Goal: Information Seeking & Learning: Check status

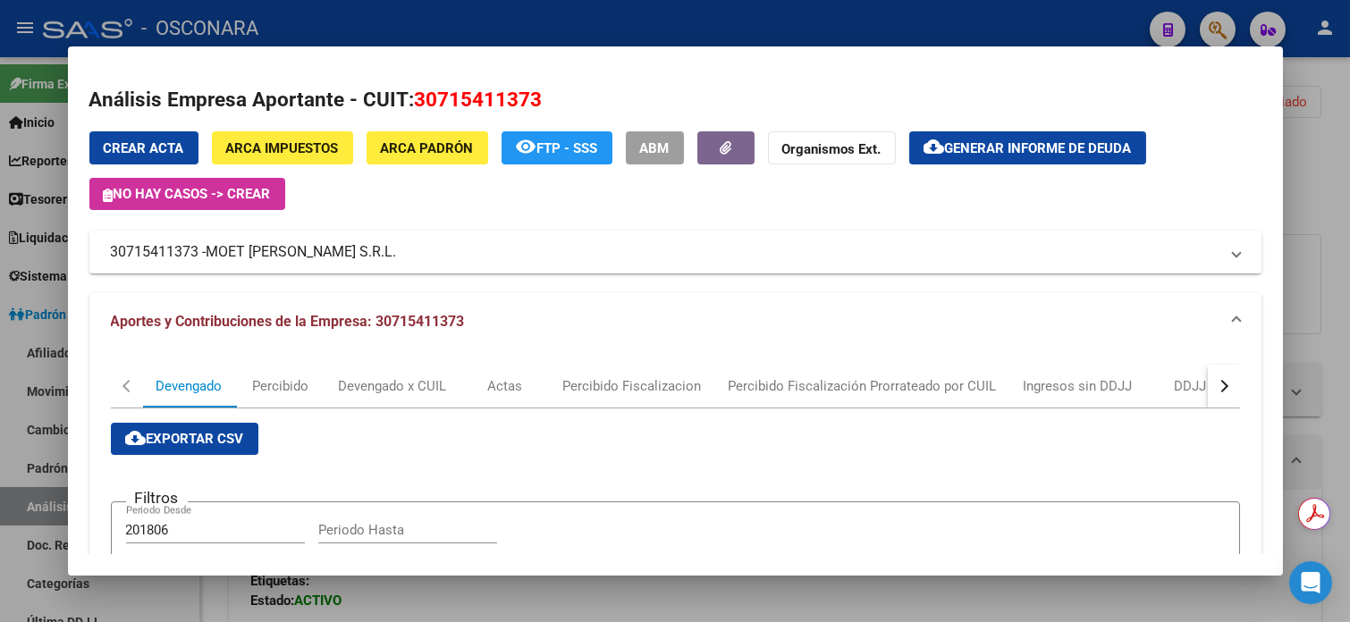
scroll to position [1453, 0]
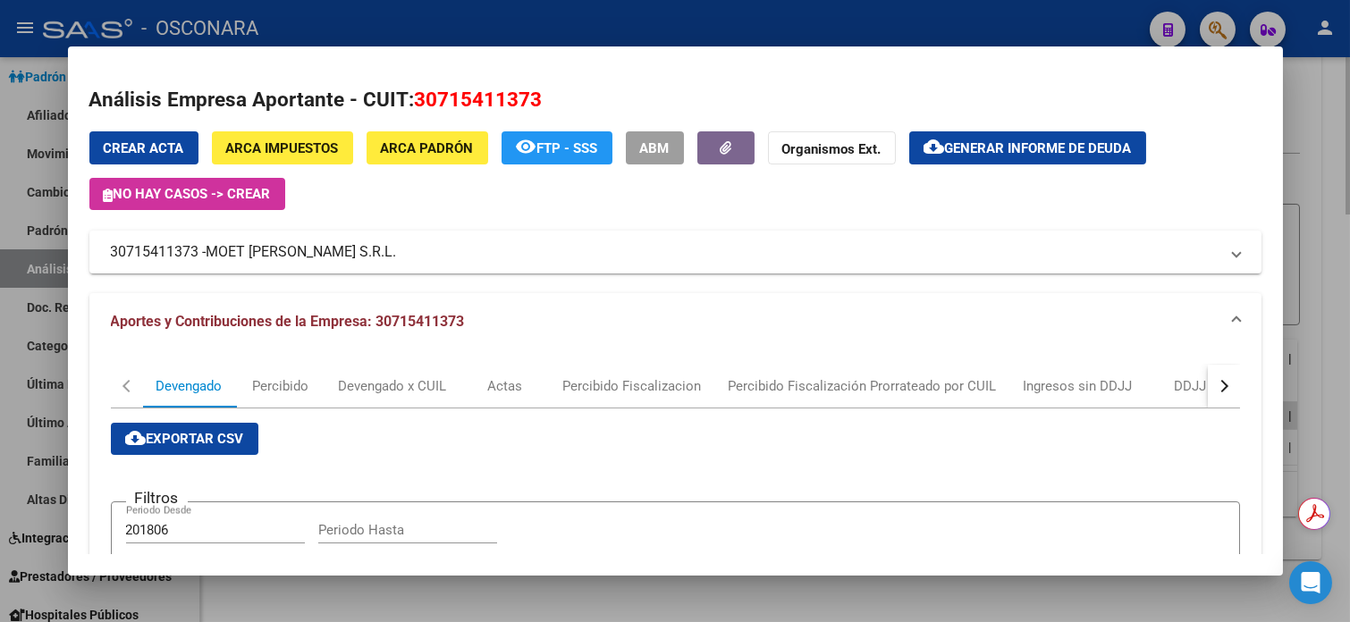
click at [1342, 67] on div at bounding box center [675, 311] width 1350 height 622
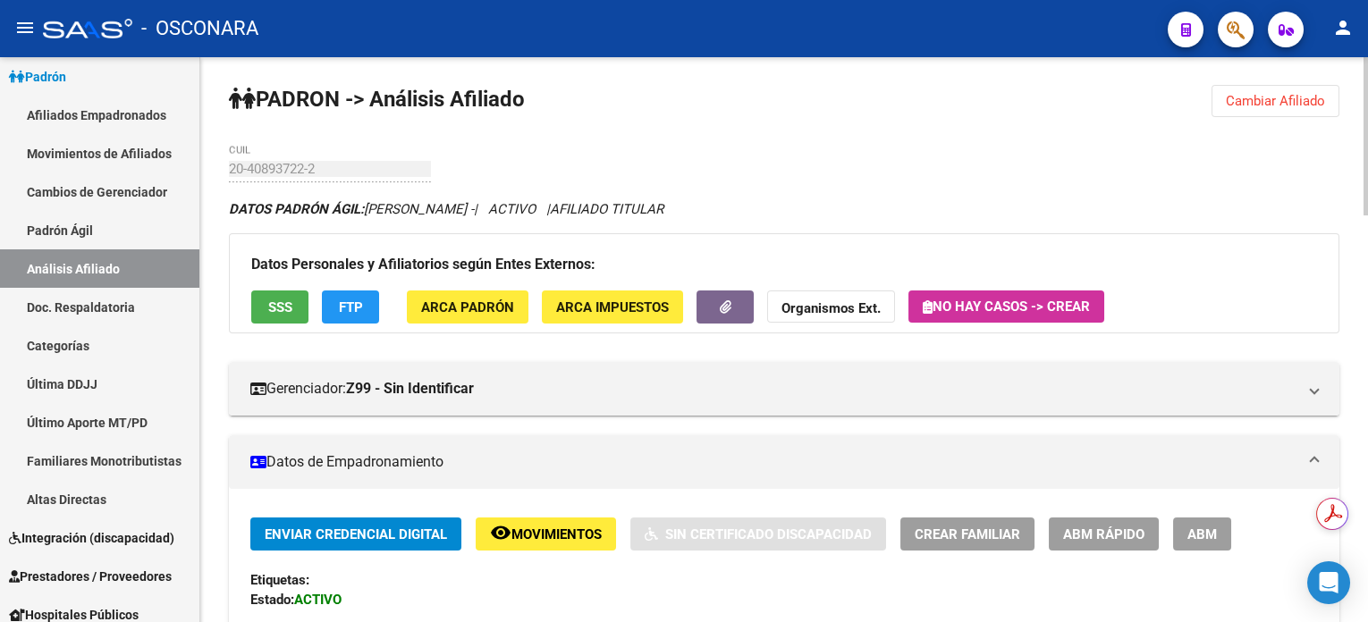
scroll to position [0, 0]
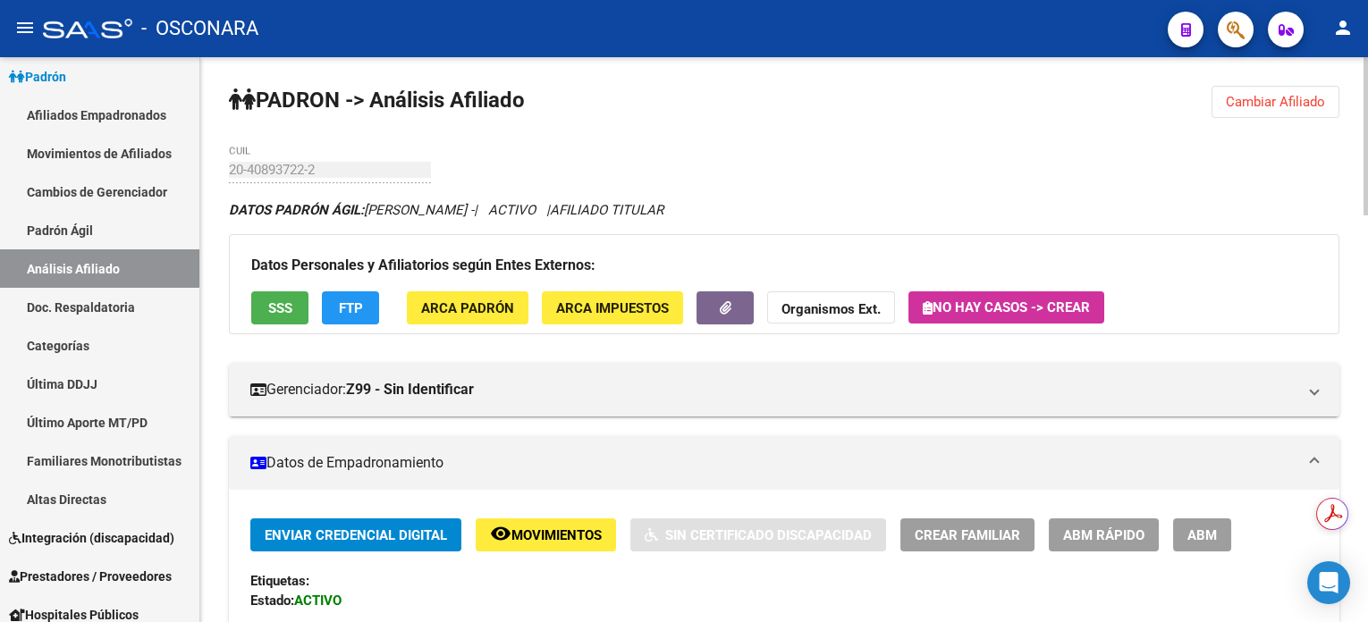
click at [1266, 94] on span "Cambiar Afiliado" at bounding box center [1275, 102] width 99 height 16
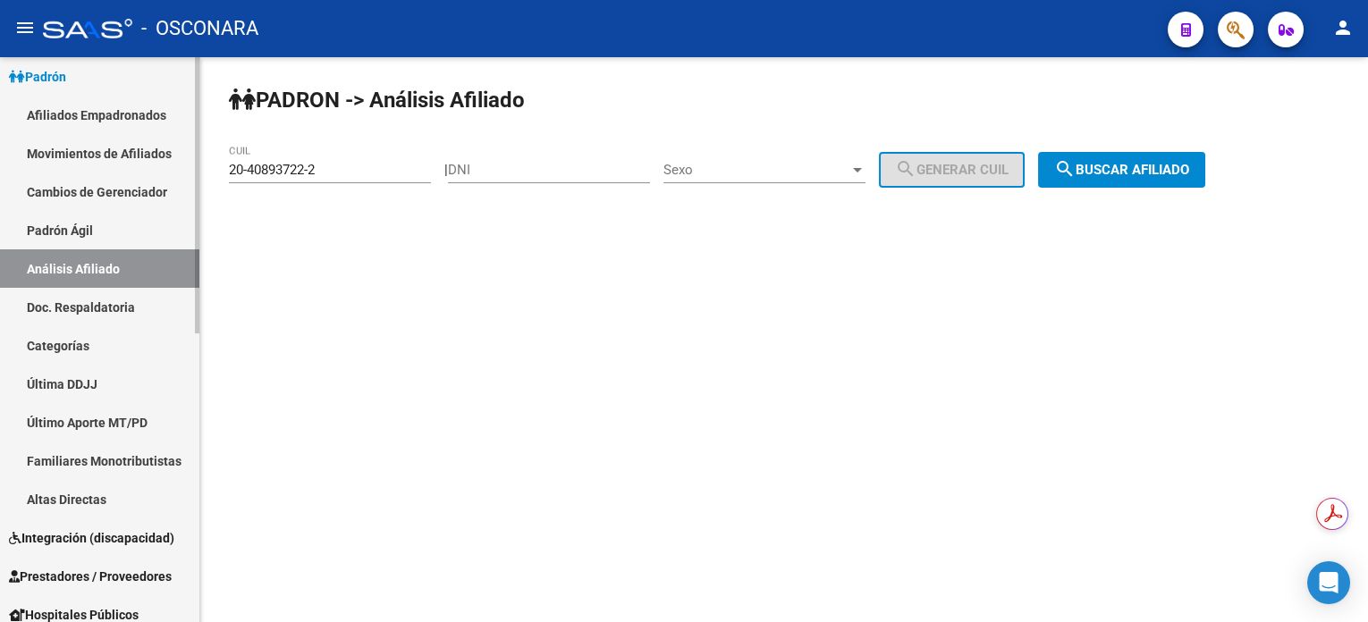
click at [74, 461] on link "Familiares Monotributistas" at bounding box center [99, 461] width 199 height 38
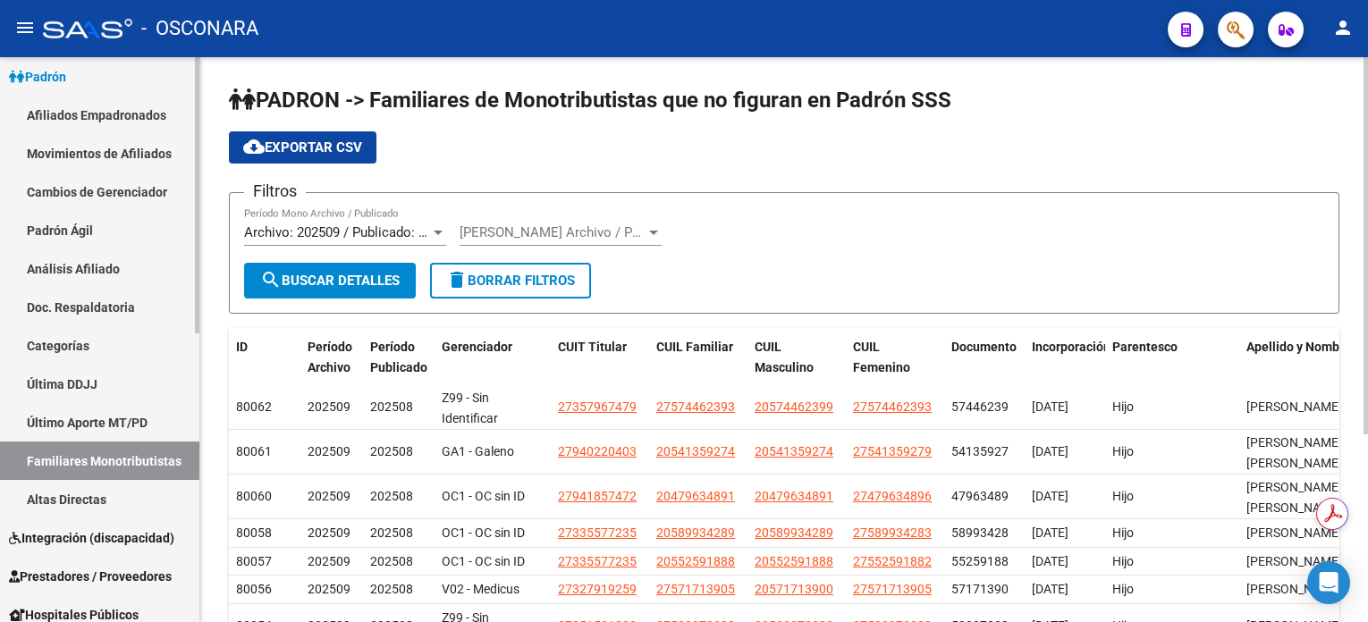
click at [80, 273] on link "Análisis Afiliado" at bounding box center [99, 268] width 199 height 38
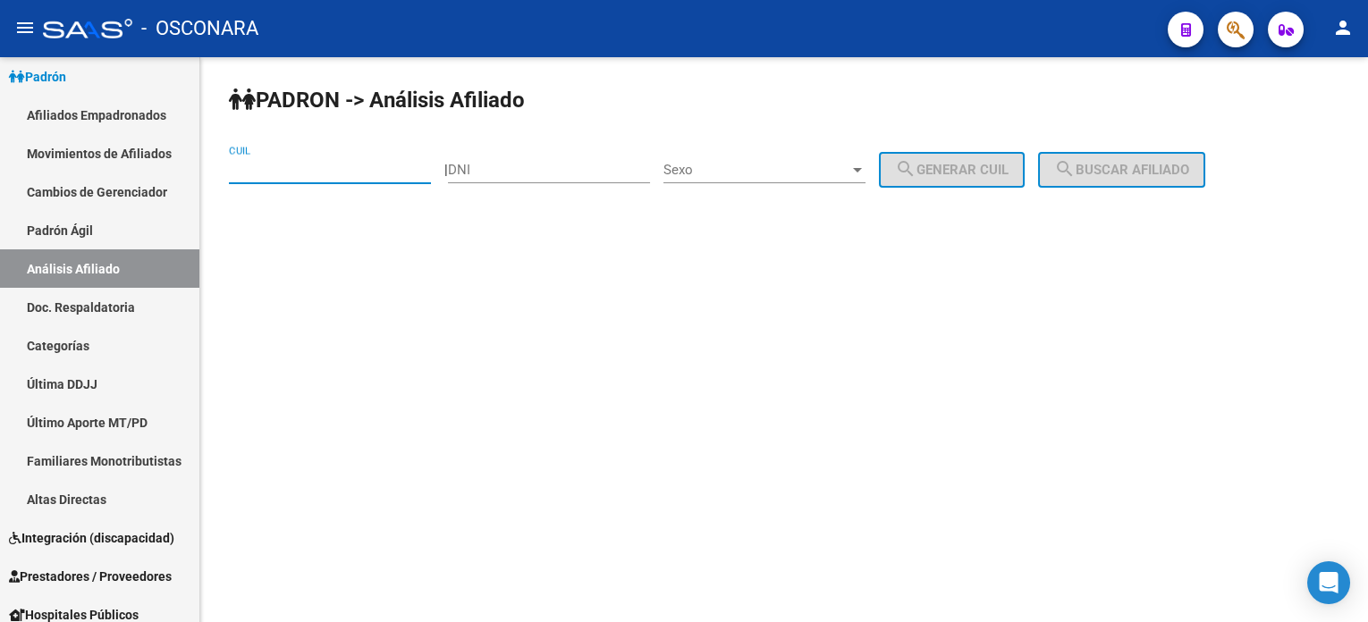
click at [377, 165] on input "CUIL" at bounding box center [330, 170] width 202 height 16
paste input "20-16039015-9"
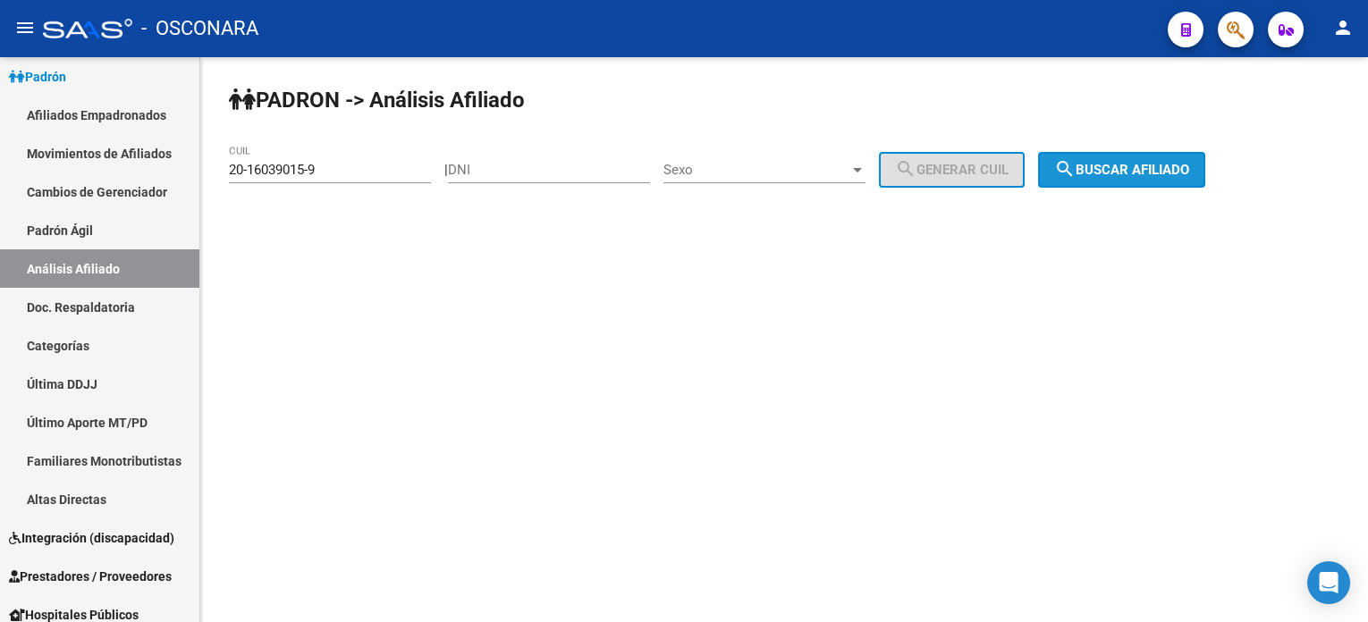
click at [1120, 169] on span "search Buscar afiliado" at bounding box center [1121, 170] width 135 height 16
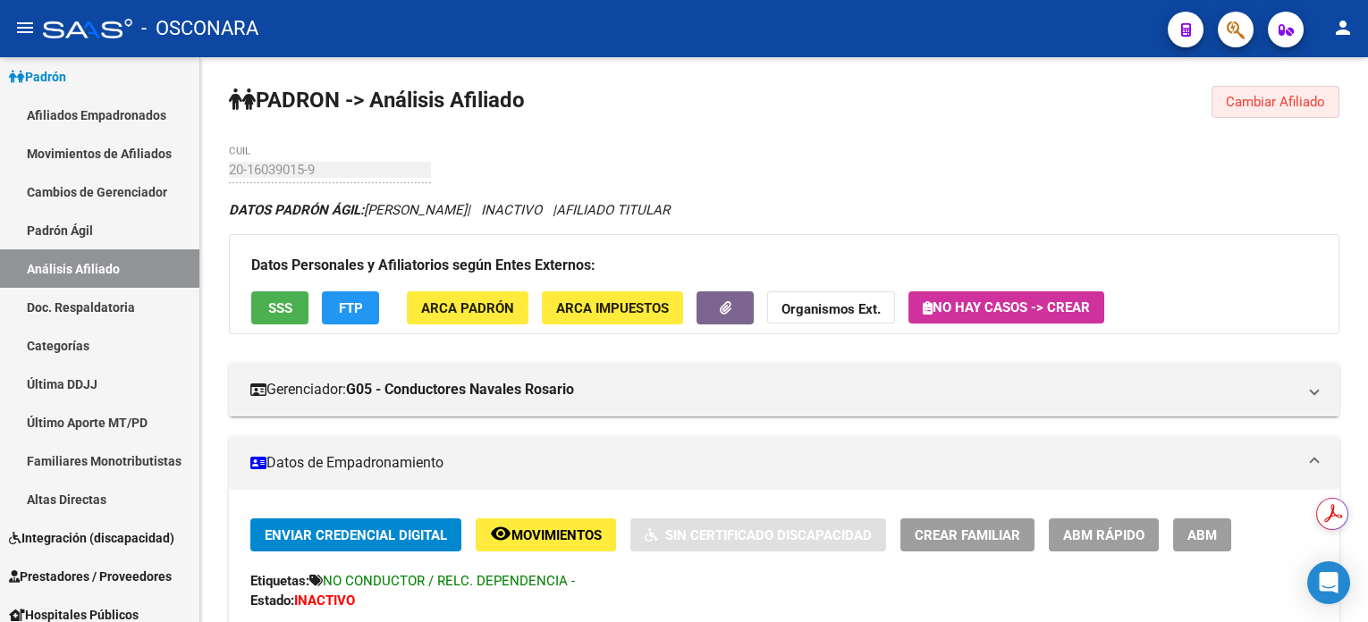
click at [1305, 106] on span "Cambiar Afiliado" at bounding box center [1275, 102] width 99 height 16
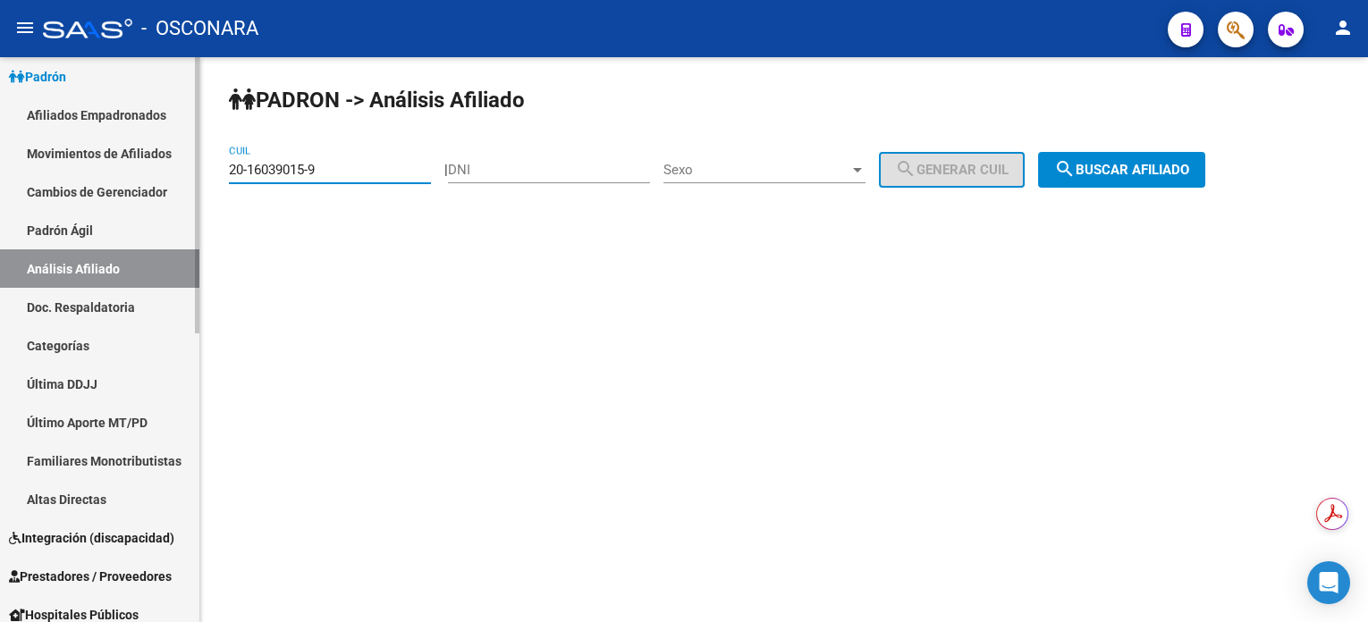
drag, startPoint x: 390, startPoint y: 175, endPoint x: 125, endPoint y: 175, distance: 264.7
click at [125, 170] on mat-sidenav-container "Firma Express Inicio Calendario SSS Instructivos Contacto OS Reportes Tablero d…" at bounding box center [684, 339] width 1368 height 565
paste input "8027195-4"
click at [1151, 155] on button "search Buscar afiliado" at bounding box center [1121, 170] width 167 height 36
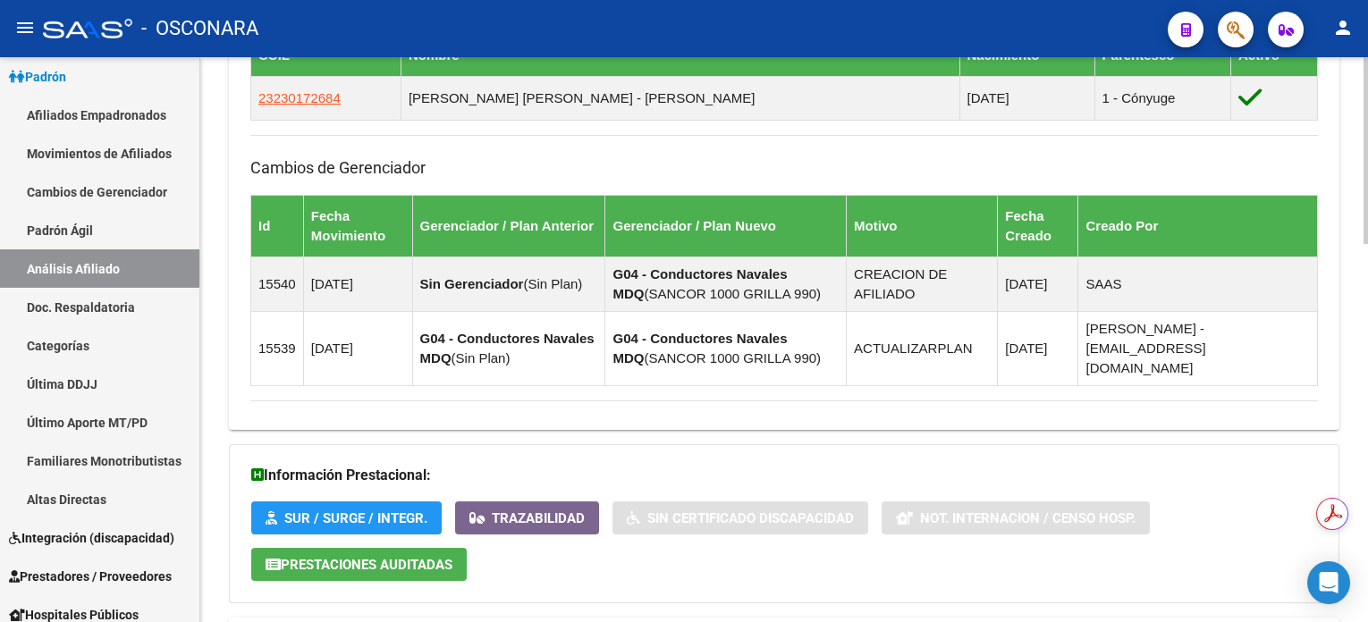
scroll to position [1145, 0]
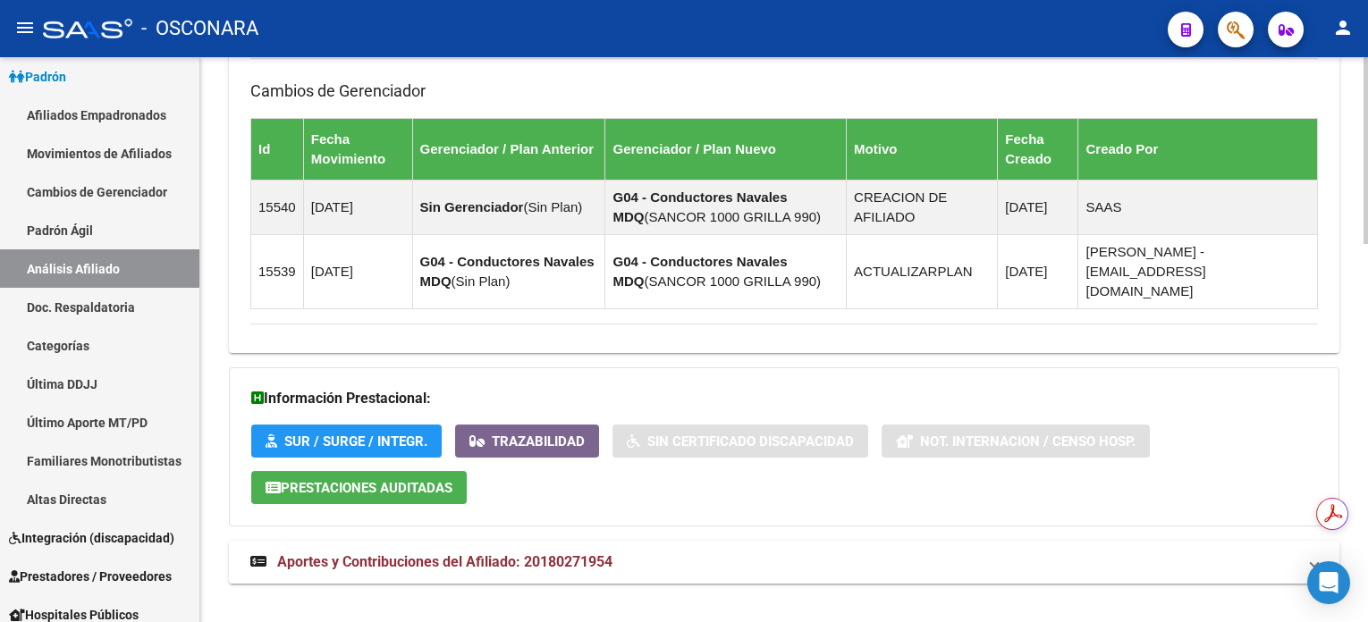
click at [586, 554] on span "Aportes y Contribuciones del Afiliado: 20180271954" at bounding box center [444, 562] width 335 height 17
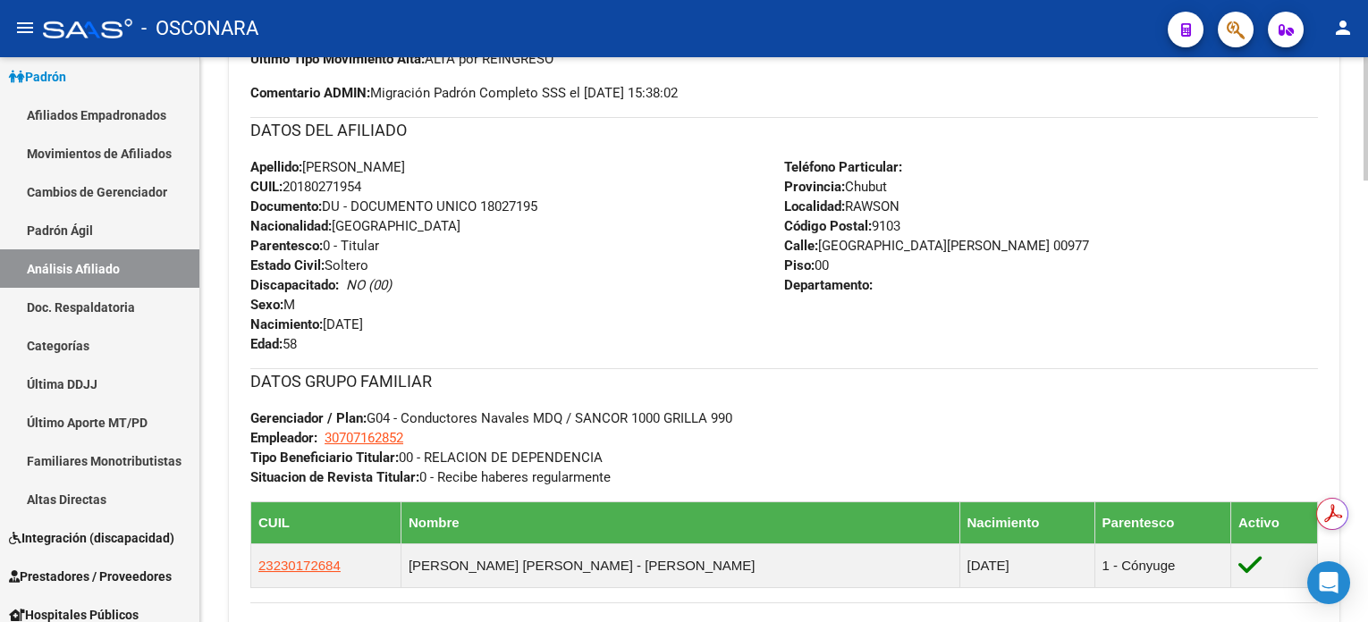
scroll to position [238, 0]
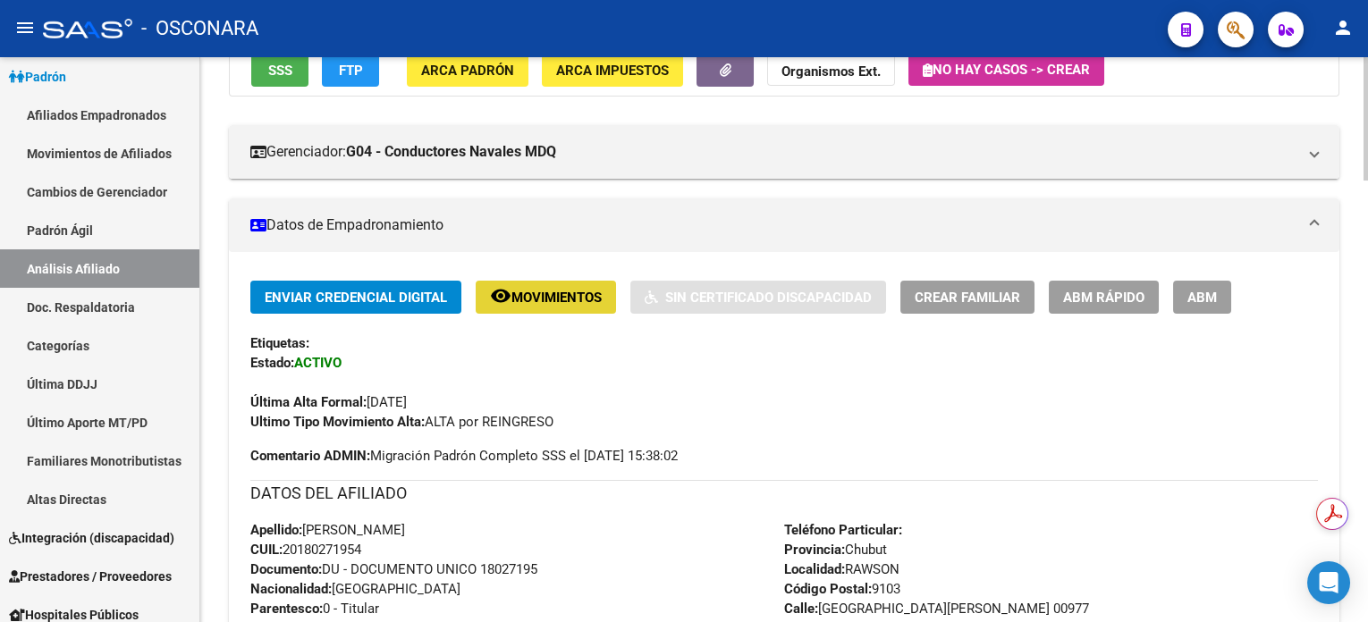
click at [573, 300] on span "Movimientos" at bounding box center [556, 298] width 90 height 16
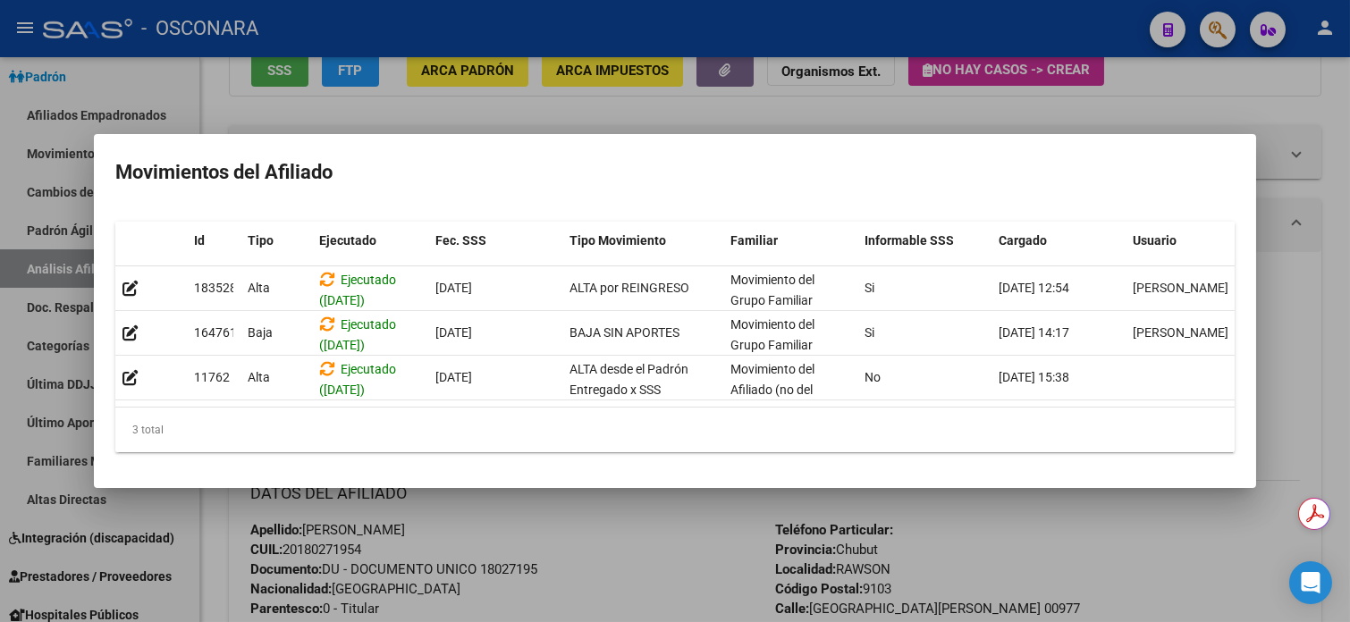
click at [1174, 91] on div at bounding box center [675, 311] width 1350 height 622
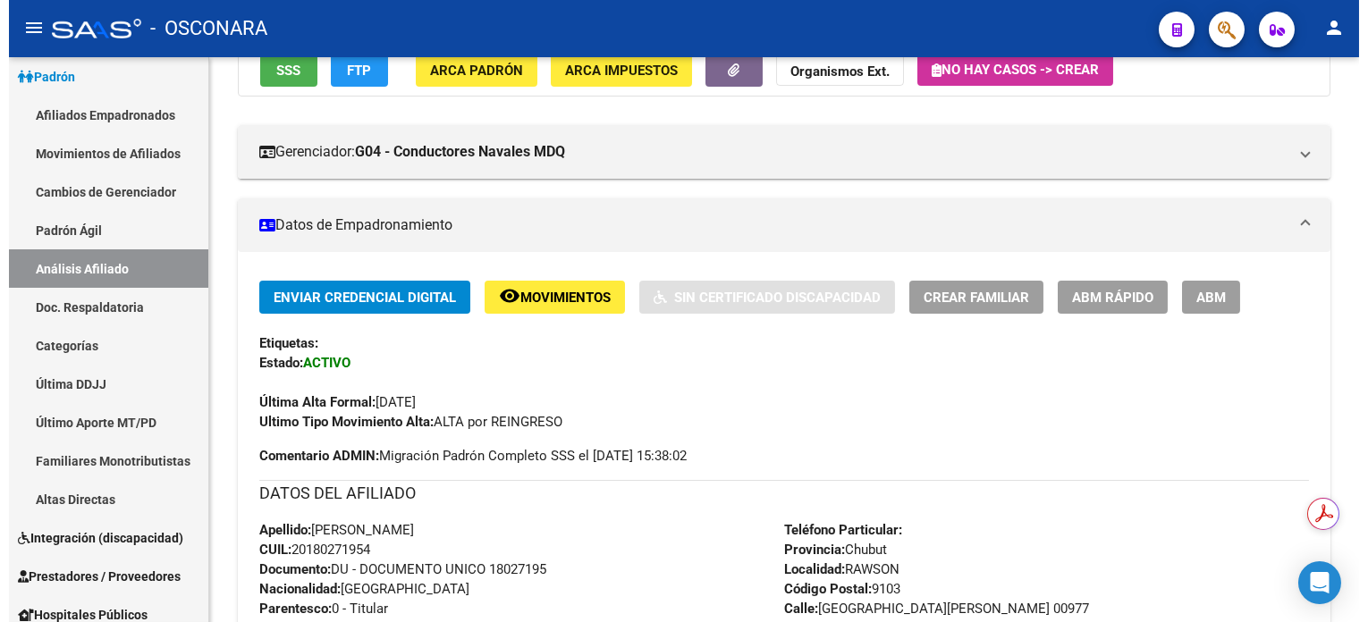
scroll to position [0, 0]
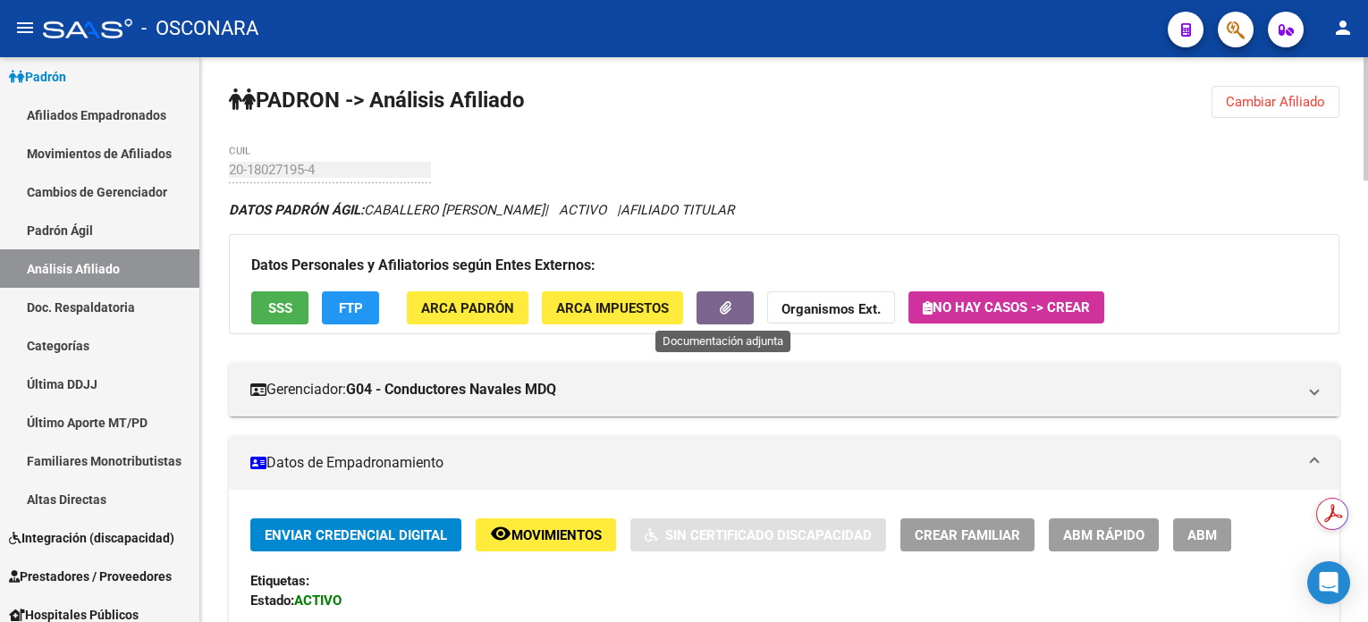
click at [722, 301] on icon "button" at bounding box center [726, 307] width 12 height 13
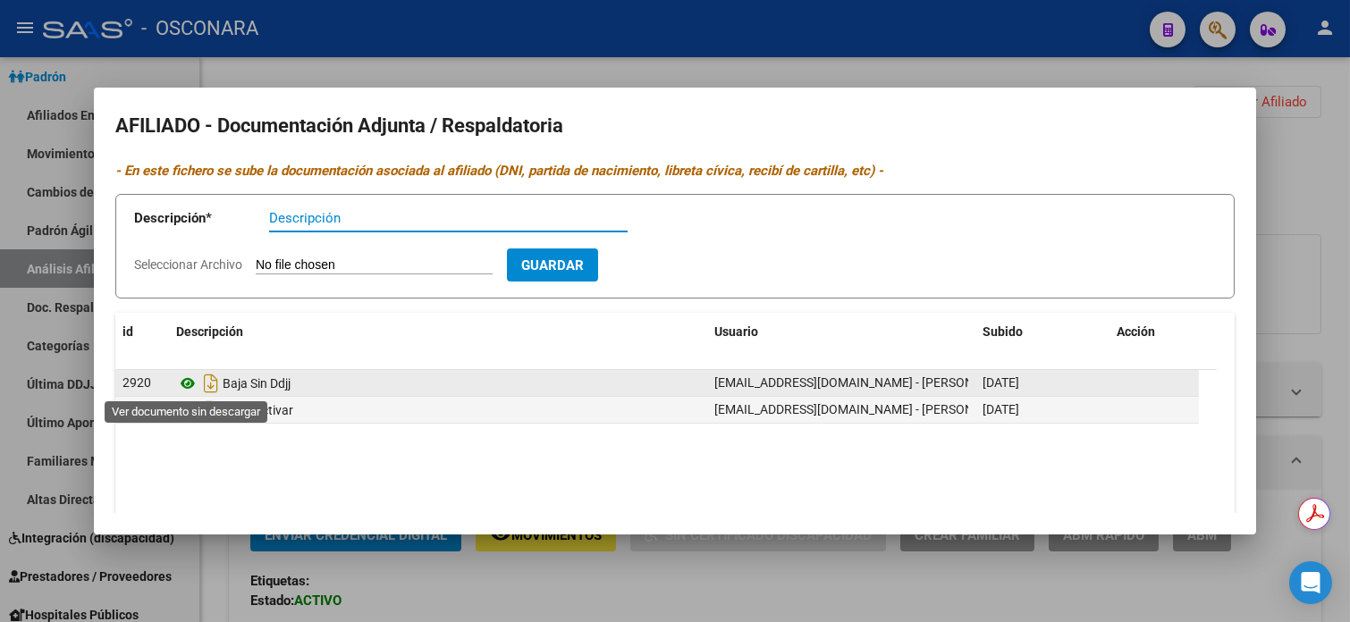
click at [187, 382] on icon at bounding box center [187, 383] width 23 height 21
click at [185, 385] on icon at bounding box center [187, 383] width 23 height 21
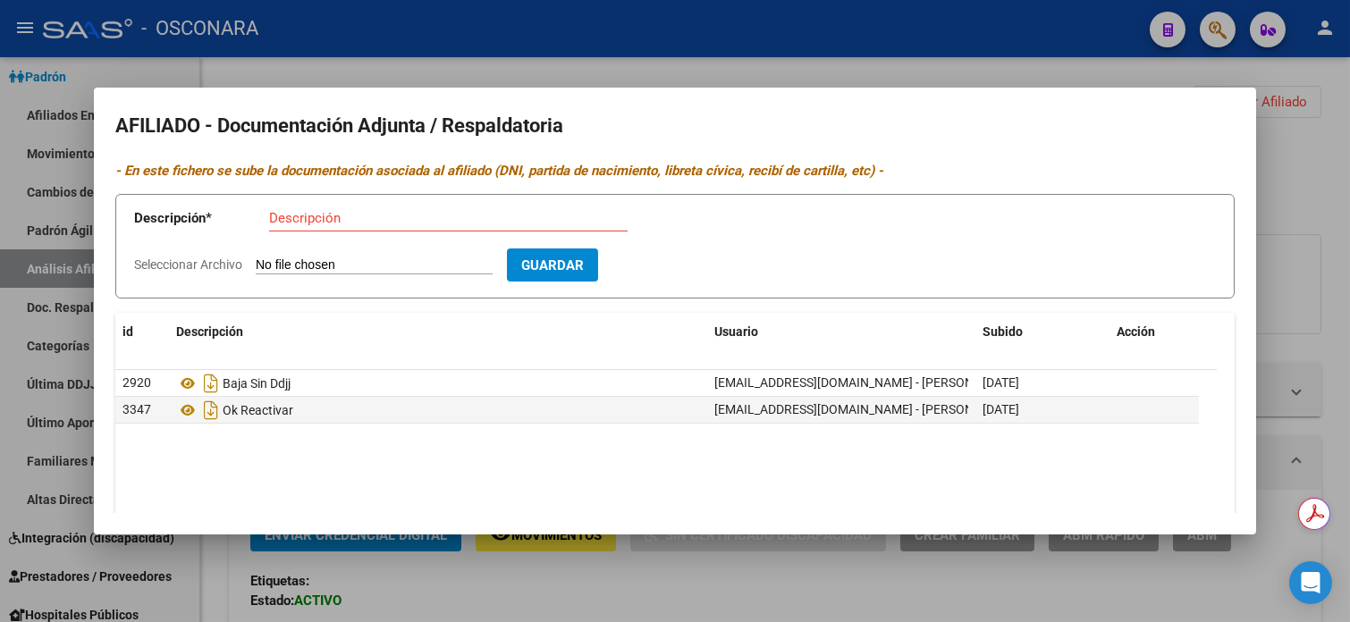
click at [1162, 135] on h2 "AFILIADO - Documentación Adjunta / Respaldatoria" at bounding box center [675, 126] width 1120 height 34
click at [1348, 150] on div at bounding box center [675, 311] width 1350 height 622
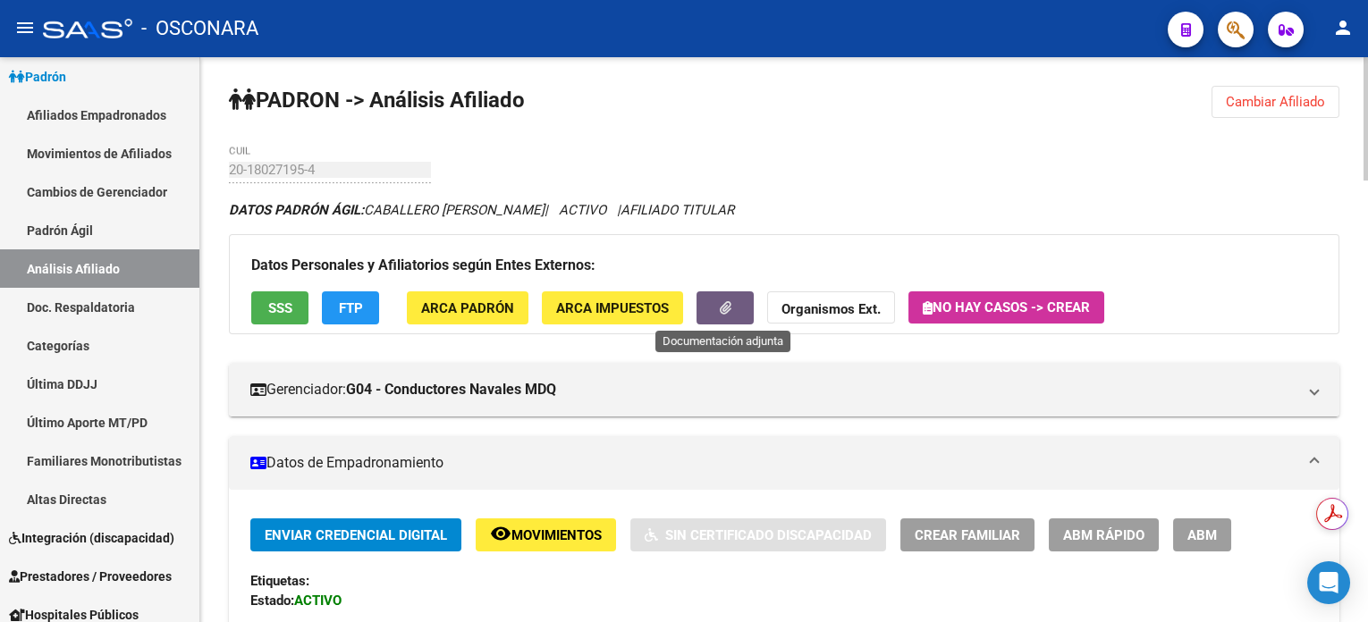
click at [727, 302] on icon "button" at bounding box center [726, 307] width 12 height 13
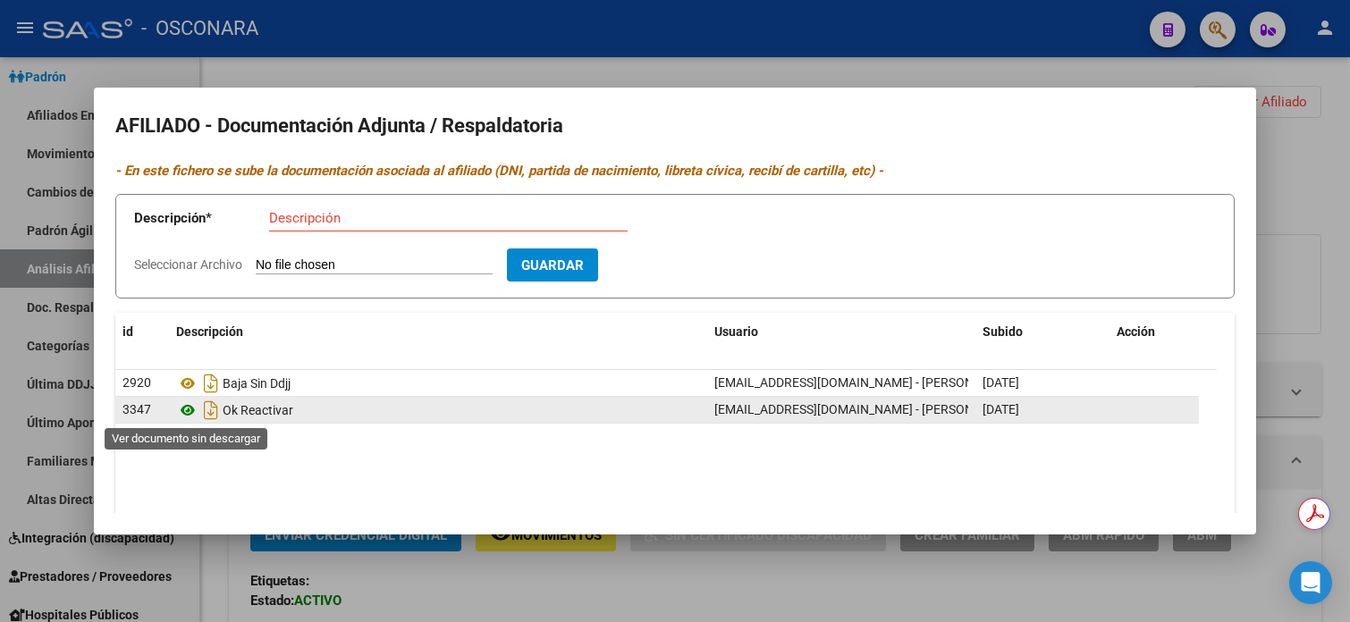
click at [186, 410] on icon at bounding box center [187, 410] width 23 height 21
click at [208, 409] on icon "Descargar documento" at bounding box center [210, 410] width 23 height 29
click at [791, 69] on div at bounding box center [675, 311] width 1350 height 622
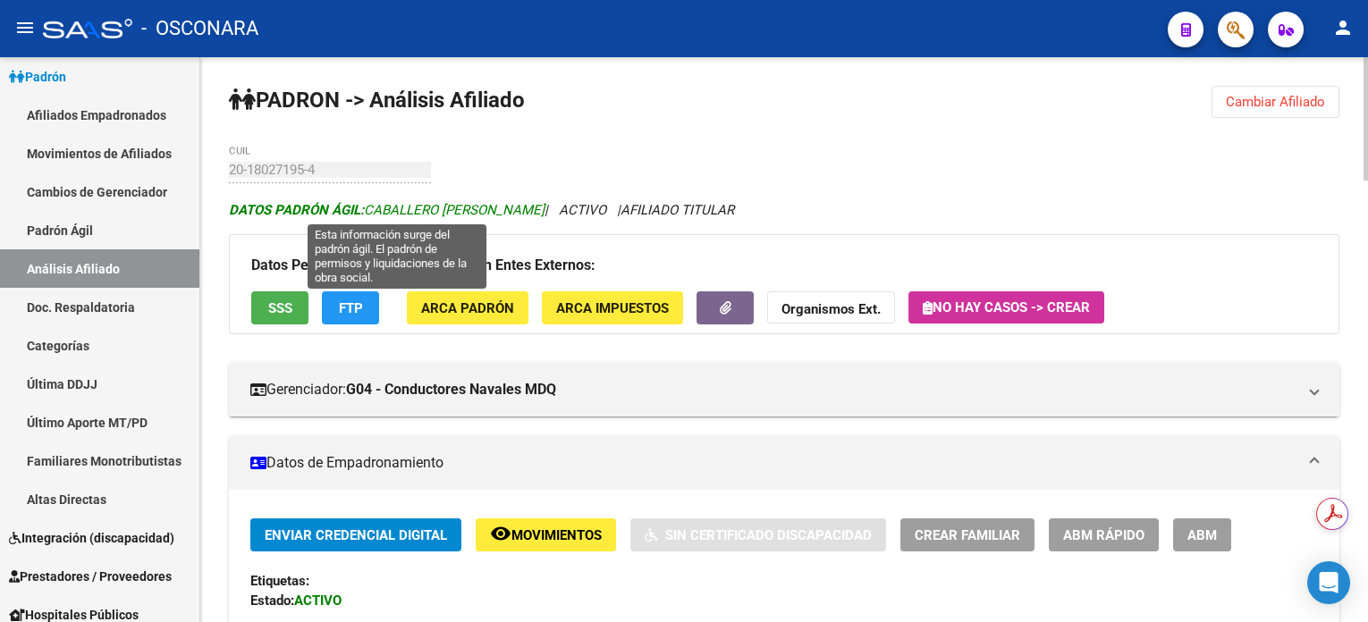
drag, startPoint x: 370, startPoint y: 209, endPoint x: 562, endPoint y: 205, distance: 191.4
click at [545, 205] on span "DATOS [PERSON_NAME]: CABALLERO [PERSON_NAME]" at bounding box center [387, 210] width 316 height 16
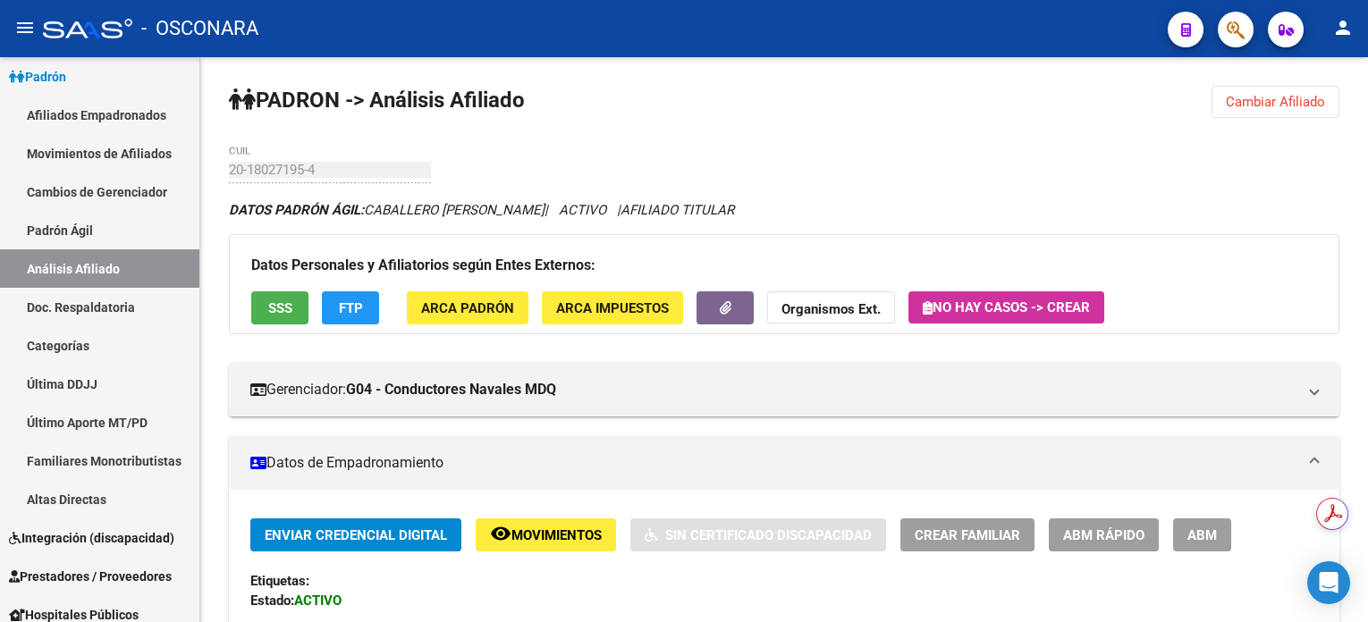
copy span "CABALLERO [PERSON_NAME]"
click at [1281, 98] on span "Cambiar Afiliado" at bounding box center [1275, 102] width 99 height 16
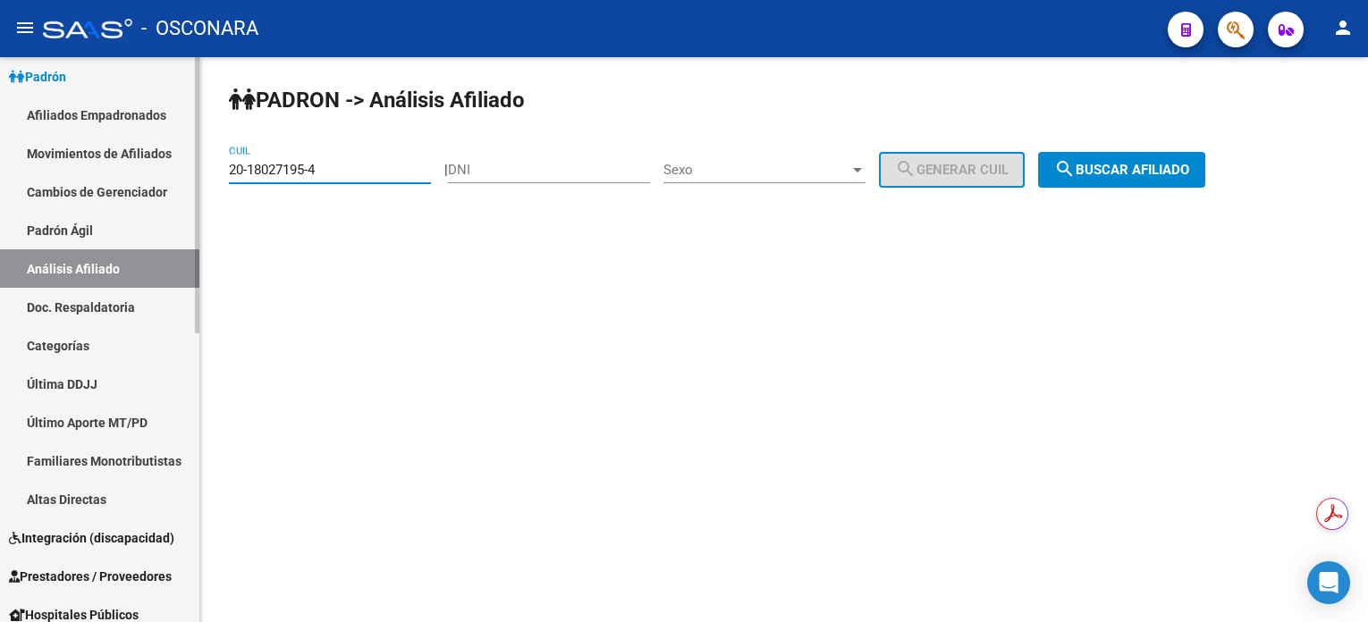
drag, startPoint x: 391, startPoint y: 165, endPoint x: 118, endPoint y: 199, distance: 274.7
click at [118, 199] on mat-sidenav-container "Firma Express Inicio Calendario SSS Instructivos Contacto OS Reportes Tablero d…" at bounding box center [684, 339] width 1368 height 565
type input "20-13851643-2"
click at [1105, 190] on div "PADRON -> Análisis Afiliado 20-13851643-2 CUIL | DNI Sexo Sexo search Generar C…" at bounding box center [784, 151] width 1168 height 188
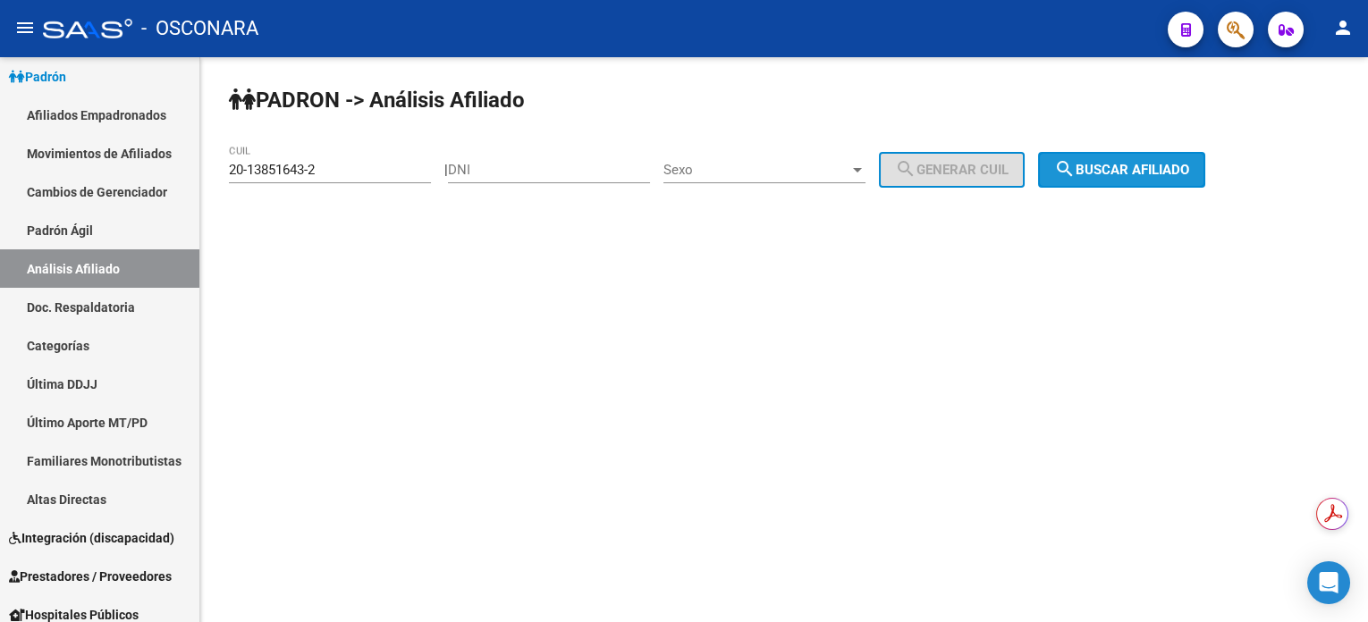
click at [1076, 176] on mat-icon "search" at bounding box center [1064, 168] width 21 height 21
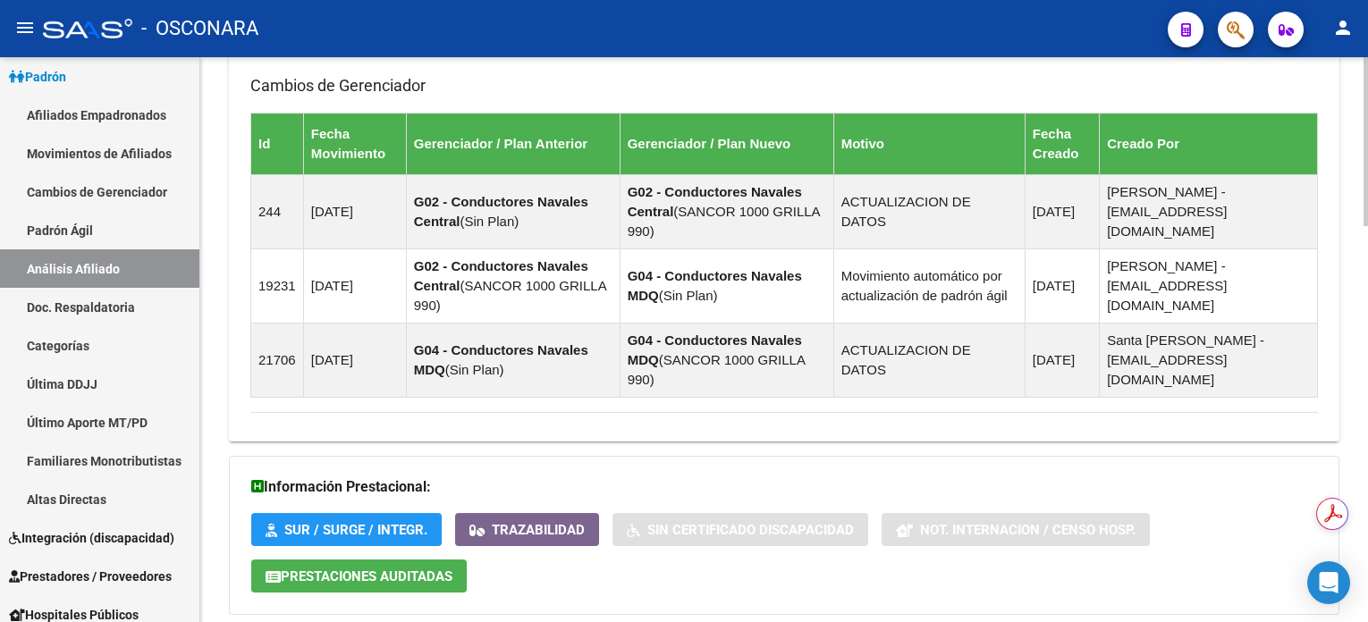
scroll to position [1331, 0]
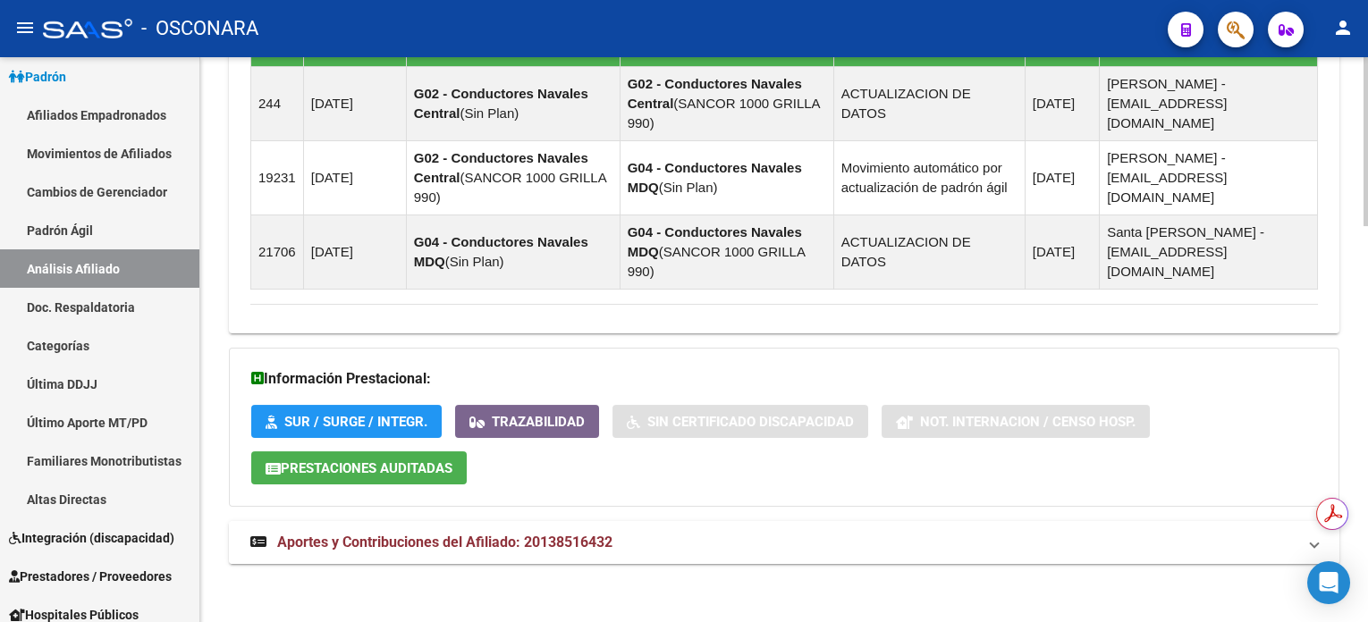
click at [599, 548] on strong "Aportes y Contribuciones del Afiliado: 20138516432" at bounding box center [431, 543] width 362 height 20
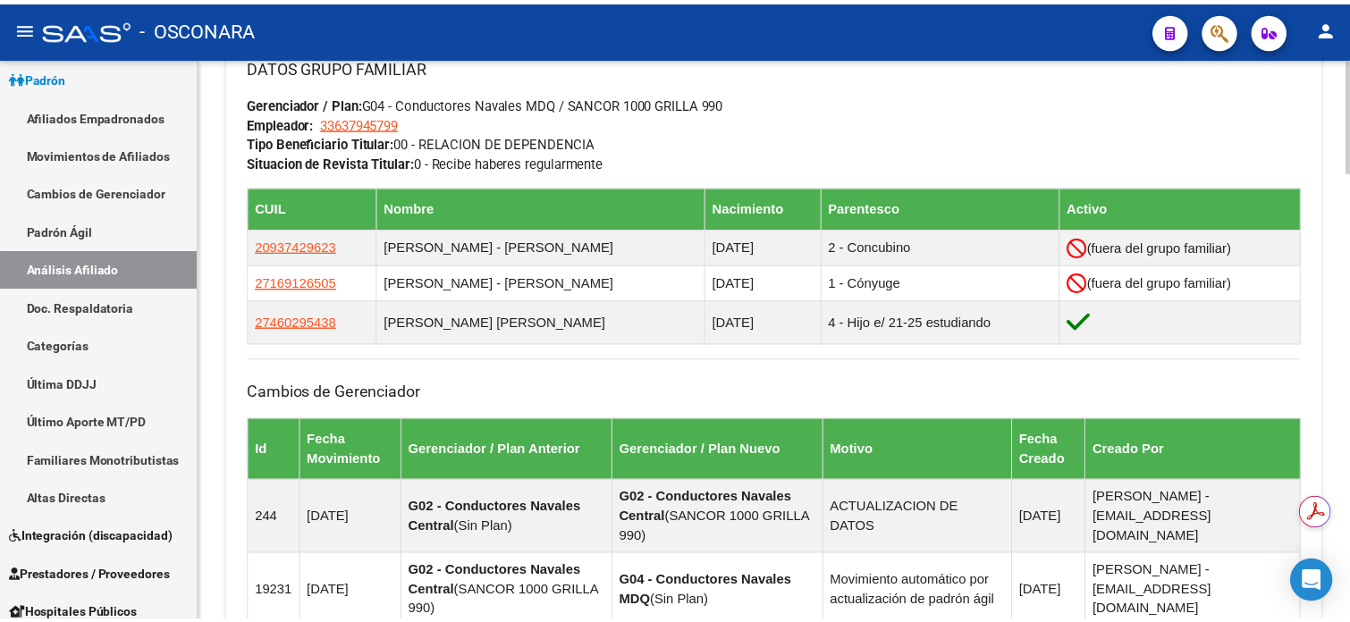
scroll to position [854, 0]
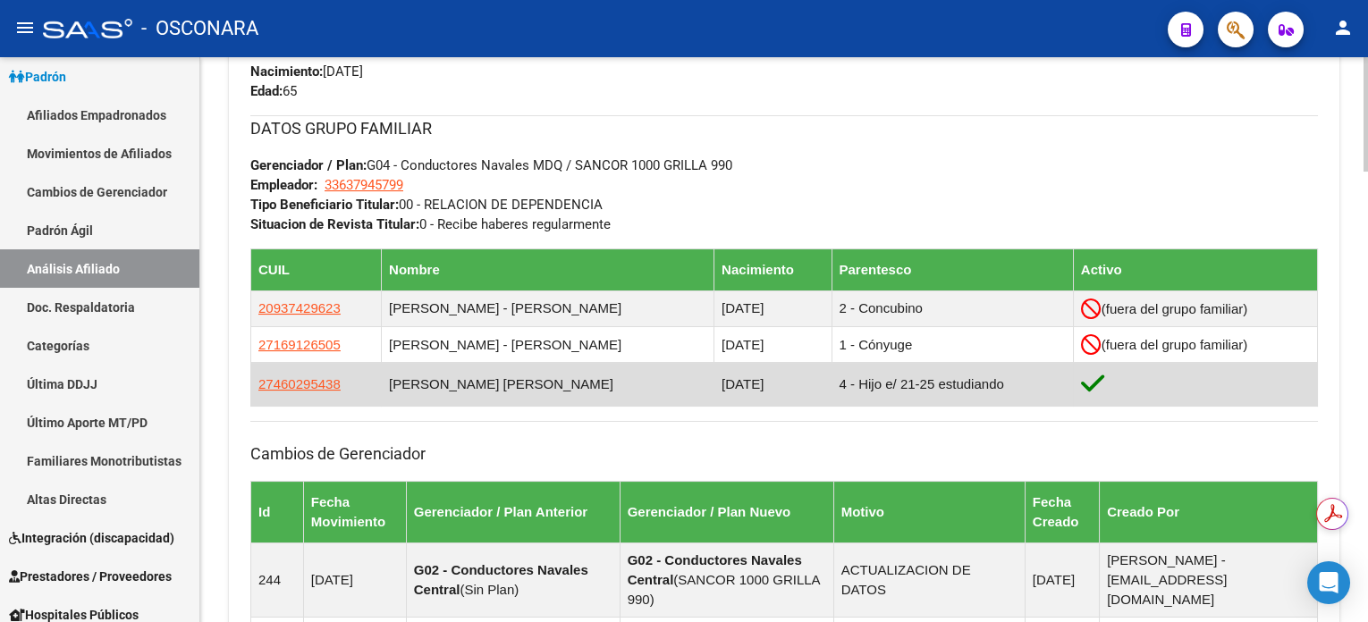
click at [312, 393] on td "27460295438" at bounding box center [316, 385] width 131 height 44
click at [307, 387] on span "27460295438" at bounding box center [299, 383] width 82 height 15
type textarea "27460295438"
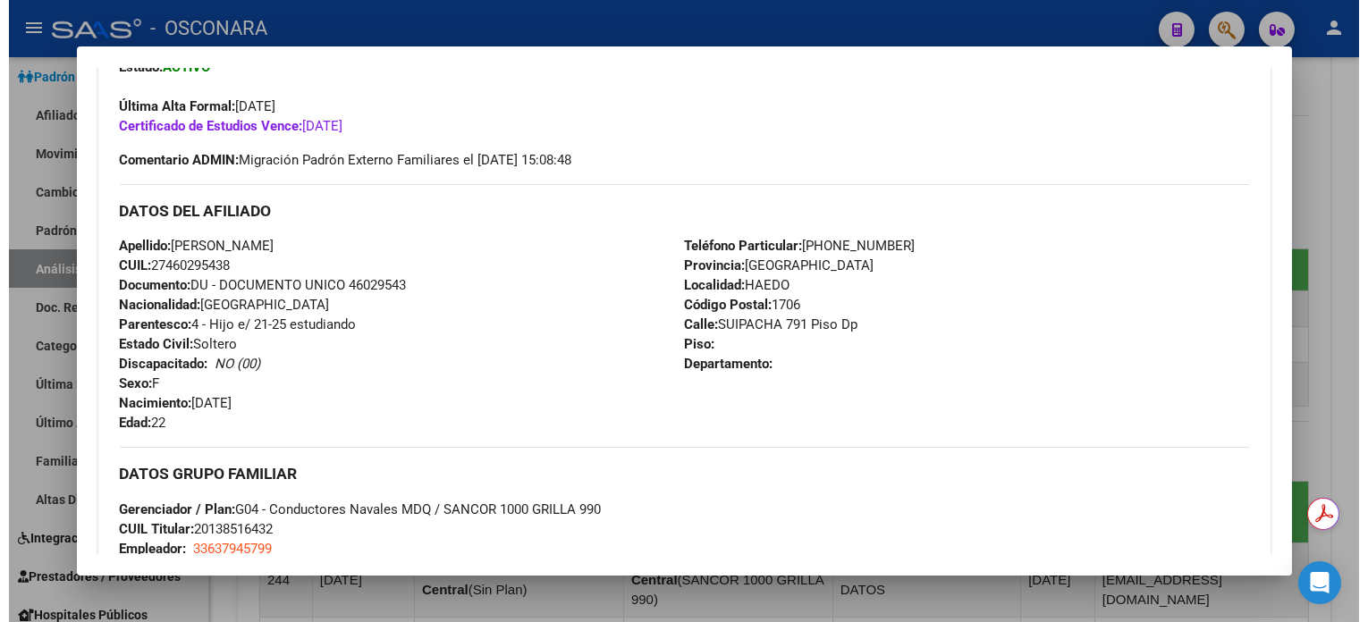
scroll to position [119, 0]
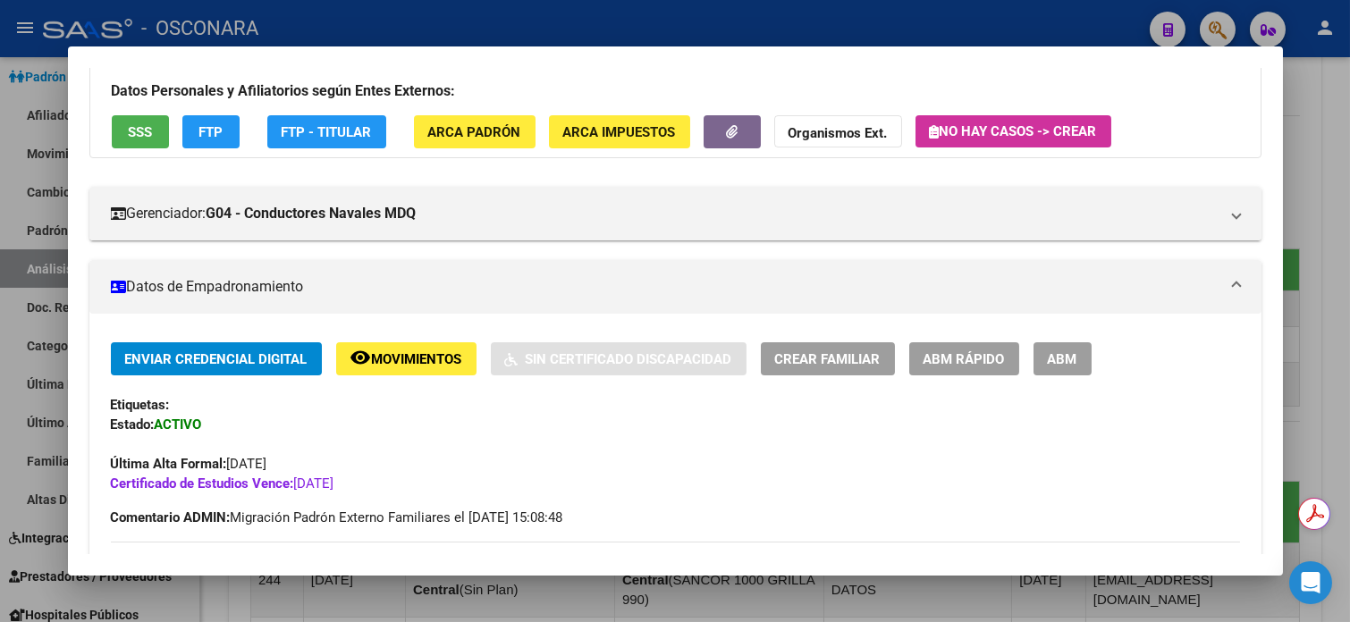
click at [1316, 84] on div at bounding box center [675, 311] width 1350 height 622
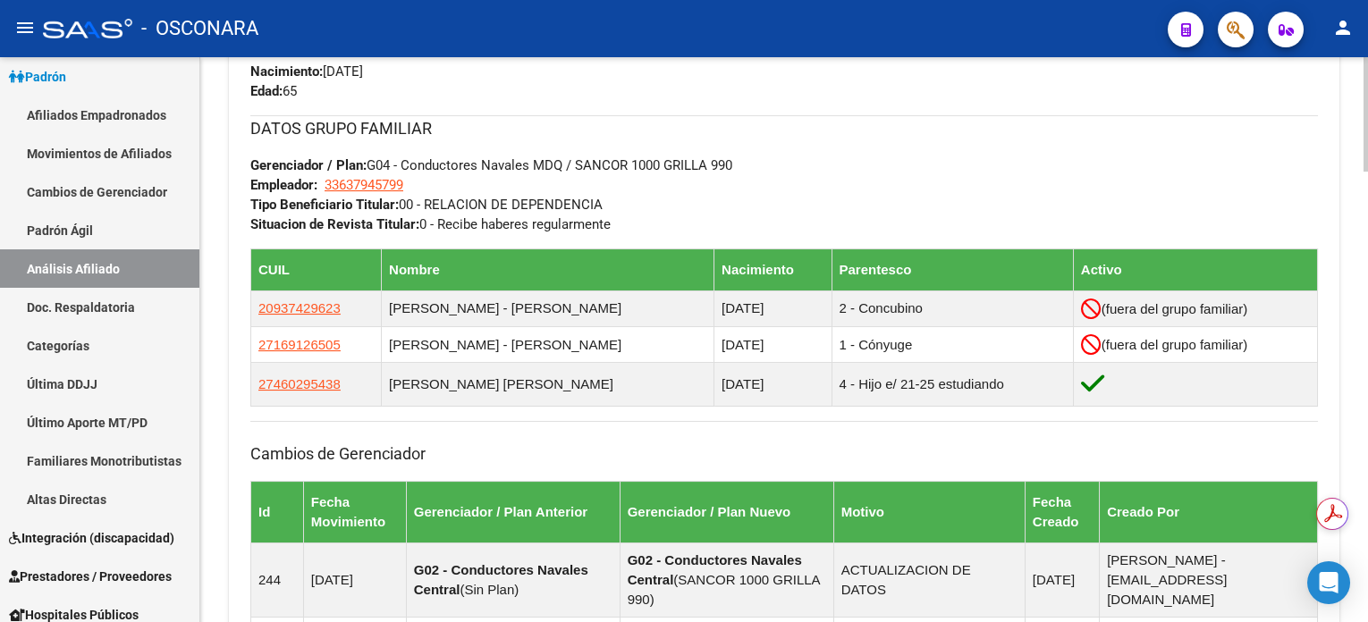
click at [1317, 84] on div "Teléfono Particular: [PHONE_NUMBER] Provincia: [GEOGRAPHIC_DATA] Localidad: [GE…" at bounding box center [1051, 2] width 534 height 197
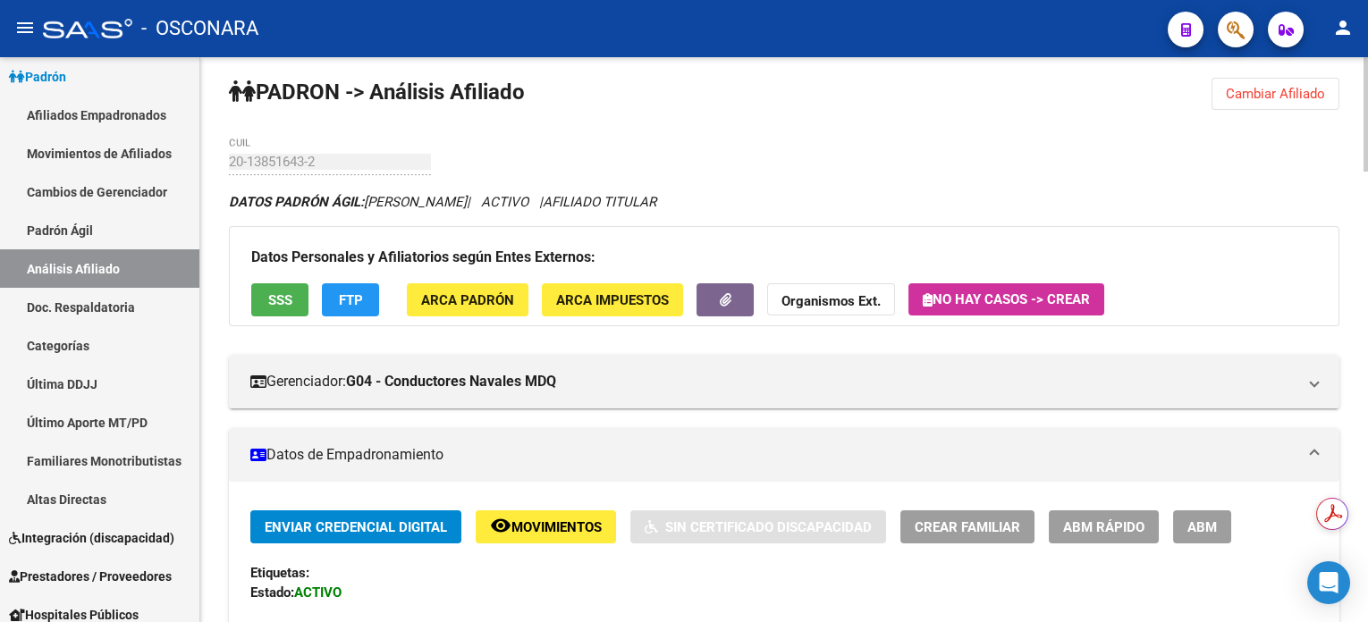
scroll to position [0, 0]
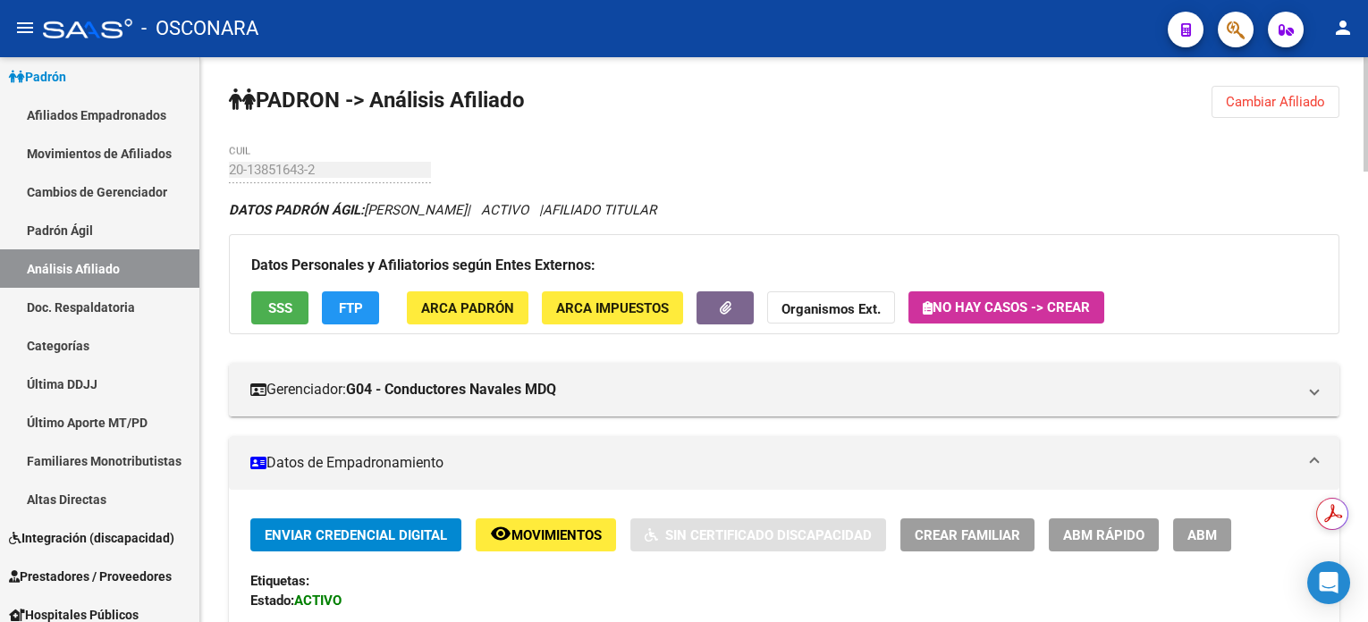
click at [1280, 103] on span "Cambiar Afiliado" at bounding box center [1275, 102] width 99 height 16
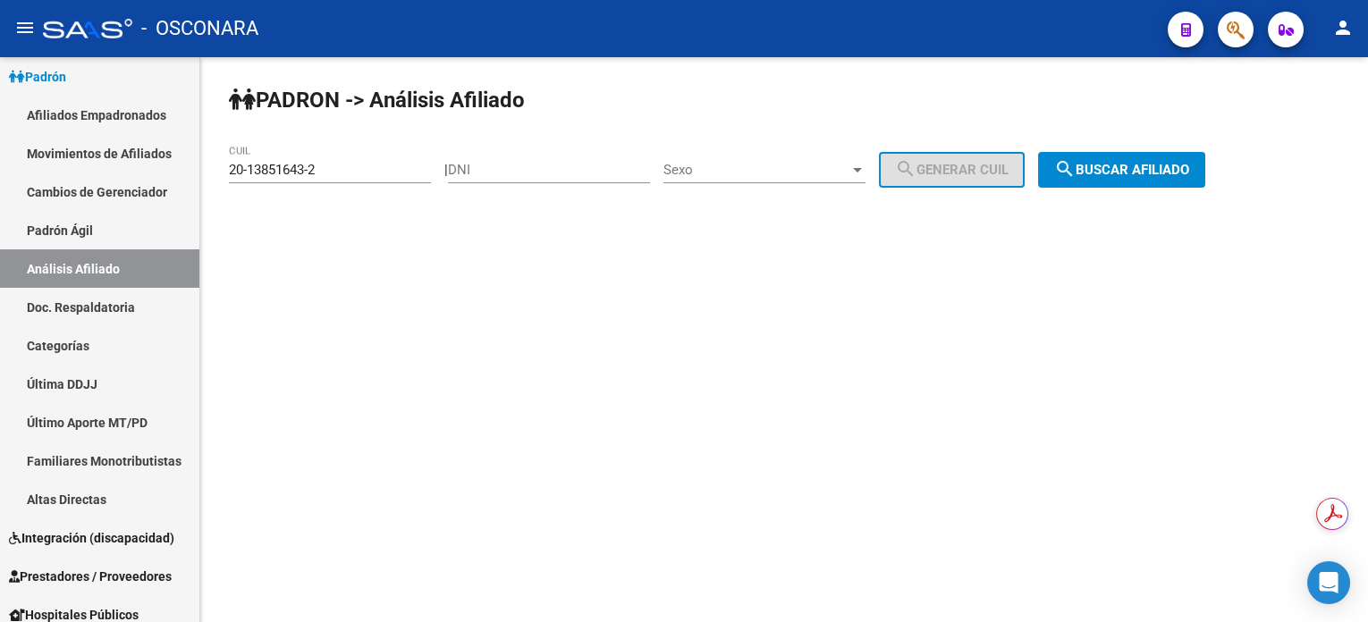
click at [394, 156] on div "20-13851643-2 CUIL" at bounding box center [330, 164] width 202 height 38
click at [378, 165] on input "20-13851643-2" at bounding box center [330, 170] width 202 height 16
paste input "8445122-1"
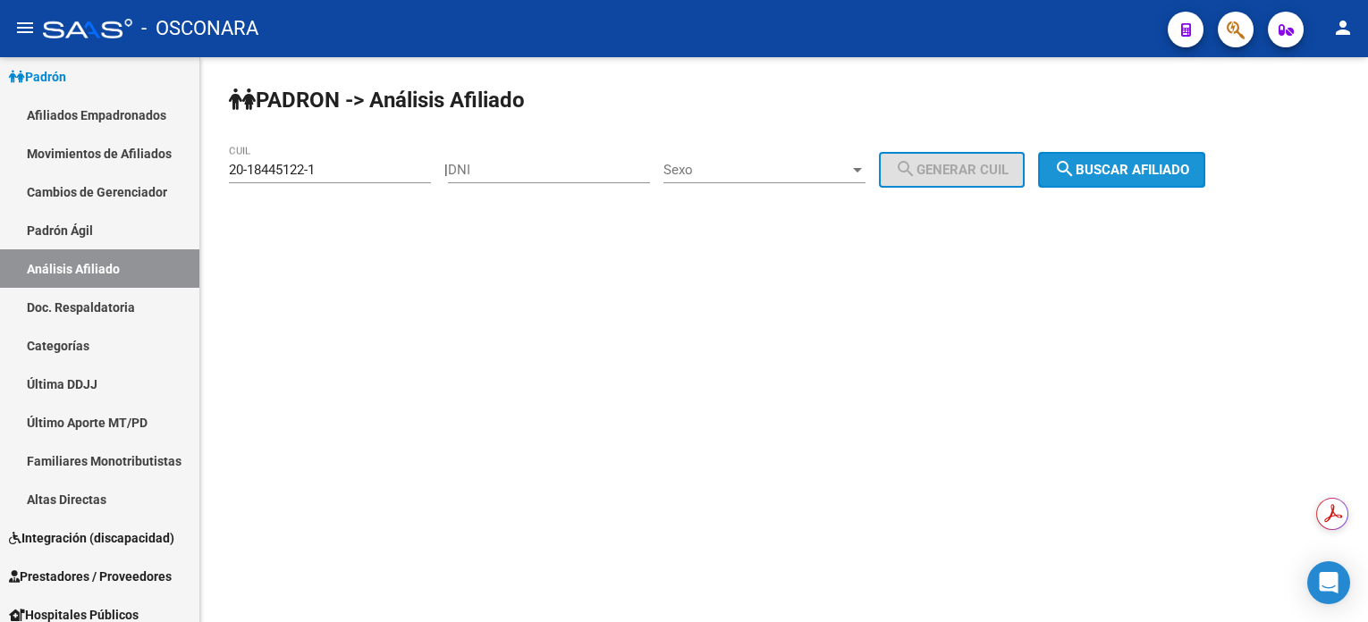
click at [1106, 158] on button "search Buscar afiliado" at bounding box center [1121, 170] width 167 height 36
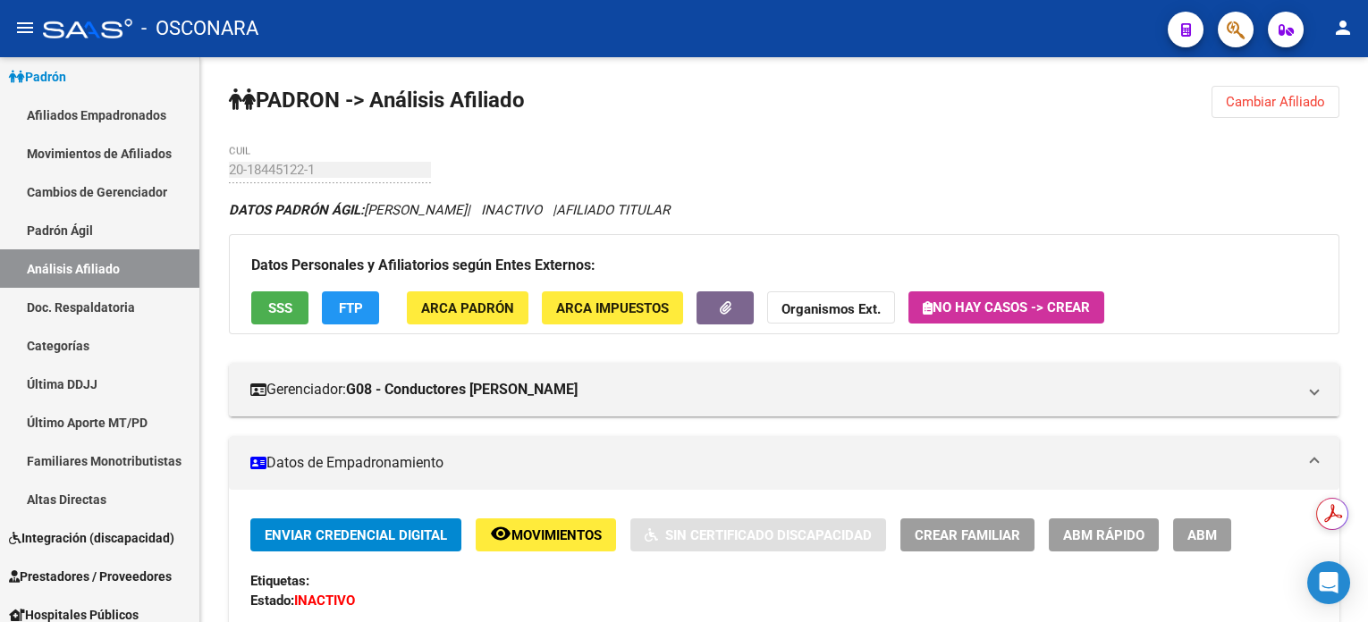
drag, startPoint x: 1263, startPoint y: 100, endPoint x: 1232, endPoint y: 98, distance: 30.5
click at [1264, 99] on span "Cambiar Afiliado" at bounding box center [1275, 102] width 99 height 16
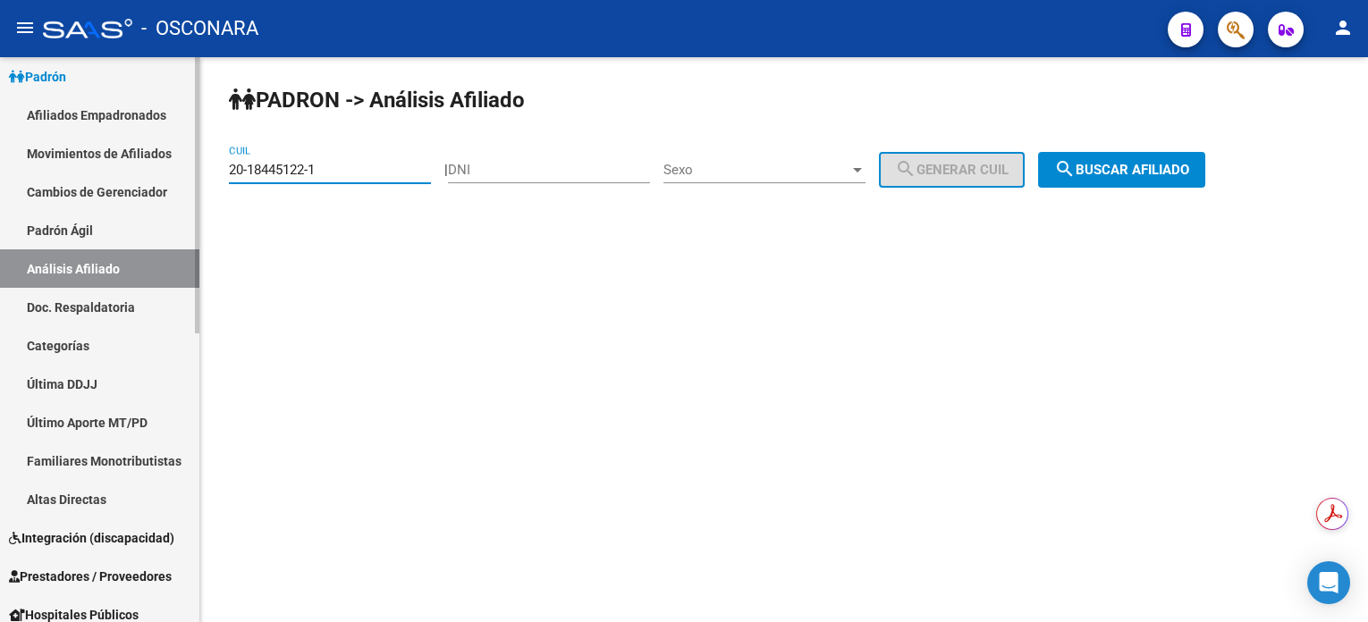
drag, startPoint x: 342, startPoint y: 173, endPoint x: 188, endPoint y: 163, distance: 154.2
click at [190, 163] on mat-sidenav-container "Firma Express Inicio Calendario SSS Instructivos Contacto OS Reportes Tablero d…" at bounding box center [684, 339] width 1368 height 565
paste input "7-48923336-9"
click at [1121, 154] on button "search Buscar afiliado" at bounding box center [1121, 170] width 167 height 36
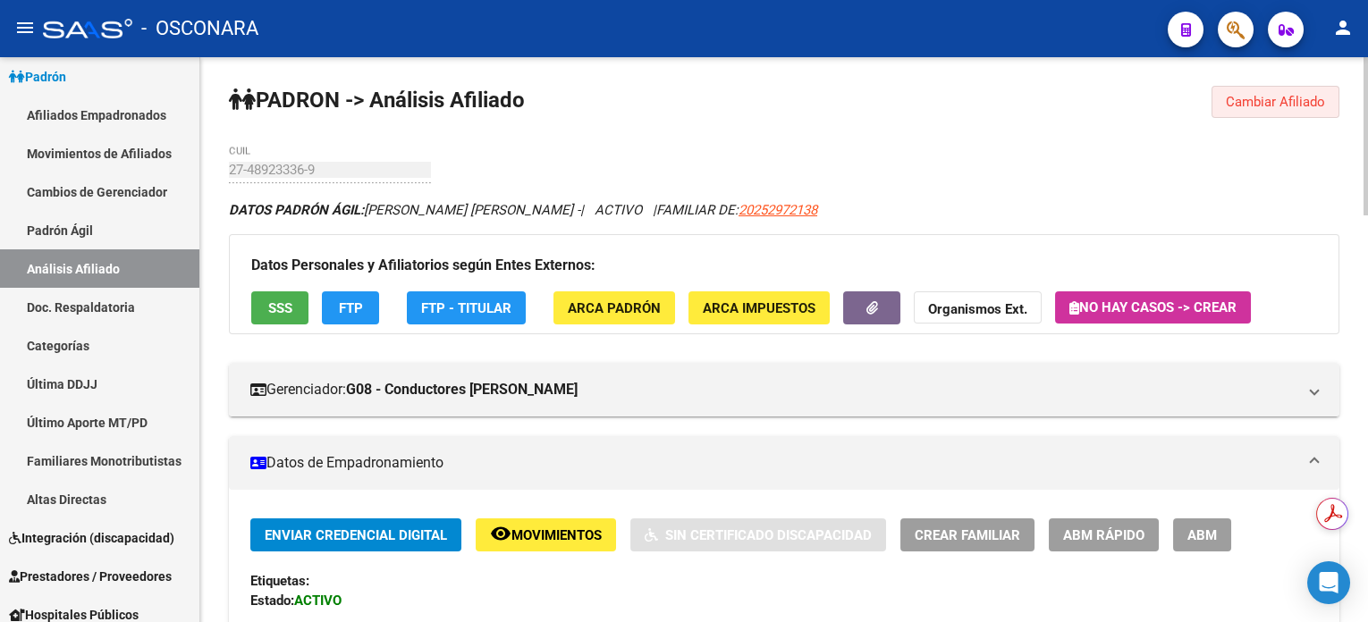
click at [1301, 94] on span "Cambiar Afiliado" at bounding box center [1275, 102] width 99 height 16
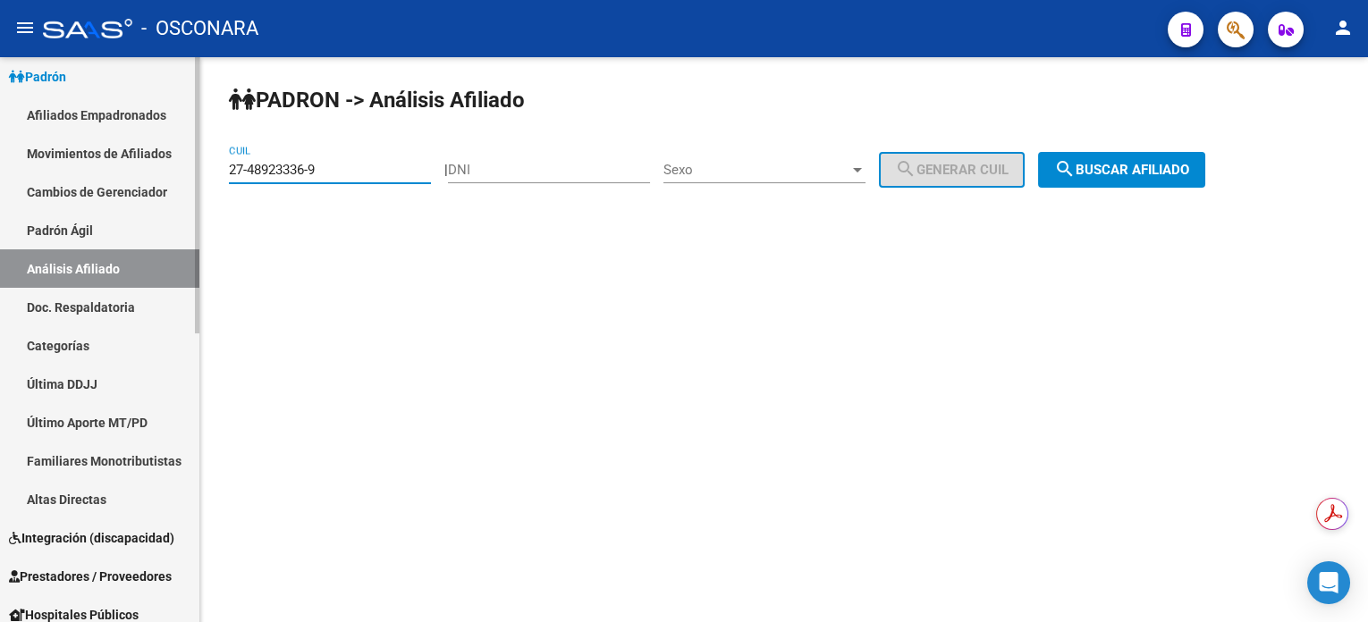
drag, startPoint x: 360, startPoint y: 171, endPoint x: 34, endPoint y: 199, distance: 327.6
click at [34, 199] on mat-sidenav-container "Firma Express Inicio Calendario SSS Instructivos Contacto OS Reportes Tablero d…" at bounding box center [684, 339] width 1368 height 565
paste input "17721284-4"
click at [1122, 158] on button "search Buscar afiliado" at bounding box center [1121, 170] width 167 height 36
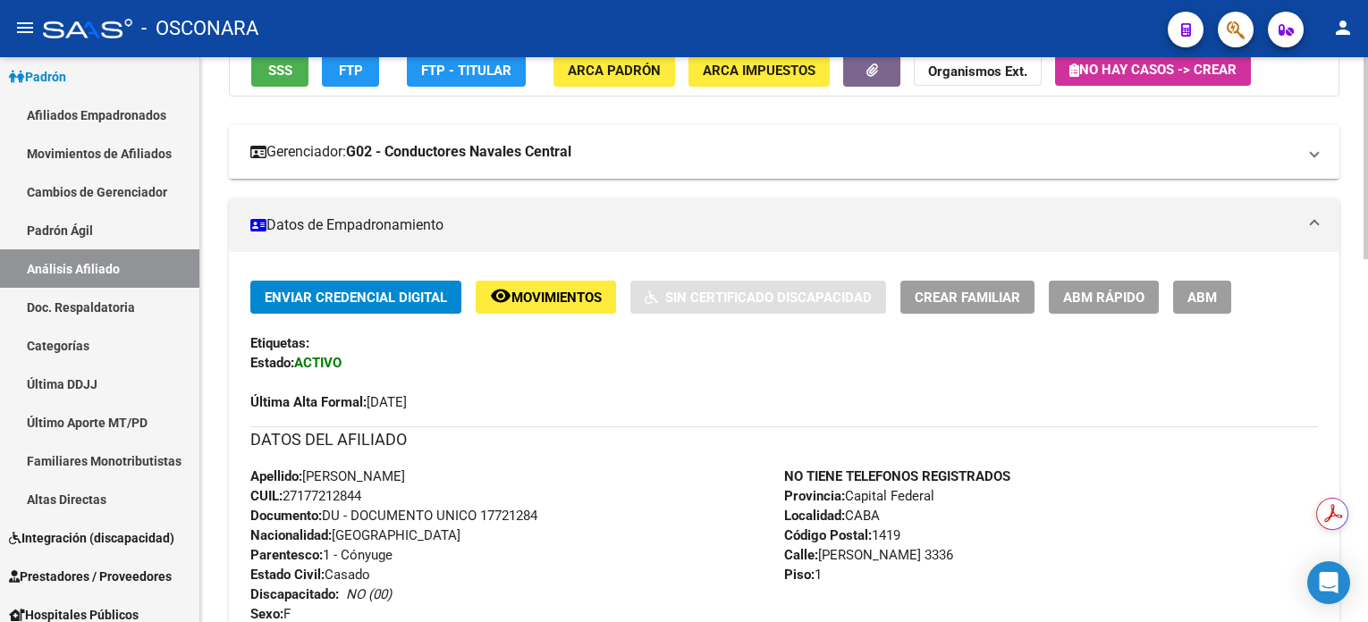
scroll to position [119, 0]
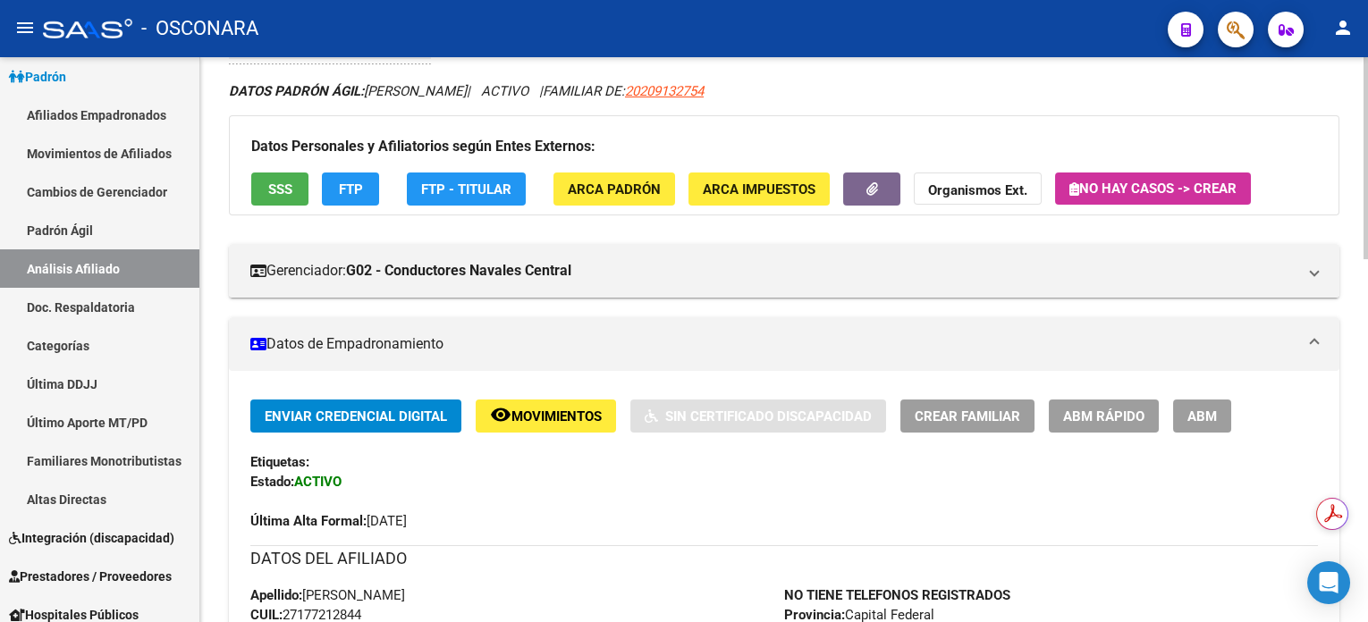
click at [579, 404] on button "remove_red_eye Movimientos" at bounding box center [546, 416] width 140 height 33
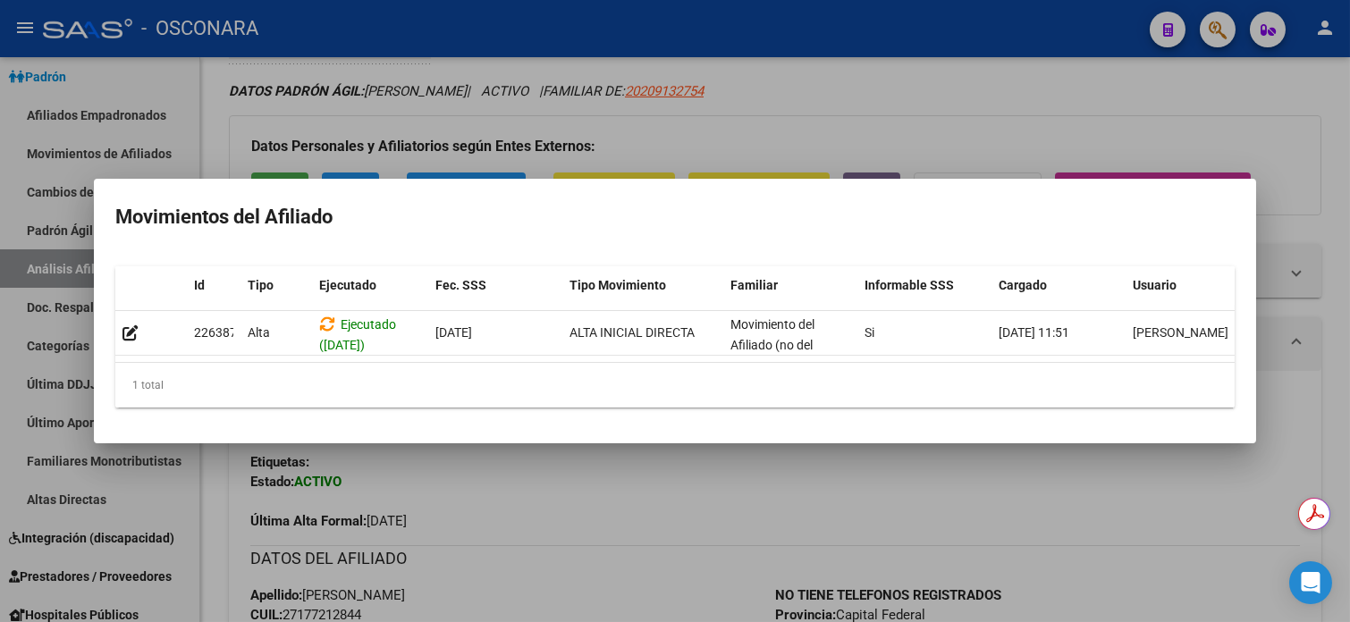
click at [909, 96] on div at bounding box center [675, 311] width 1350 height 622
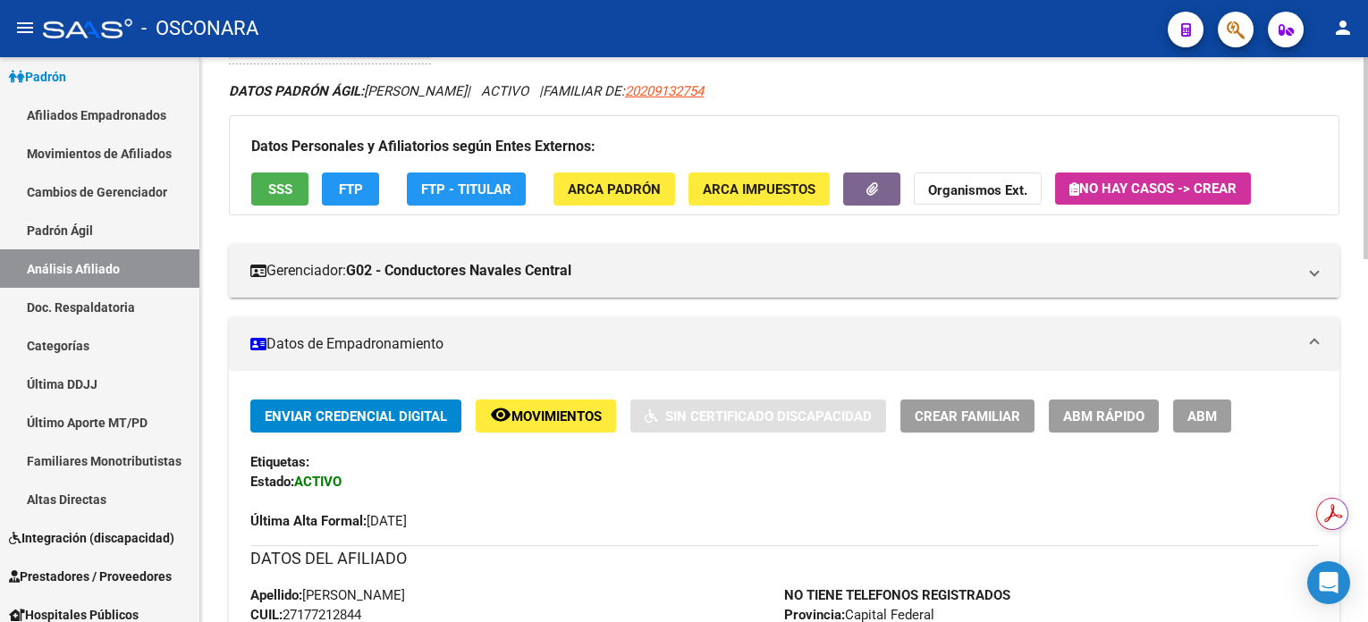
scroll to position [0, 0]
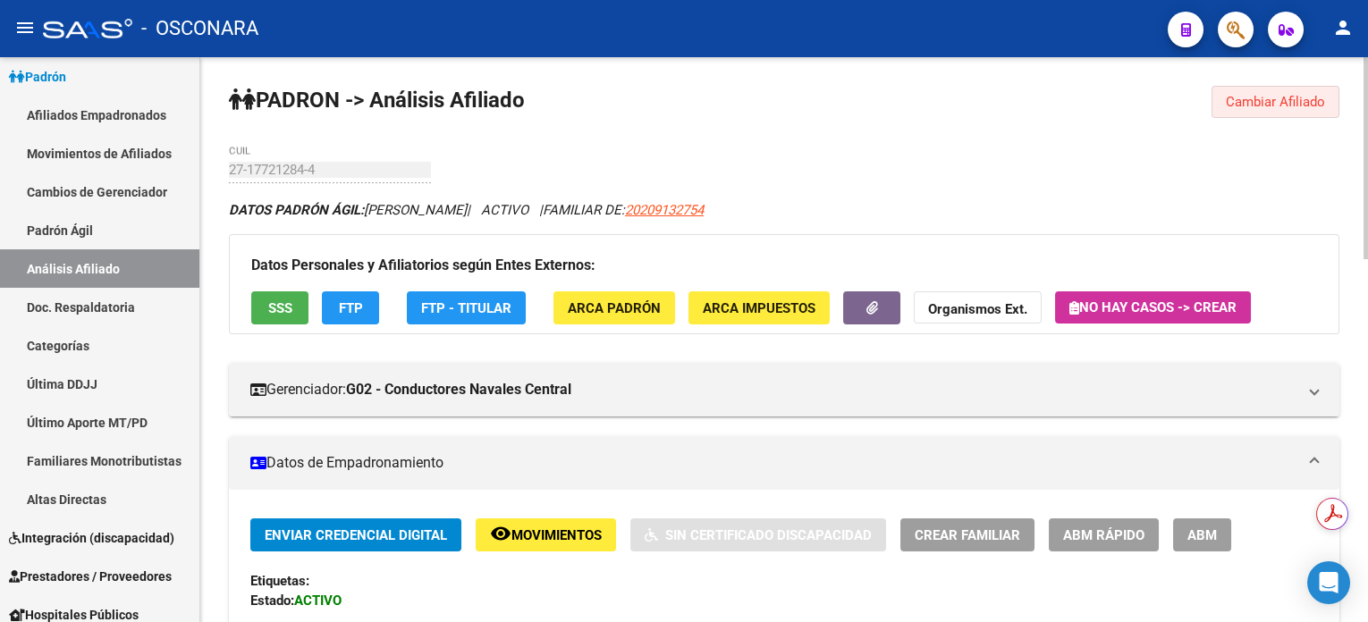
click at [1277, 107] on span "Cambiar Afiliado" at bounding box center [1275, 102] width 99 height 16
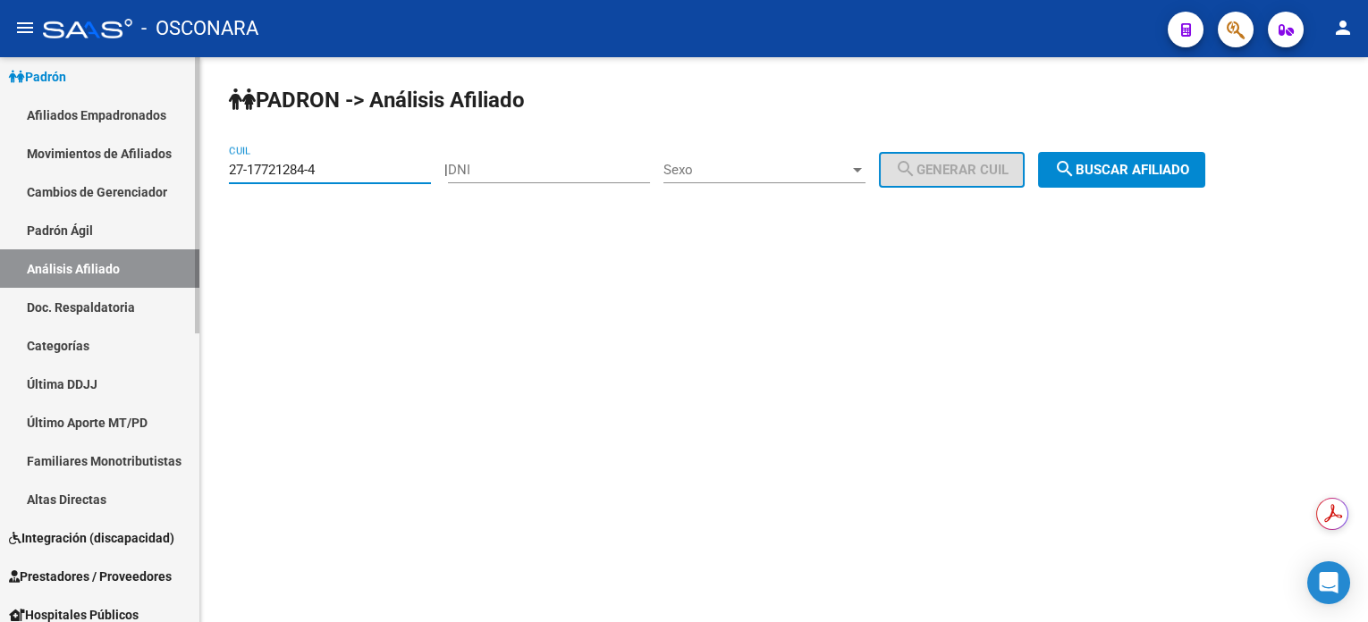
drag, startPoint x: 390, startPoint y: 176, endPoint x: 132, endPoint y: 177, distance: 257.5
click at [132, 177] on mat-sidenav-container "Firma Express Inicio Calendario SSS Instructivos Contacto OS Reportes Tablero d…" at bounding box center [684, 339] width 1368 height 565
paste input "0-25297213-8"
click at [1120, 173] on span "search Buscar afiliado" at bounding box center [1121, 170] width 135 height 16
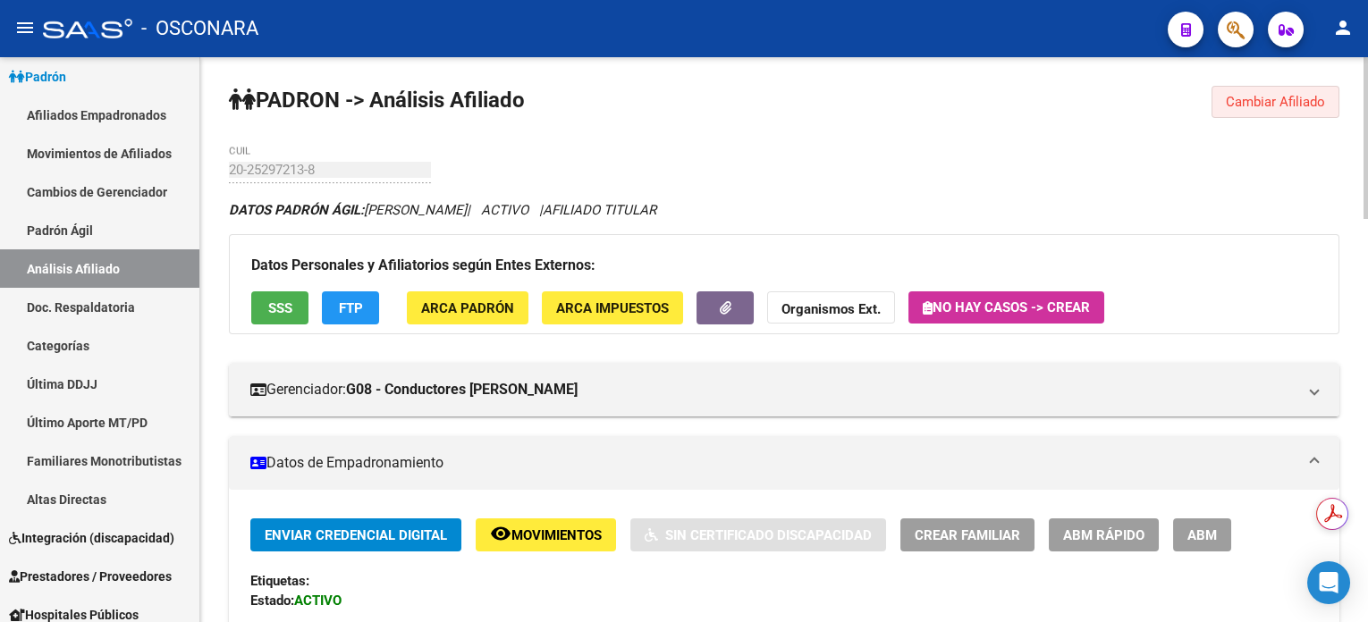
click at [1272, 95] on span "Cambiar Afiliado" at bounding box center [1275, 102] width 99 height 16
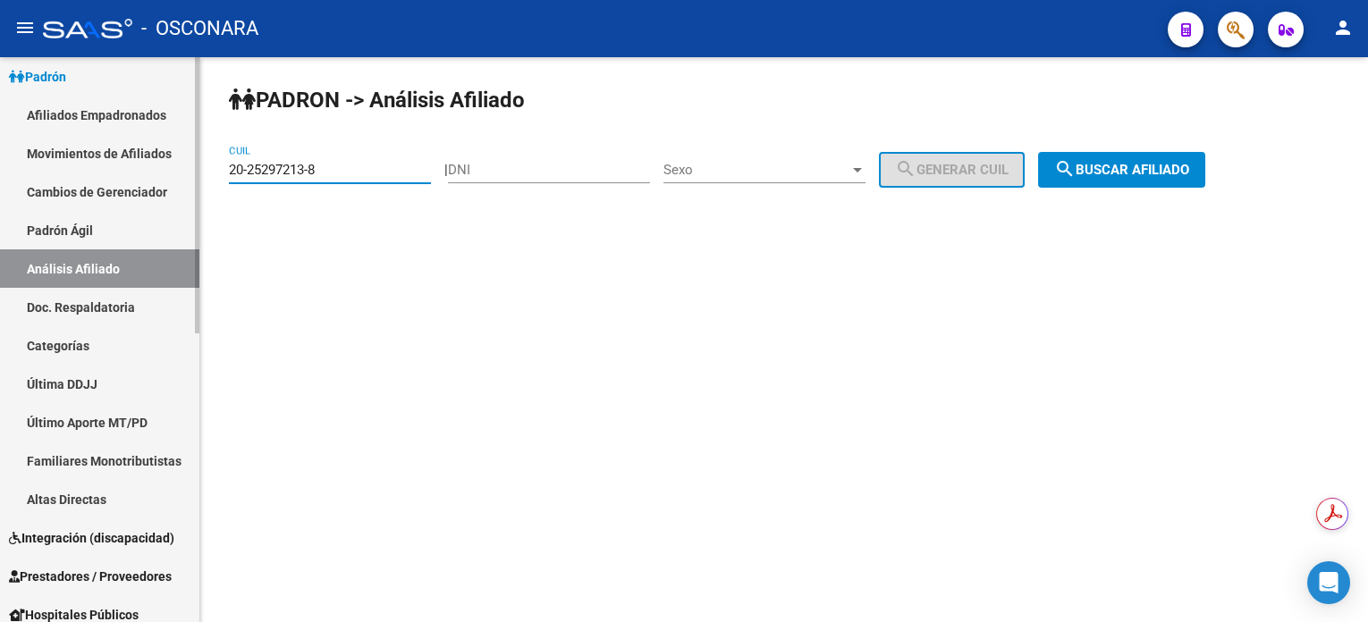
drag, startPoint x: 326, startPoint y: 167, endPoint x: 195, endPoint y: 166, distance: 131.5
click at [195, 166] on mat-sidenav-container "Firma Express Inicio Calendario SSS Instructivos Contacto OS Reportes Tablero d…" at bounding box center [684, 339] width 1368 height 565
paste input "35005555-0"
click at [1135, 165] on span "search Buscar afiliado" at bounding box center [1121, 170] width 135 height 16
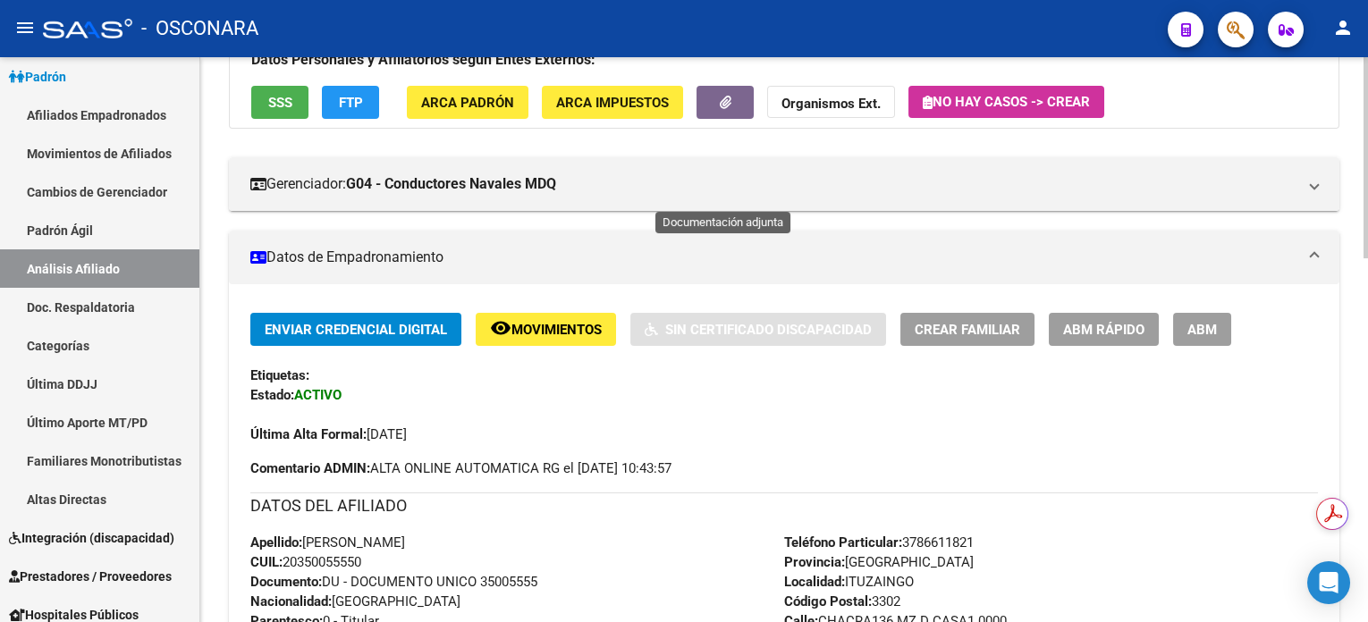
scroll to position [238, 0]
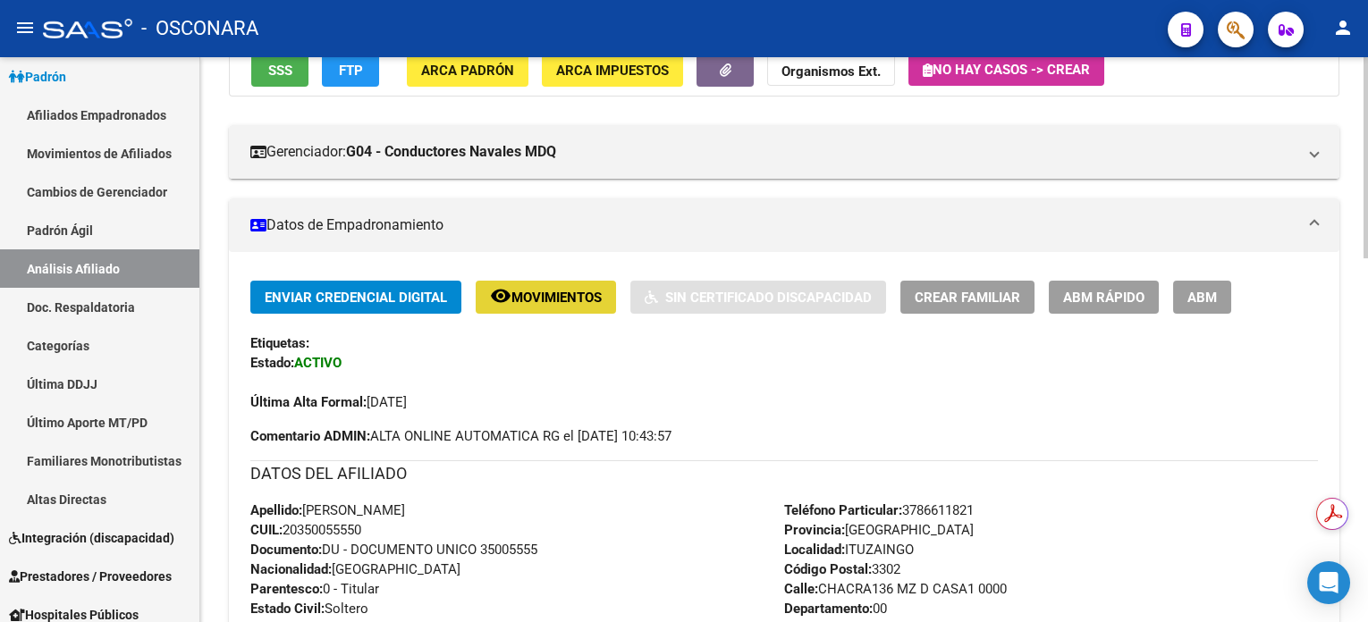
click at [590, 281] on button "remove_red_eye Movimientos" at bounding box center [546, 297] width 140 height 33
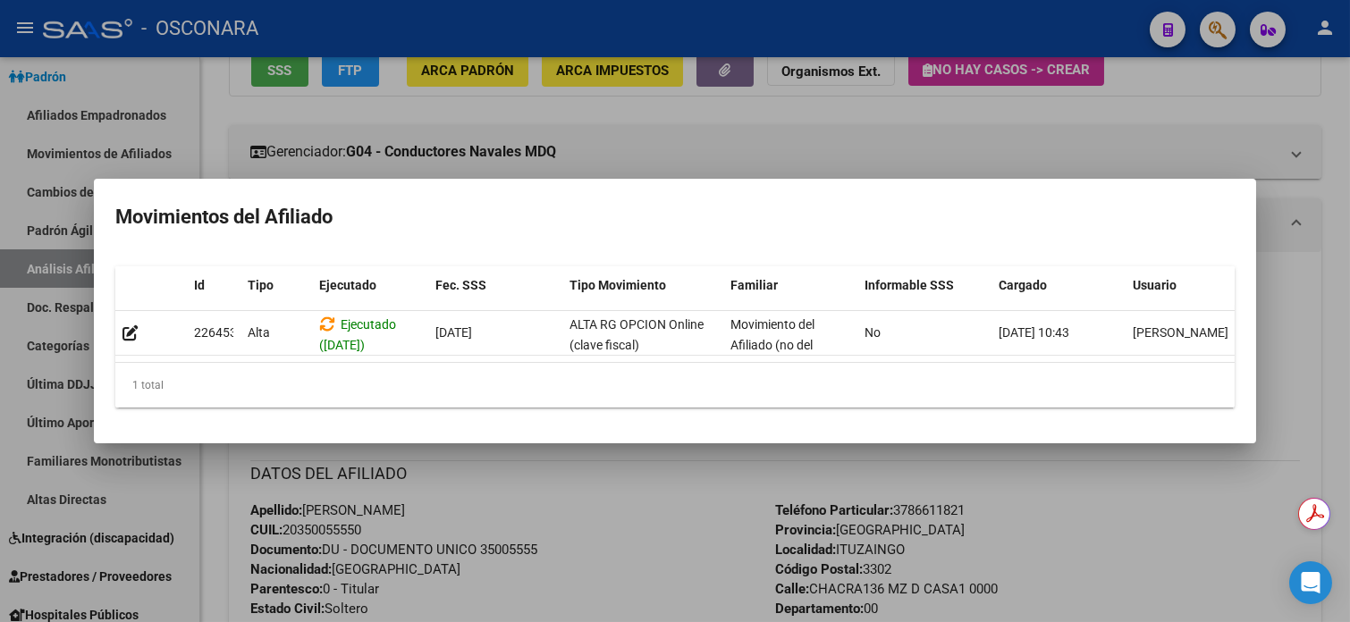
click at [1217, 116] on div at bounding box center [675, 311] width 1350 height 622
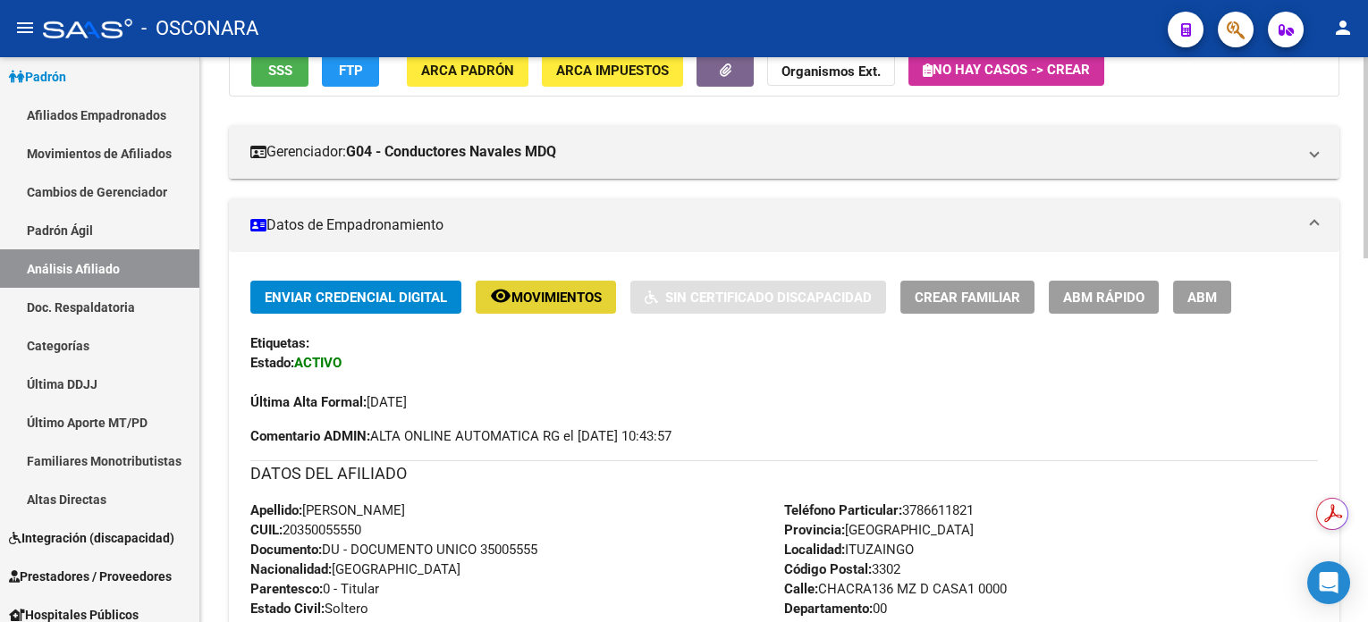
click at [555, 300] on span "Movimientos" at bounding box center [556, 298] width 90 height 16
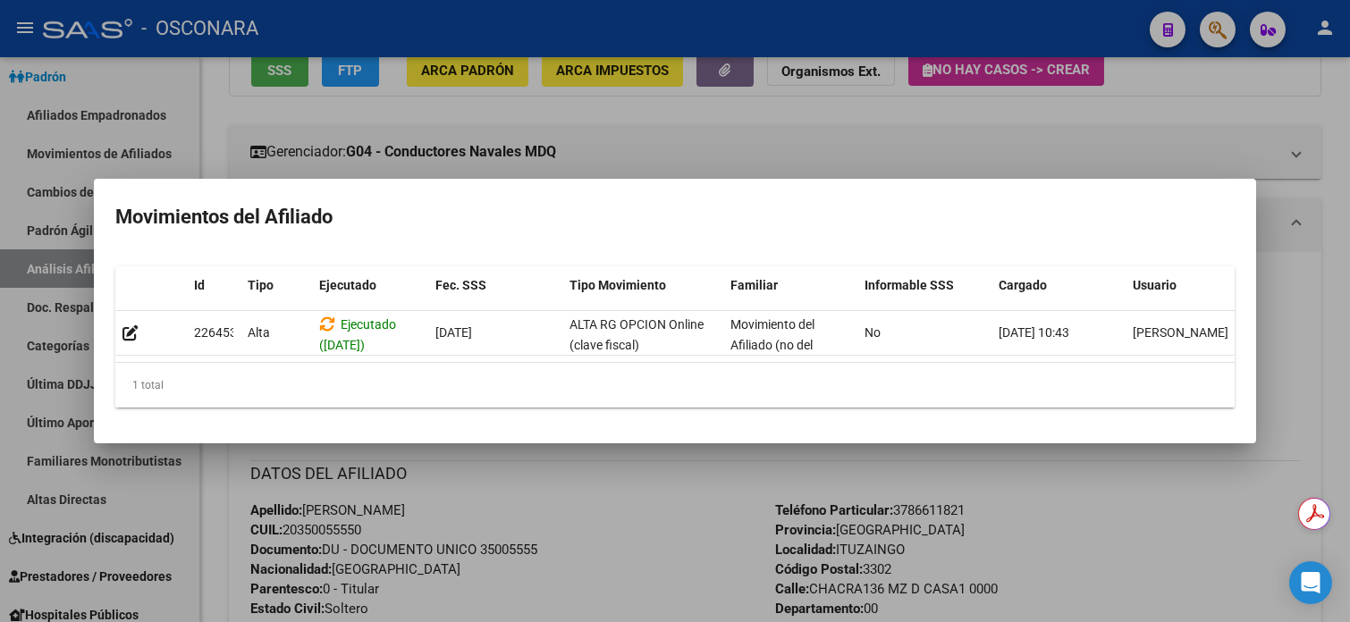
click at [1320, 317] on div at bounding box center [675, 311] width 1350 height 622
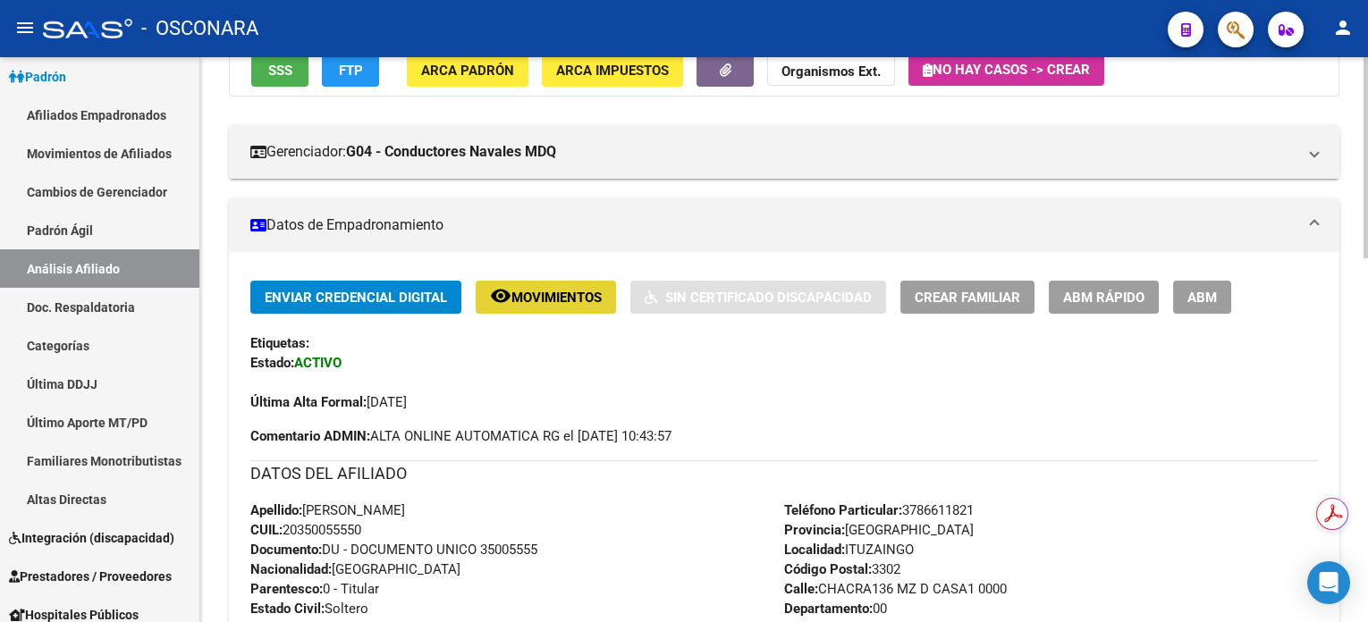
click at [562, 300] on span "Movimientos" at bounding box center [556, 298] width 90 height 16
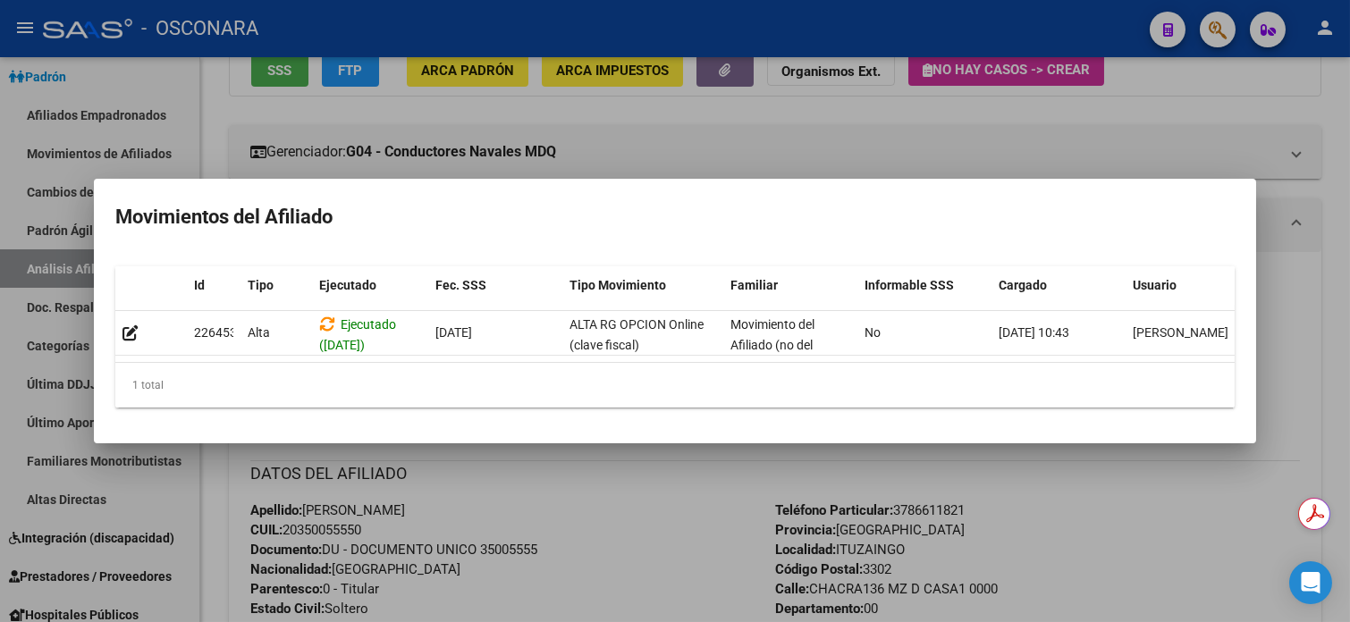
click at [663, 148] on div at bounding box center [675, 311] width 1350 height 622
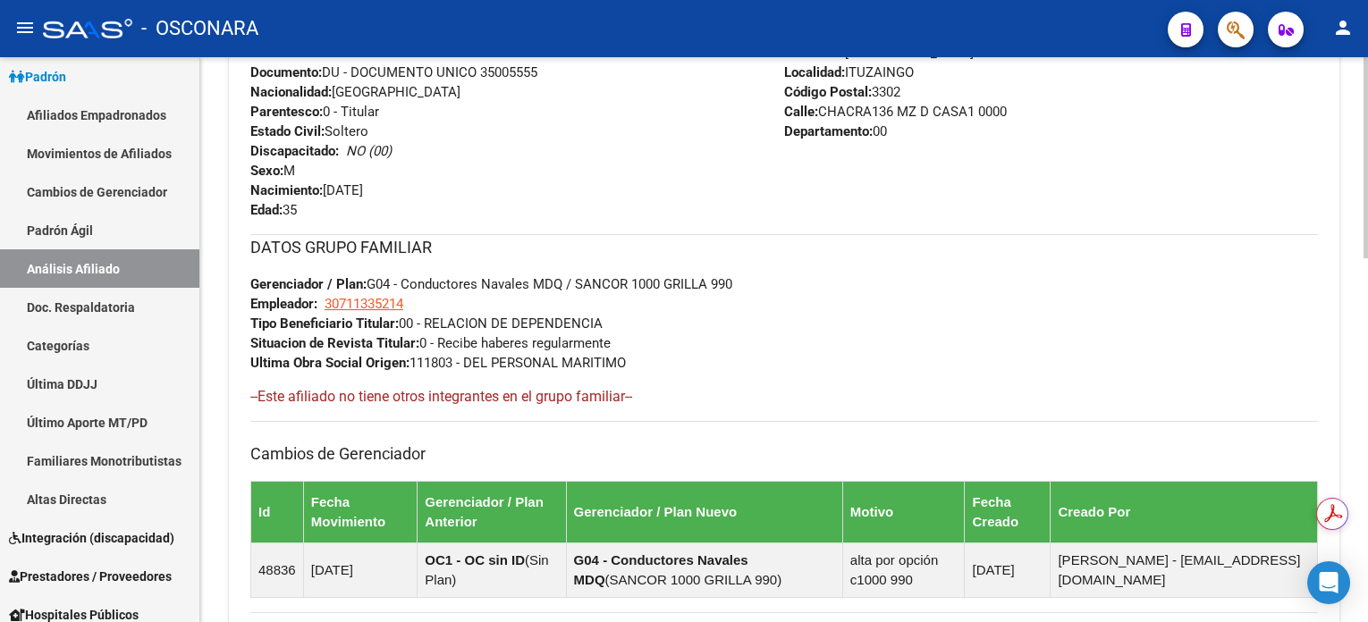
scroll to position [1026, 0]
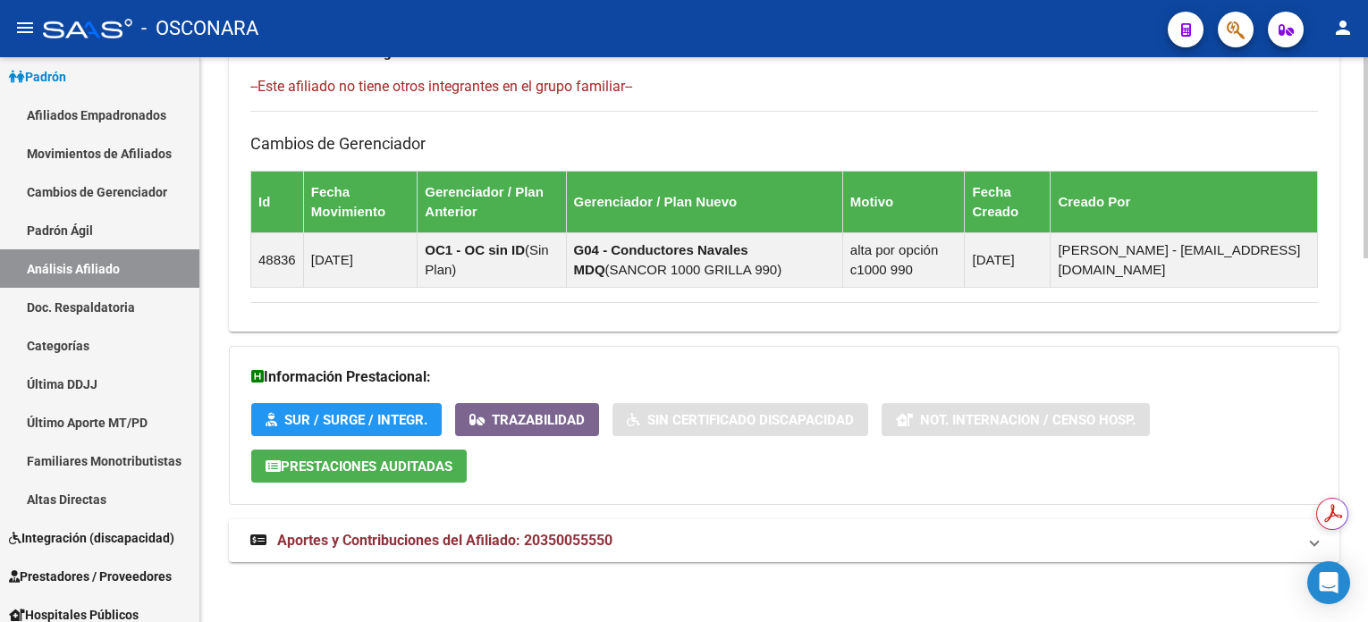
click at [520, 537] on span "Aportes y Contribuciones del Afiliado: 20350055550" at bounding box center [444, 540] width 335 height 17
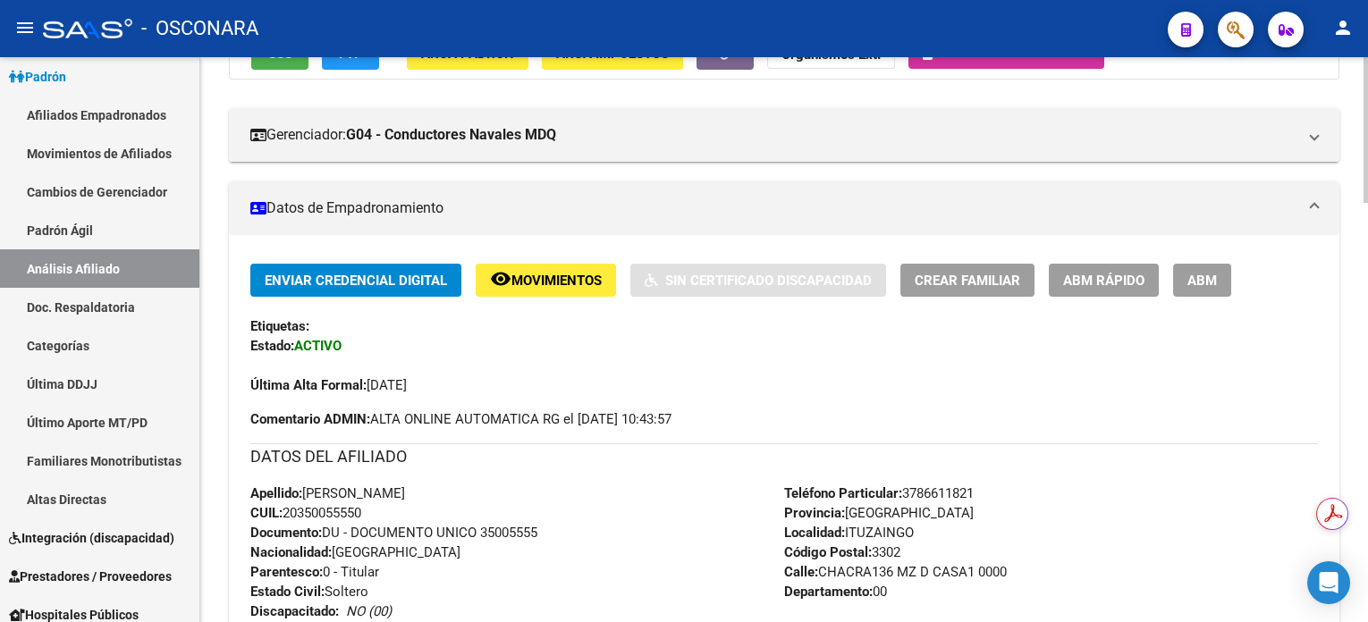
scroll to position [81, 0]
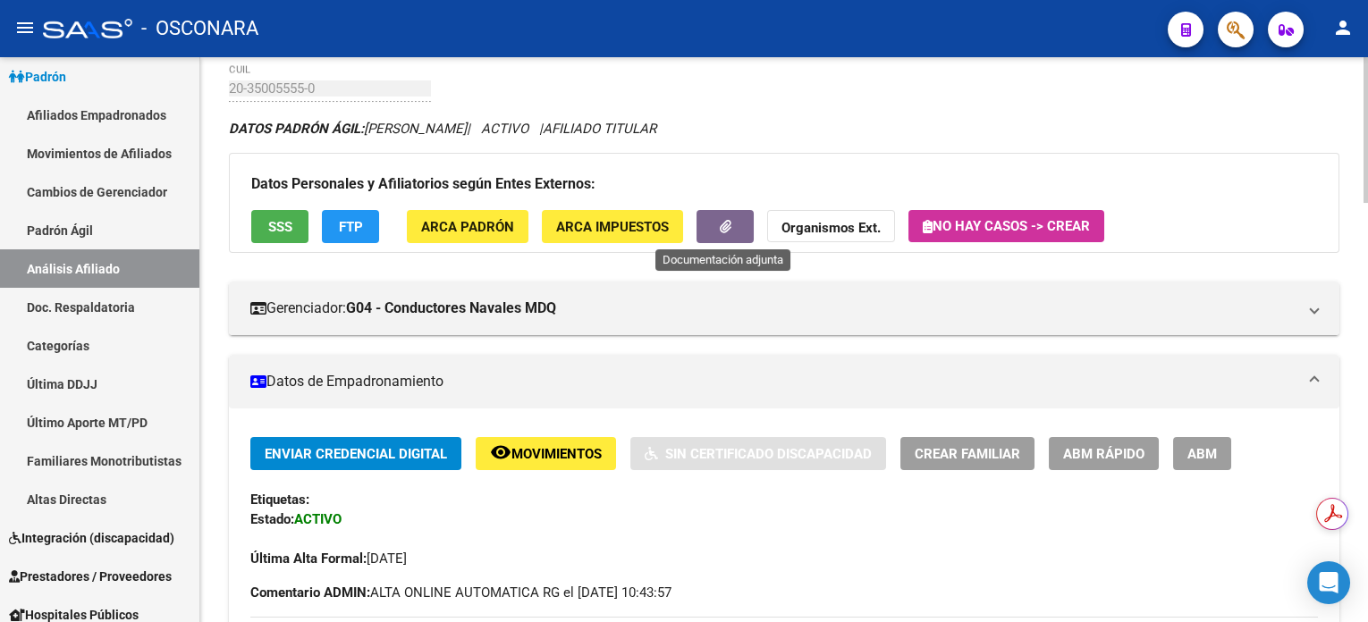
click at [731, 231] on button "button" at bounding box center [725, 226] width 57 height 33
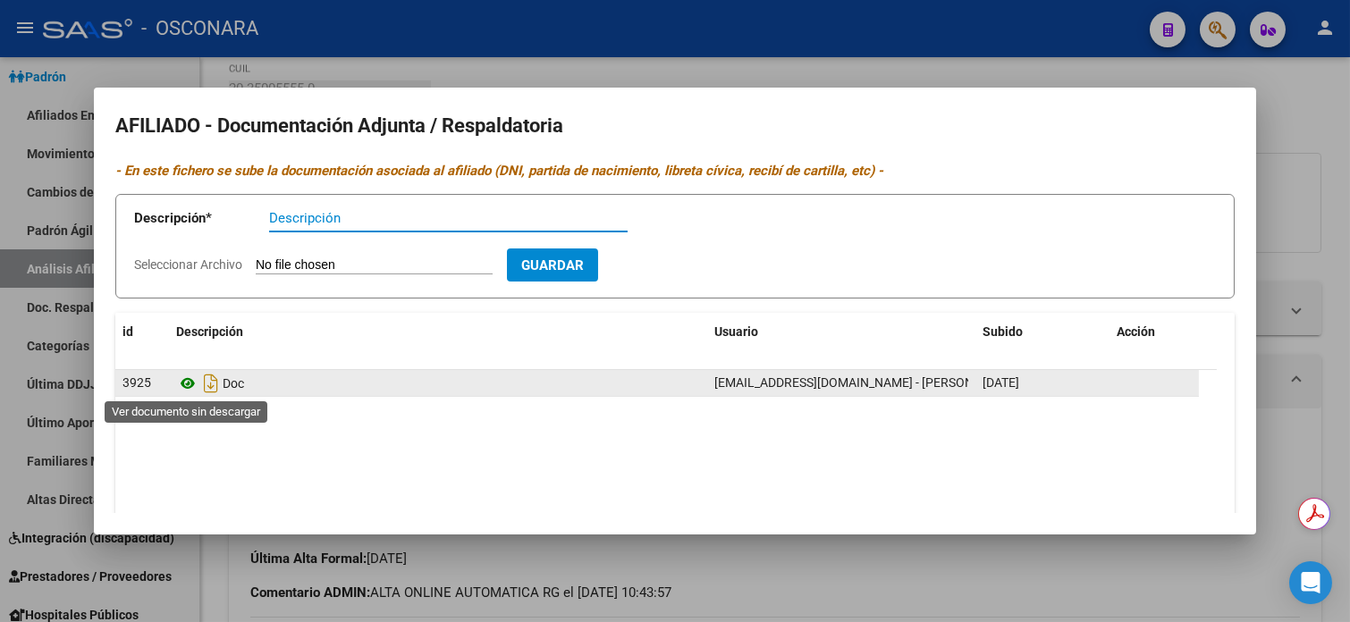
click at [188, 381] on icon at bounding box center [187, 383] width 23 height 21
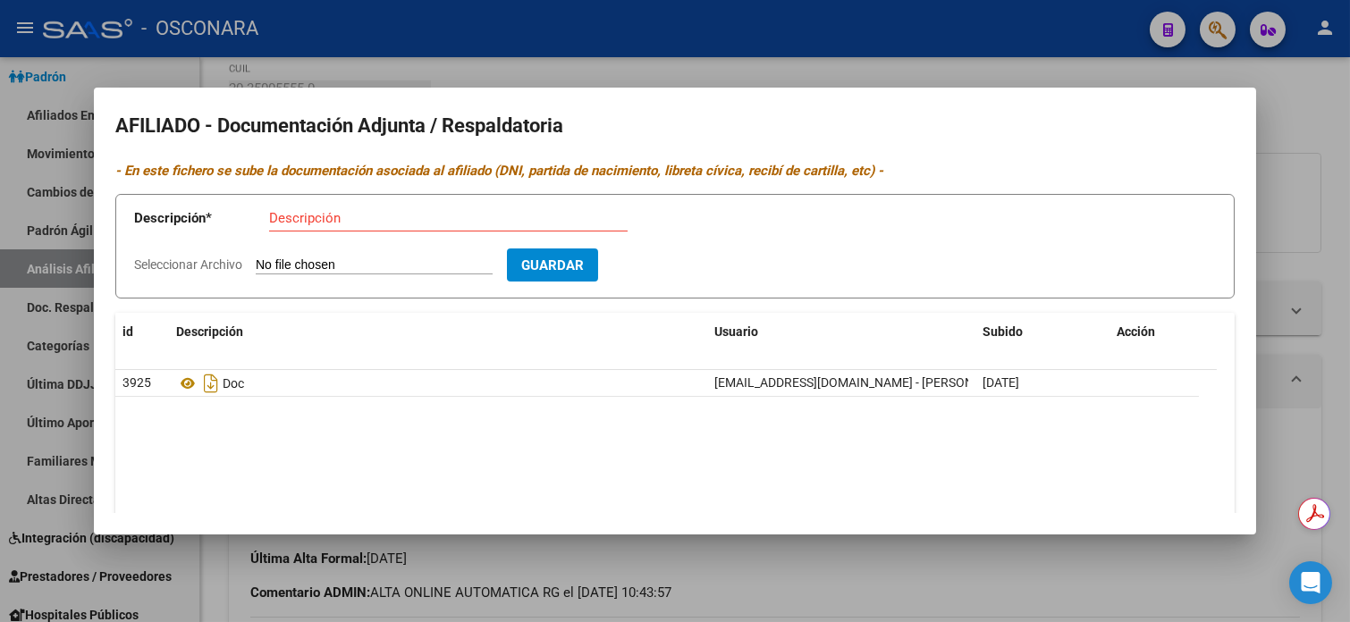
click at [970, 60] on div at bounding box center [675, 311] width 1350 height 622
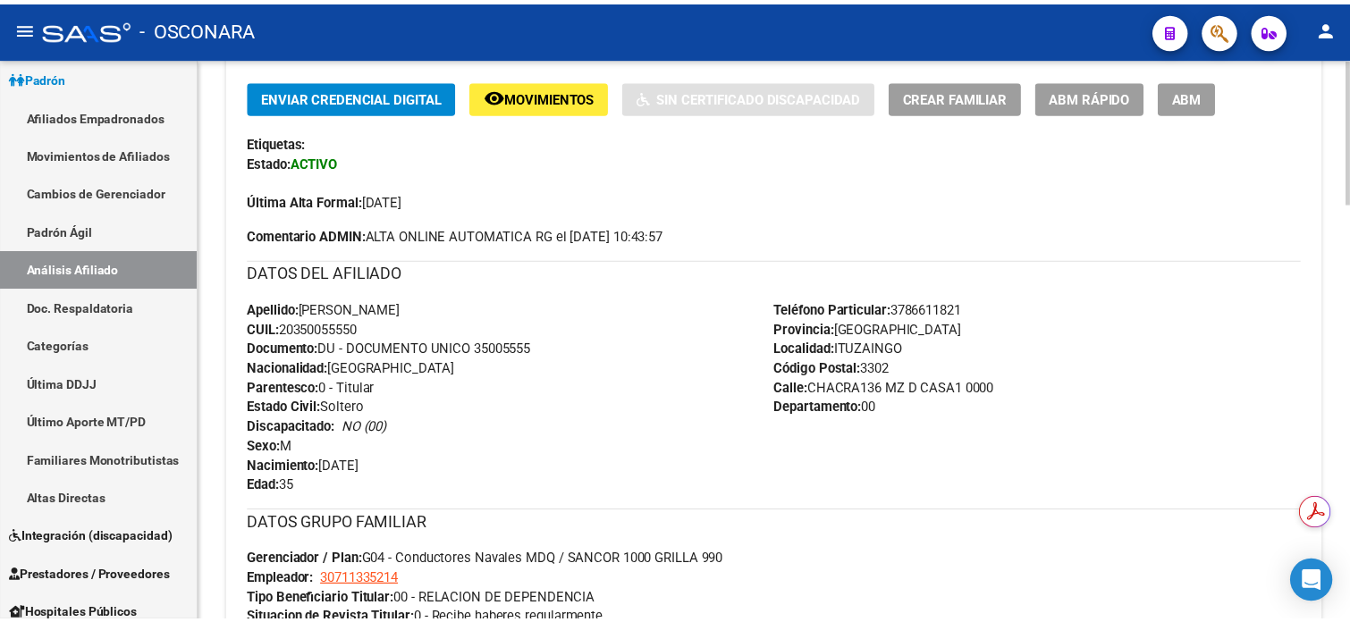
scroll to position [320, 0]
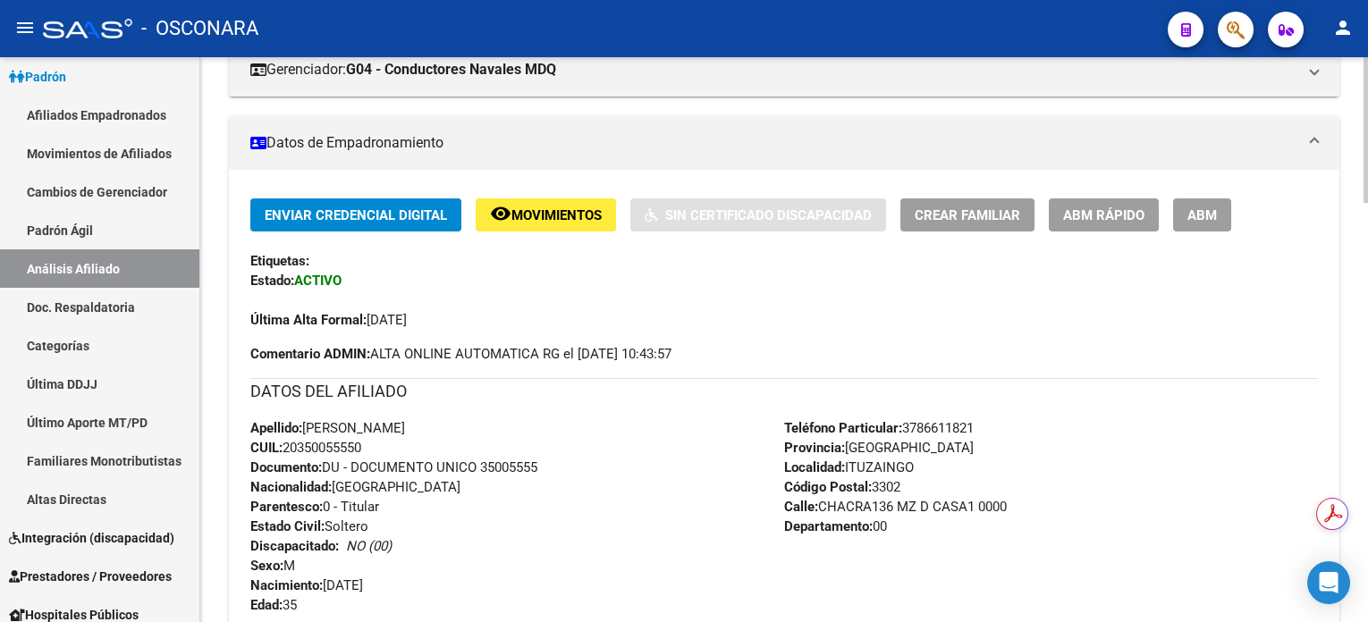
click at [545, 223] on button "remove_red_eye Movimientos" at bounding box center [546, 215] width 140 height 33
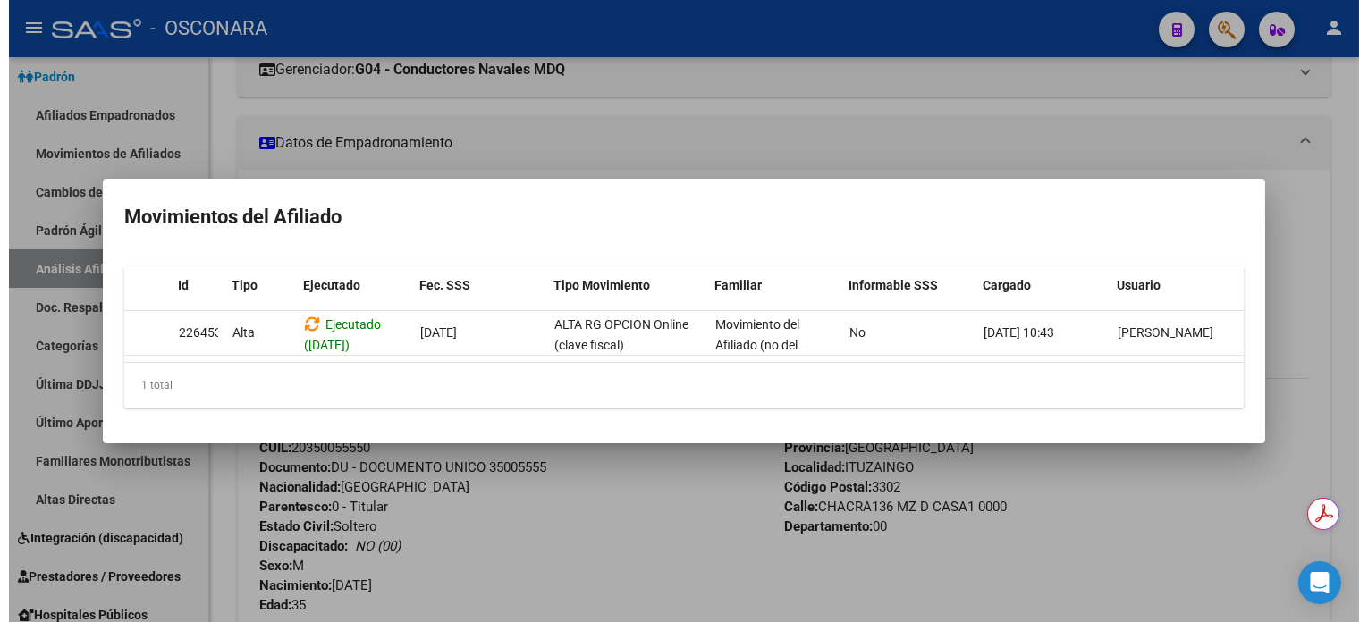
scroll to position [0, 0]
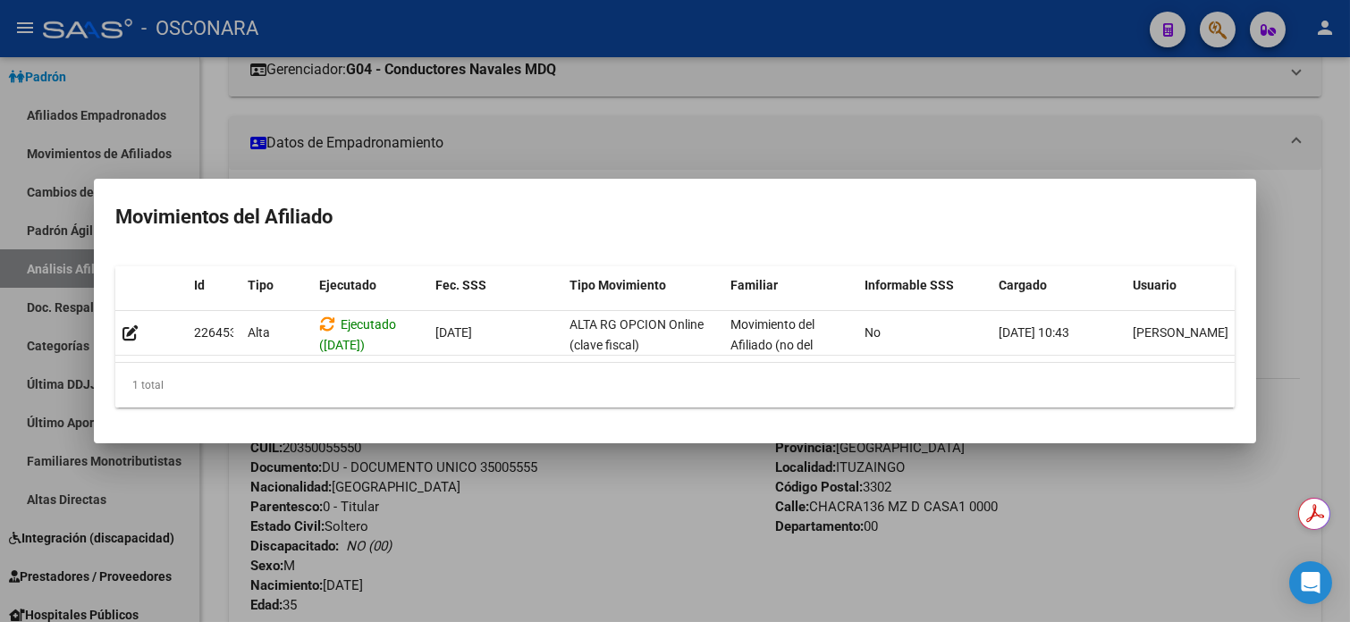
click at [788, 98] on div at bounding box center [675, 311] width 1350 height 622
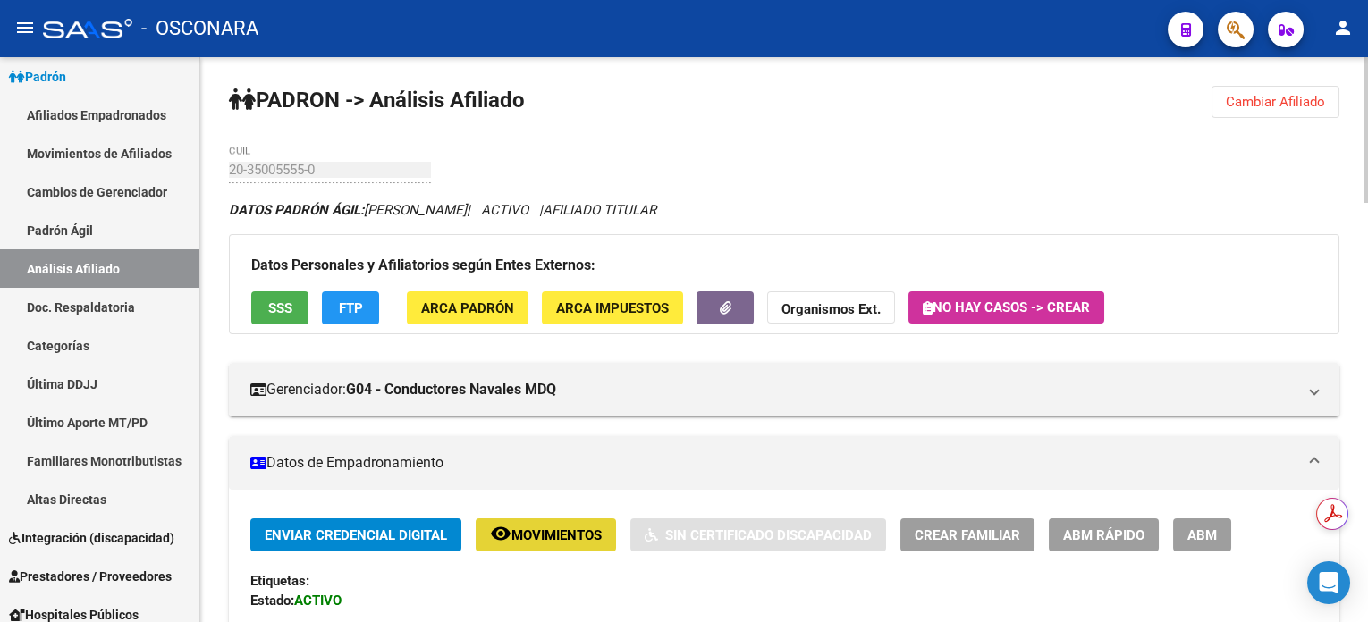
click at [564, 534] on span "Movimientos" at bounding box center [556, 536] width 90 height 16
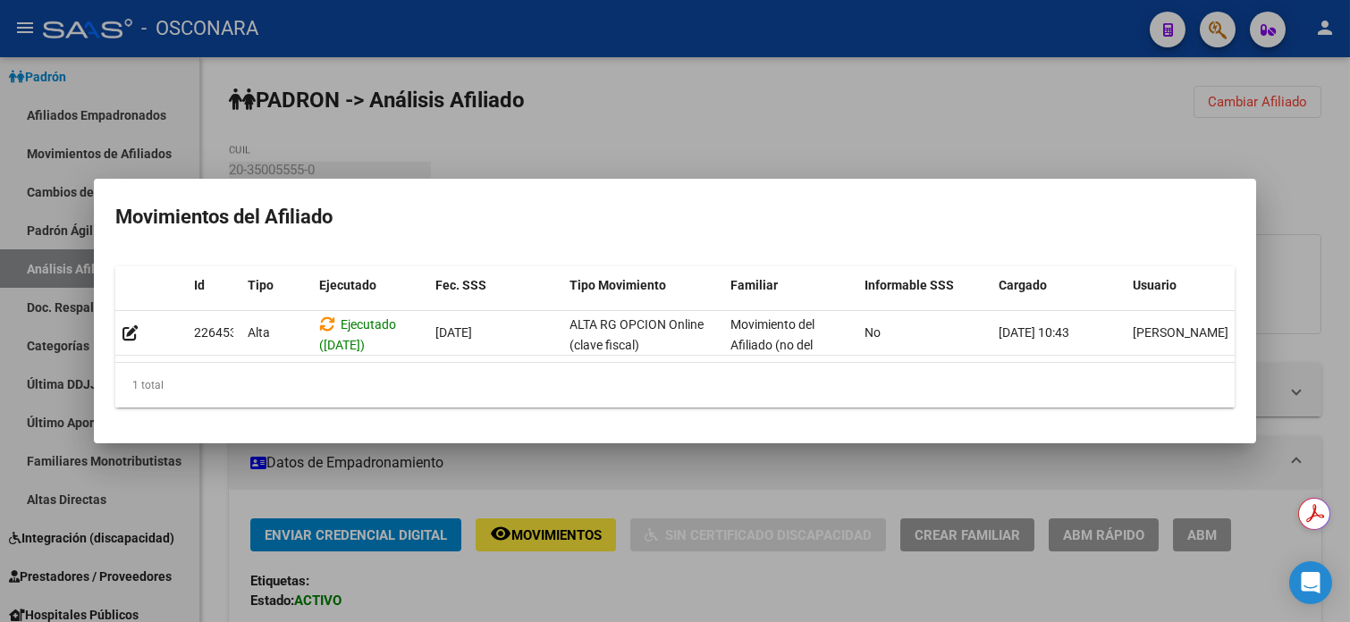
click at [1005, 111] on div at bounding box center [675, 311] width 1350 height 622
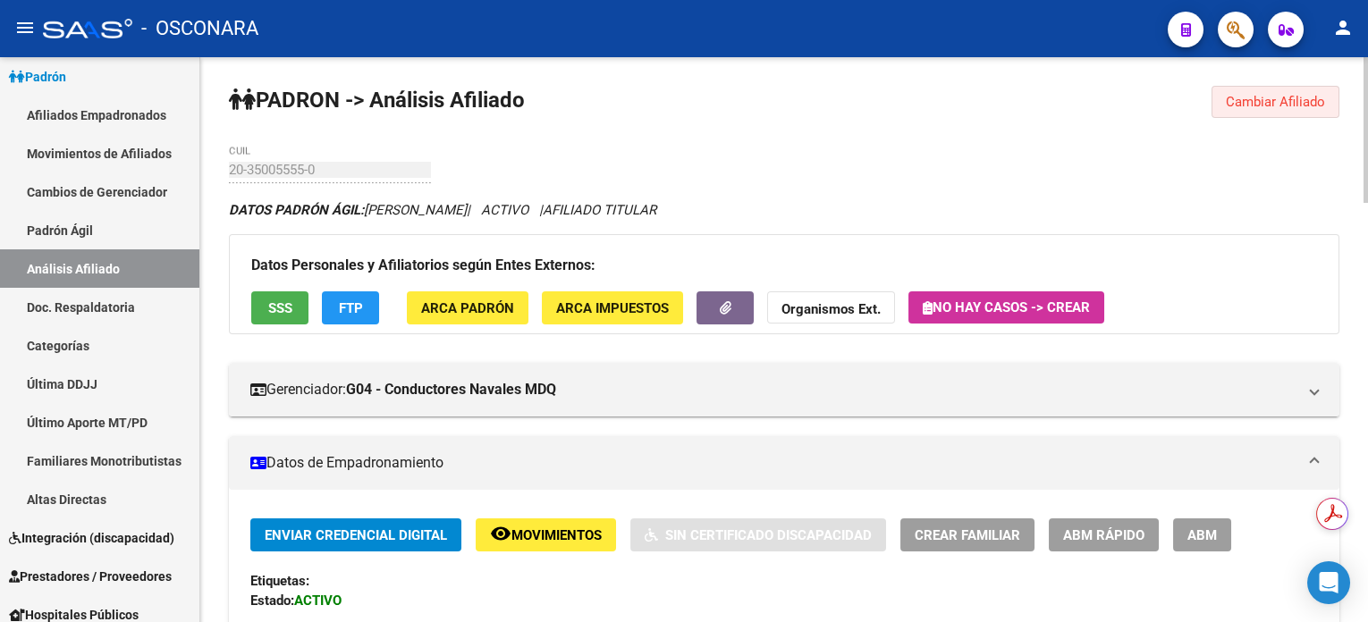
drag, startPoint x: 1264, startPoint y: 95, endPoint x: 1188, endPoint y: 273, distance: 193.5
click at [1264, 96] on span "Cambiar Afiliado" at bounding box center [1275, 102] width 99 height 16
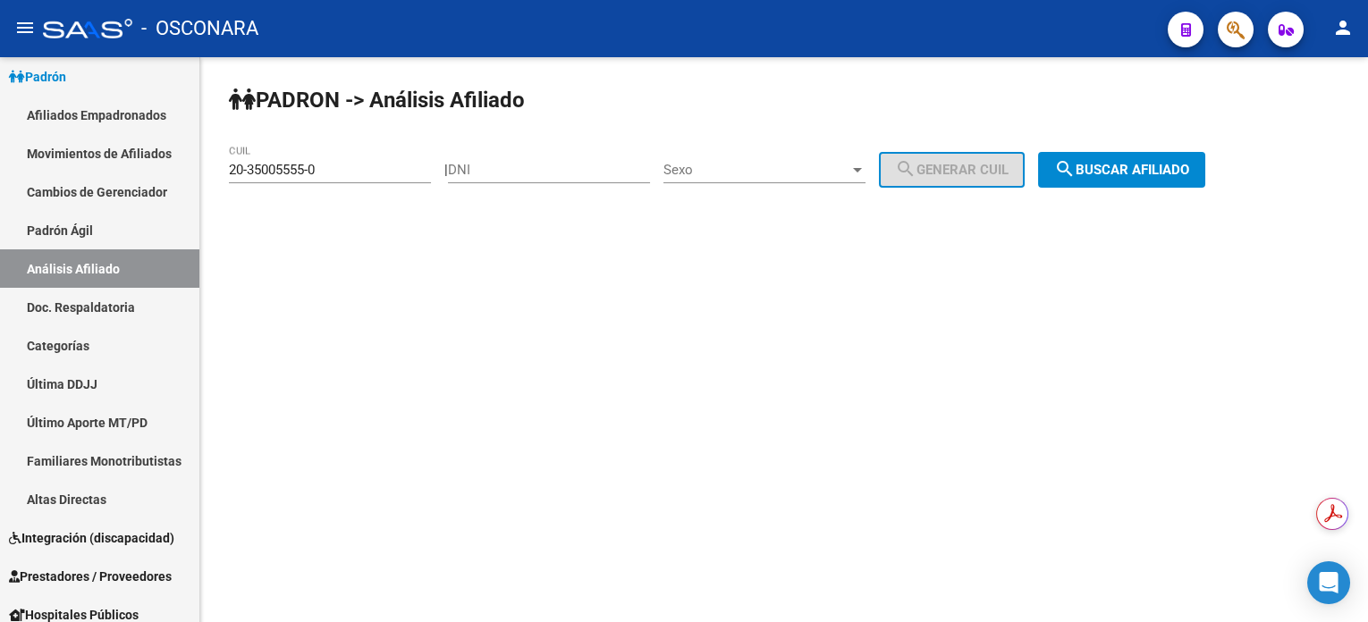
click at [1116, 182] on button "search Buscar afiliado" at bounding box center [1121, 170] width 167 height 36
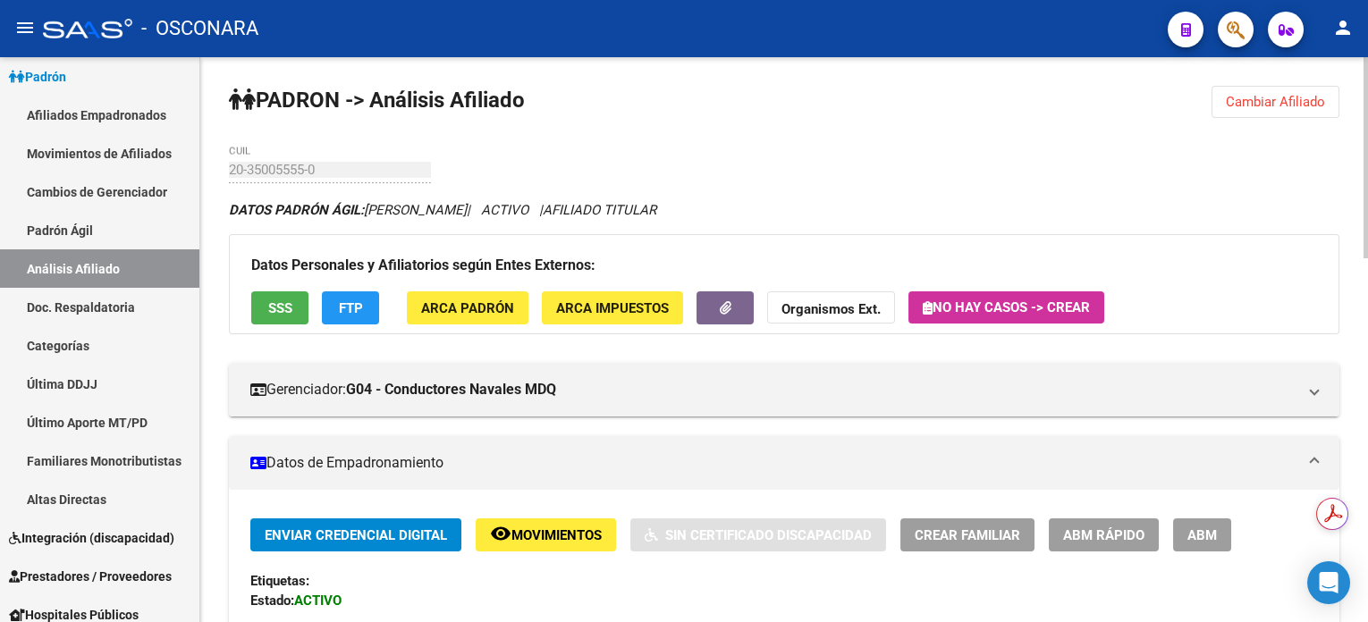
click at [1307, 105] on span "Cambiar Afiliado" at bounding box center [1275, 102] width 99 height 16
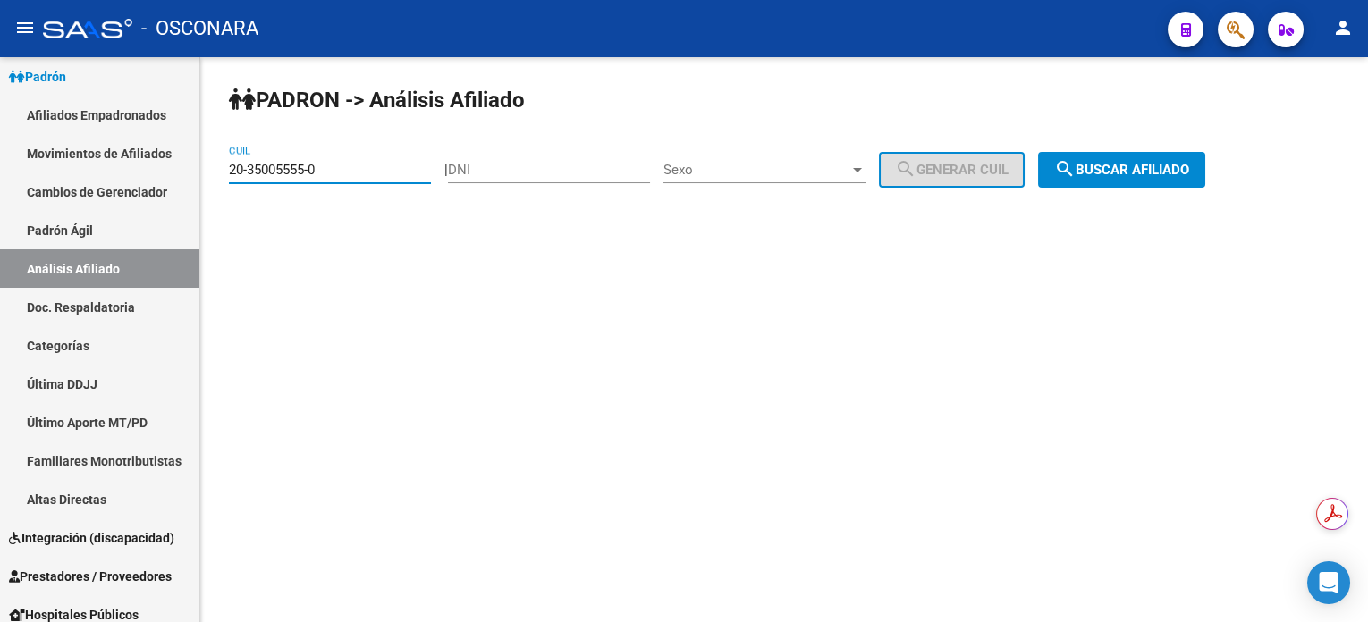
drag, startPoint x: 336, startPoint y: 171, endPoint x: 207, endPoint y: 170, distance: 128.8
click at [207, 170] on div "PADRON -> Análisis Afiliado 20-35005555-0 CUIL | DNI Sexo Sexo search Generar C…" at bounding box center [784, 151] width 1168 height 188
paste input "7-49177769-4"
click at [1180, 157] on button "search Buscar afiliado" at bounding box center [1121, 170] width 167 height 36
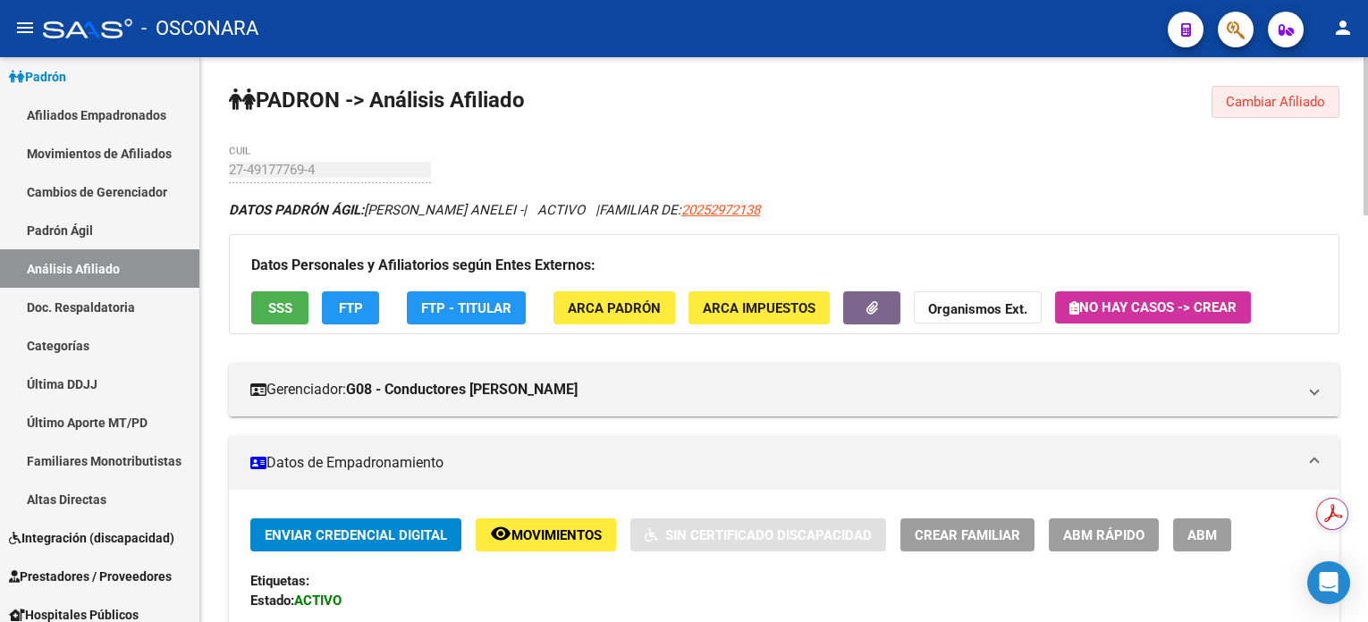
drag, startPoint x: 1276, startPoint y: 106, endPoint x: 892, endPoint y: 101, distance: 383.7
click at [1276, 106] on span "Cambiar Afiliado" at bounding box center [1275, 102] width 99 height 16
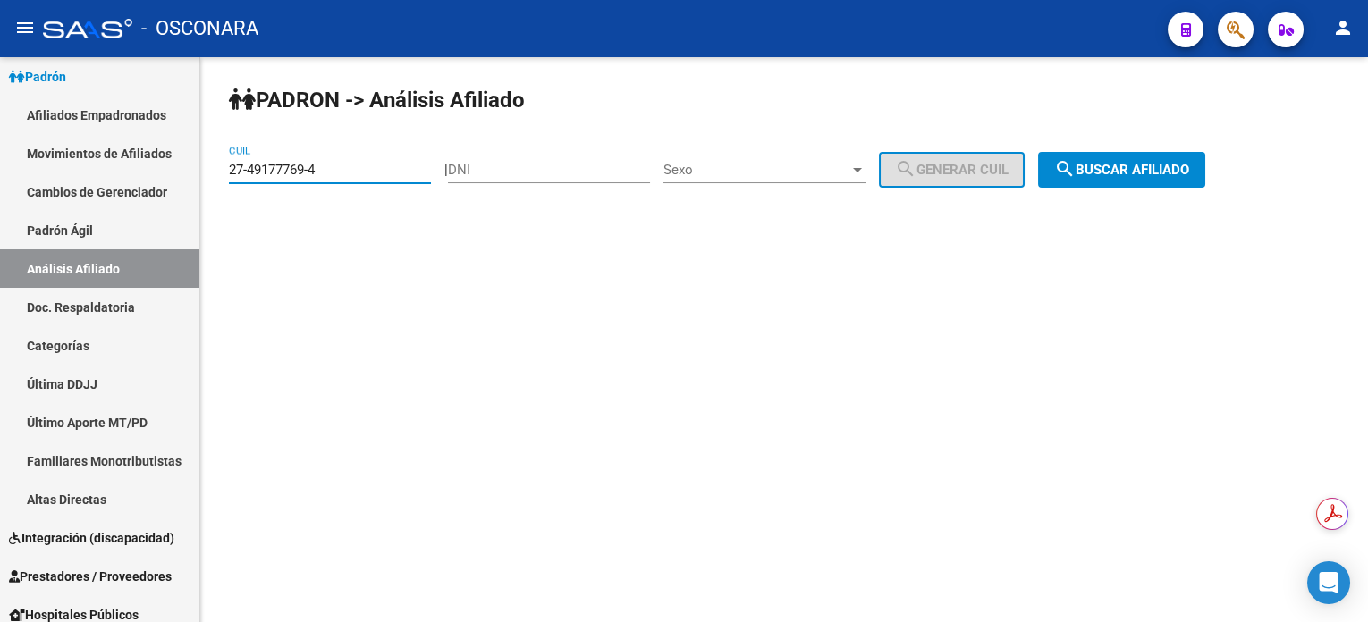
drag, startPoint x: 325, startPoint y: 177, endPoint x: 201, endPoint y: 172, distance: 124.4
click at [201, 172] on div "PADRON -> Análisis Afiliado 27-49177769-4 CUIL | DNI Sexo Sexo search Generar C…" at bounding box center [784, 151] width 1168 height 188
paste input "0-45792419-5"
click at [1159, 164] on span "search Buscar afiliado" at bounding box center [1121, 170] width 135 height 16
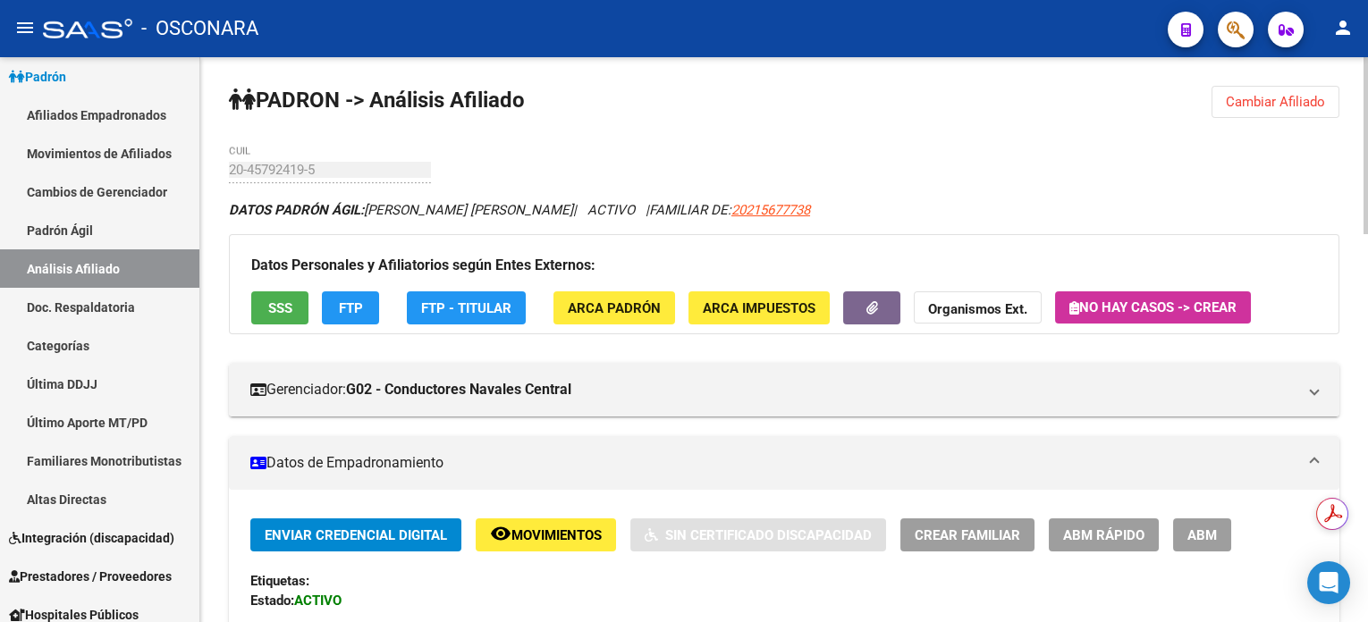
click at [1306, 97] on span "Cambiar Afiliado" at bounding box center [1275, 102] width 99 height 16
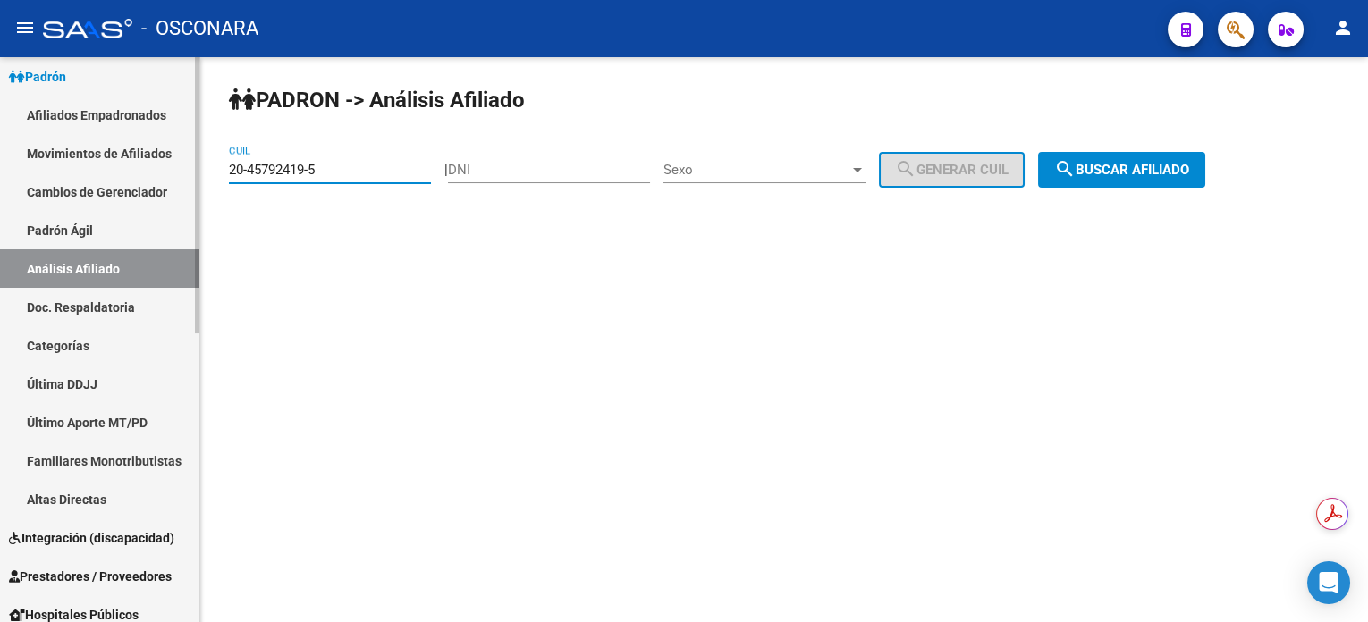
drag, startPoint x: 341, startPoint y: 172, endPoint x: 194, endPoint y: 172, distance: 146.6
click at [194, 172] on mat-sidenav-container "Firma Express Inicio Calendario SSS Instructivos Contacto OS Reportes Tablero d…" at bounding box center [684, 339] width 1368 height 565
paste input "993347-7"
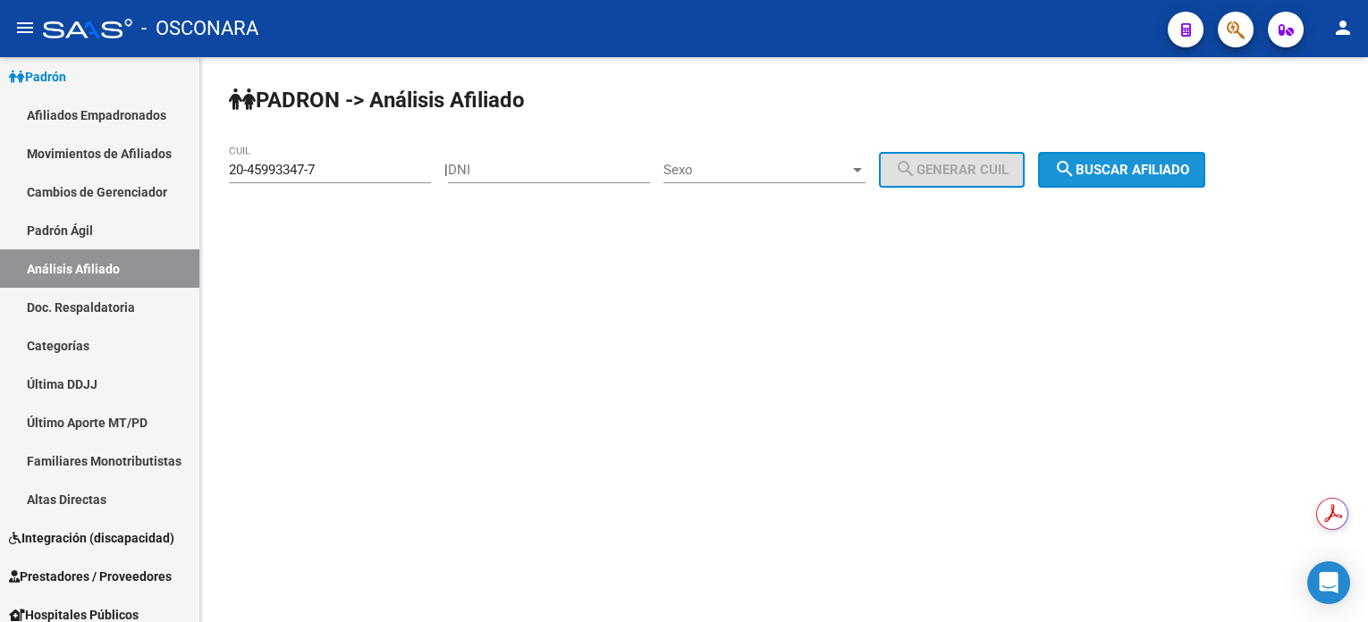
click at [1175, 172] on span "search Buscar afiliado" at bounding box center [1121, 170] width 135 height 16
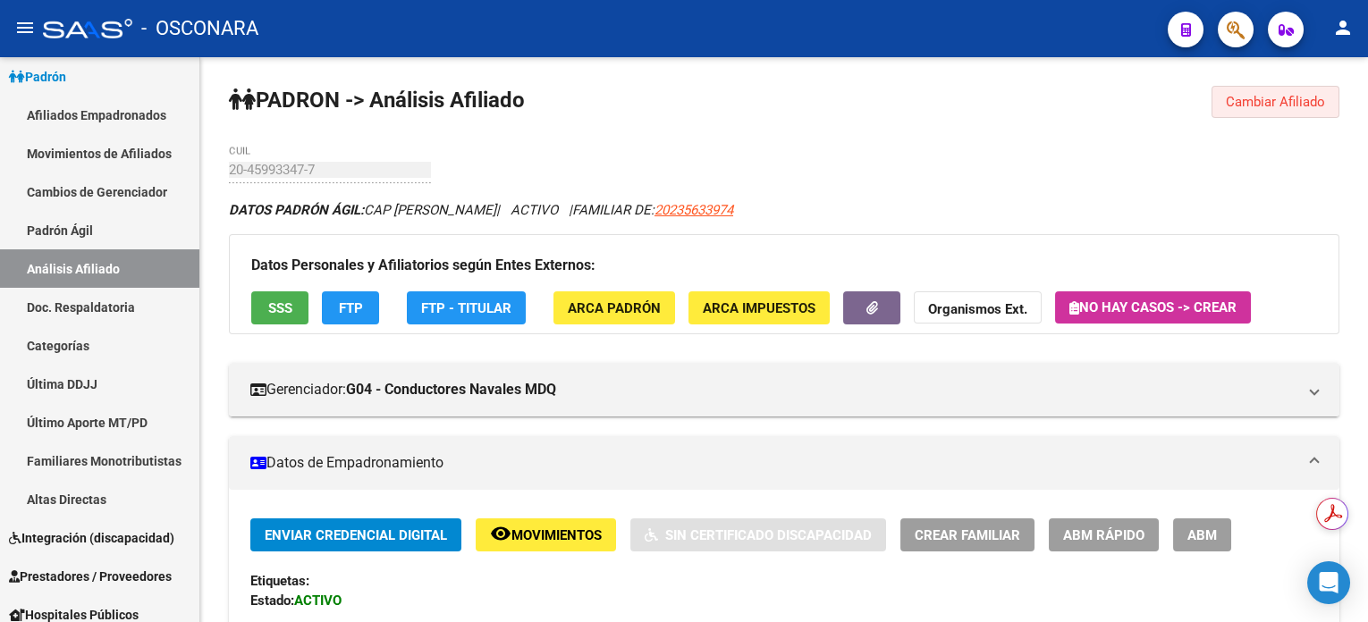
click at [1290, 98] on span "Cambiar Afiliado" at bounding box center [1275, 102] width 99 height 16
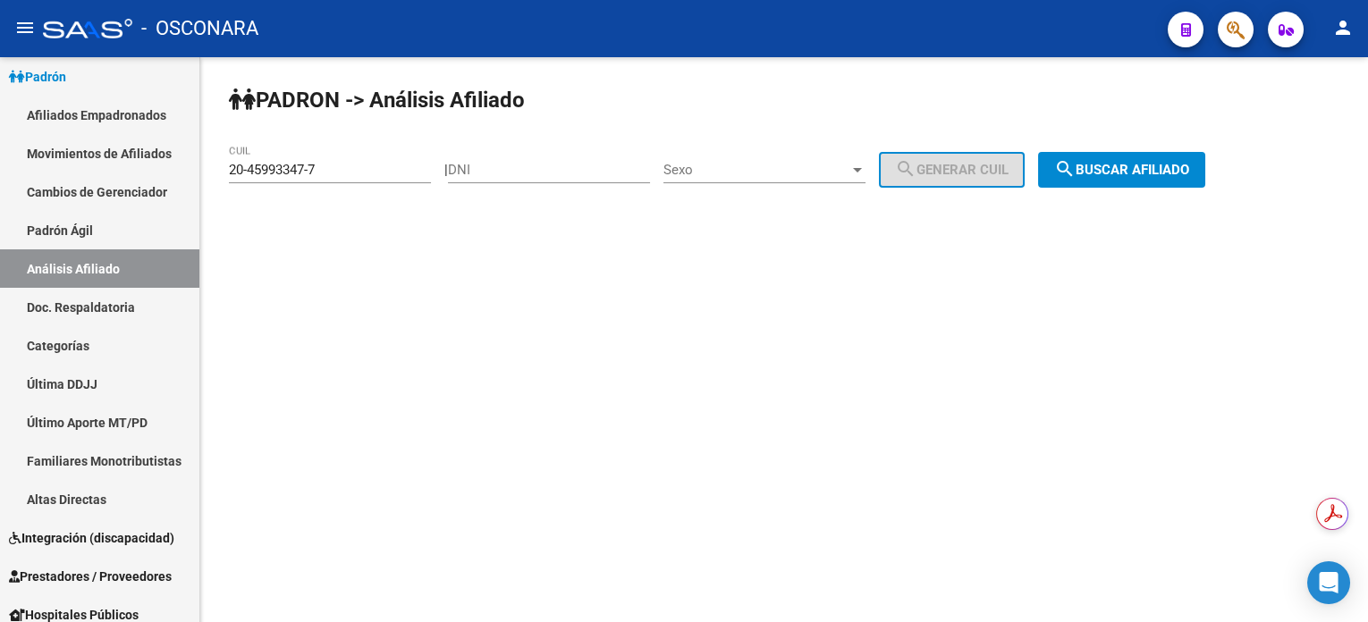
click at [398, 165] on input "20-45993347-7" at bounding box center [330, 170] width 202 height 16
click at [394, 165] on input "20-45993347-7" at bounding box center [330, 170] width 202 height 16
paste input "3-46012840-4"
click at [1070, 190] on div "PADRON -> Análisis Afiliado 23-46012840-4 CUIL | DNI Sexo Sexo search Generar C…" at bounding box center [784, 151] width 1168 height 188
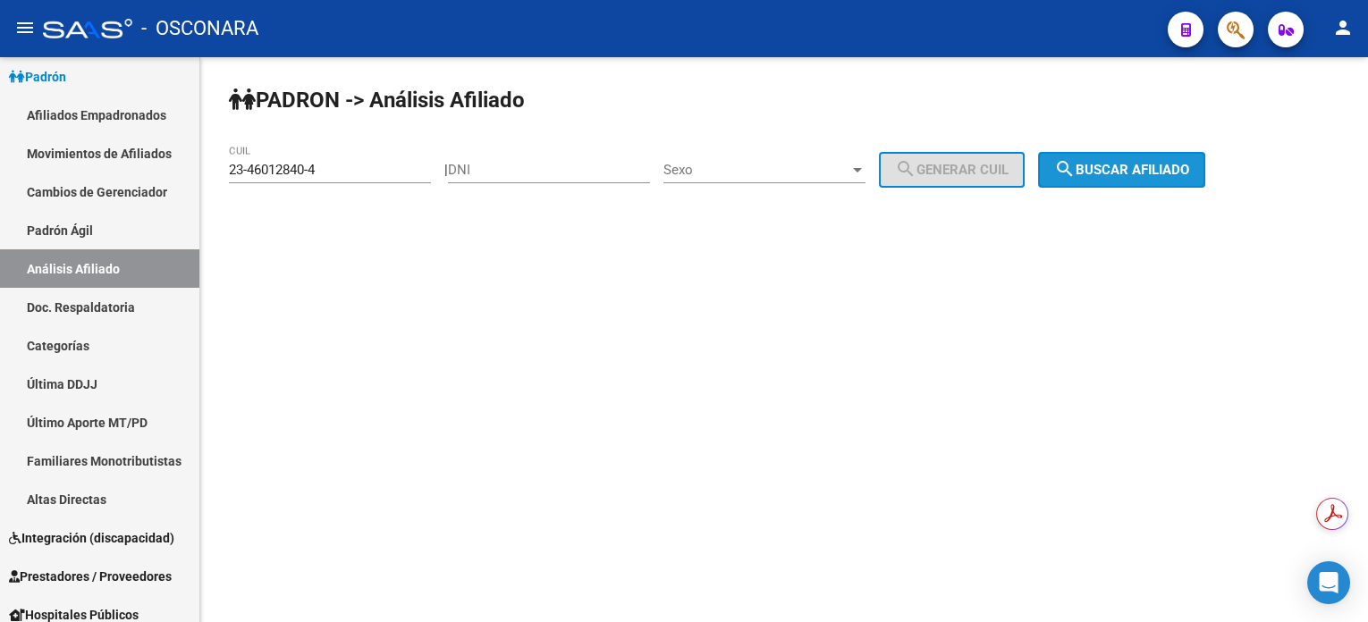
click at [1078, 179] on button "search Buscar afiliado" at bounding box center [1121, 170] width 167 height 36
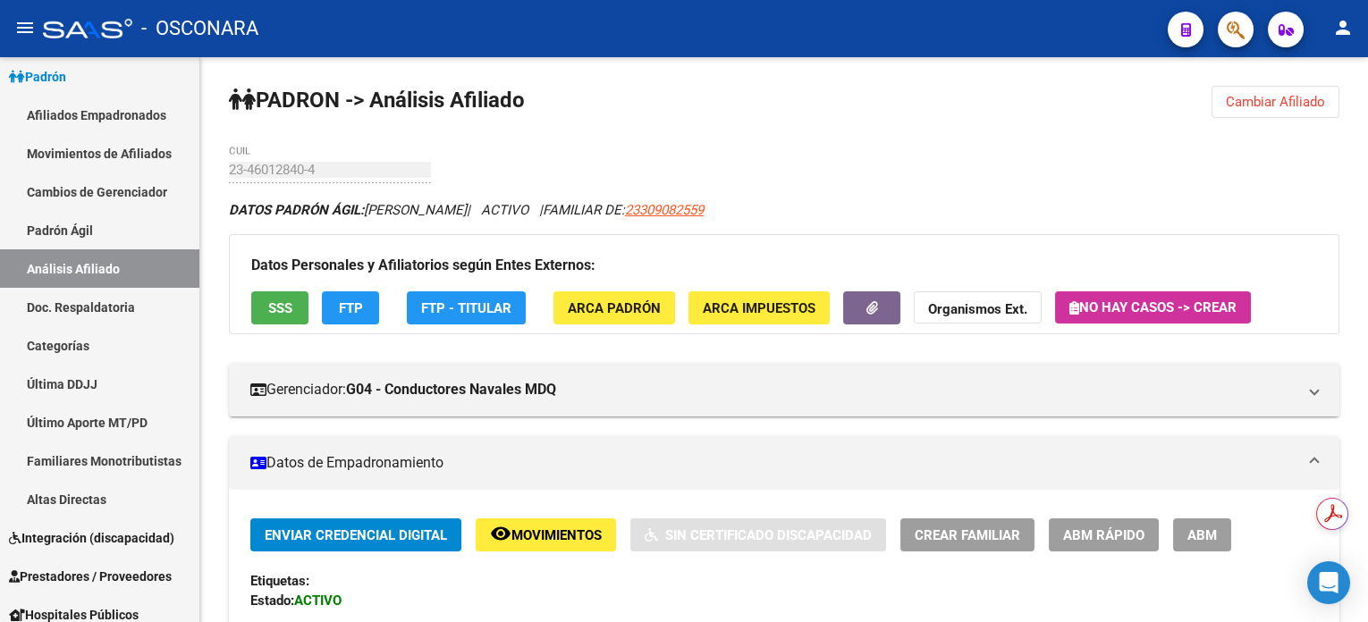
click at [1298, 107] on span "Cambiar Afiliado" at bounding box center [1275, 102] width 99 height 16
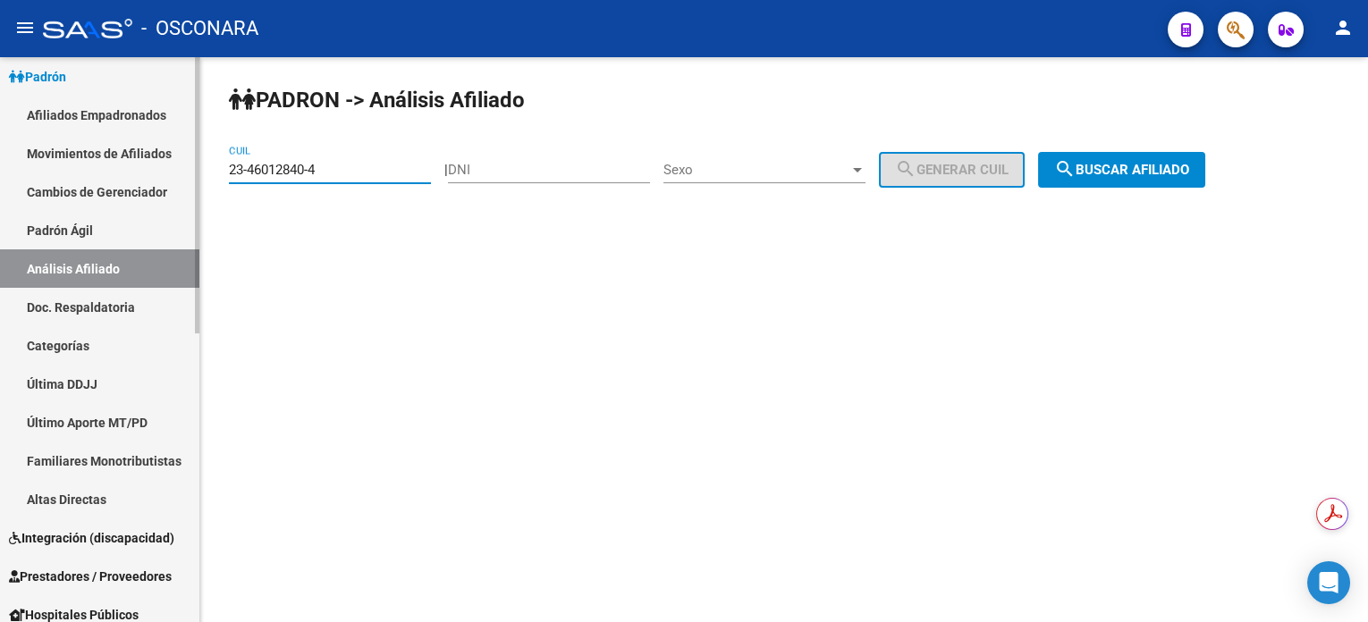
drag, startPoint x: 375, startPoint y: 176, endPoint x: 177, endPoint y: 195, distance: 198.5
click at [177, 195] on mat-sidenav-container "Firma Express Inicio Calendario SSS Instructivos Contacto OS Reportes Tablero d…" at bounding box center [684, 339] width 1368 height 565
paste input "0-46112125-0"
click at [1076, 175] on mat-icon "search" at bounding box center [1064, 168] width 21 height 21
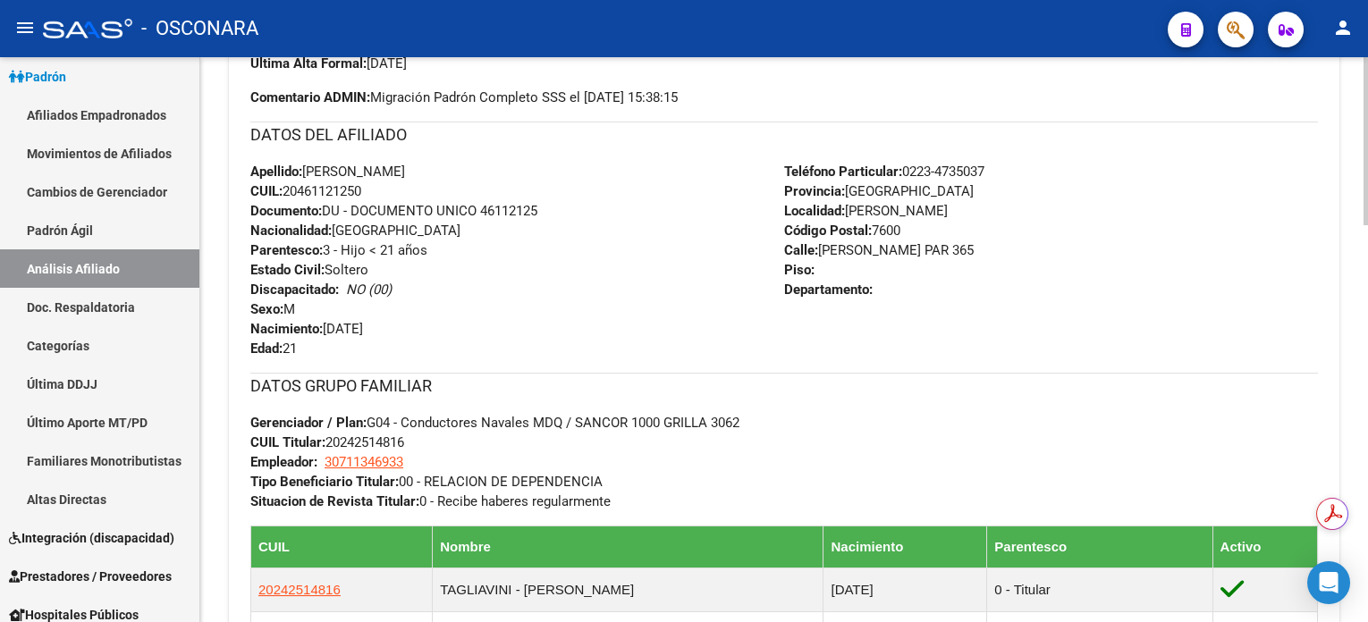
scroll to position [584, 0]
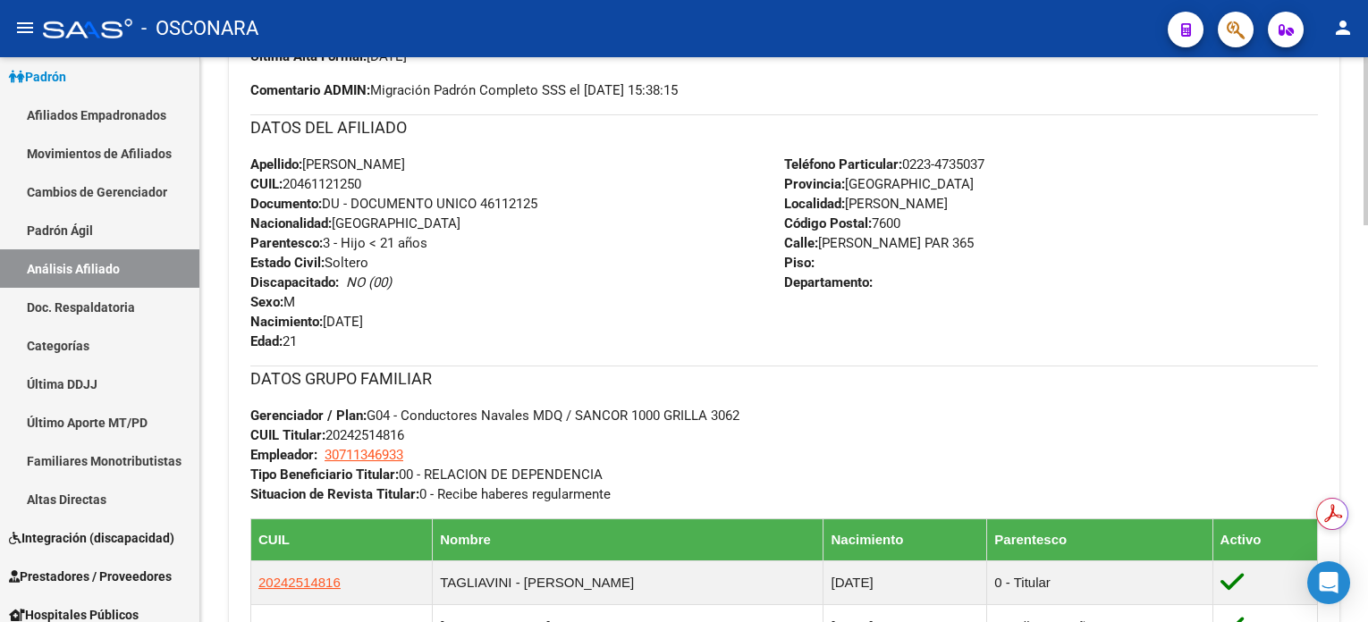
click at [1349, 300] on div at bounding box center [1366, 311] width 4 height 168
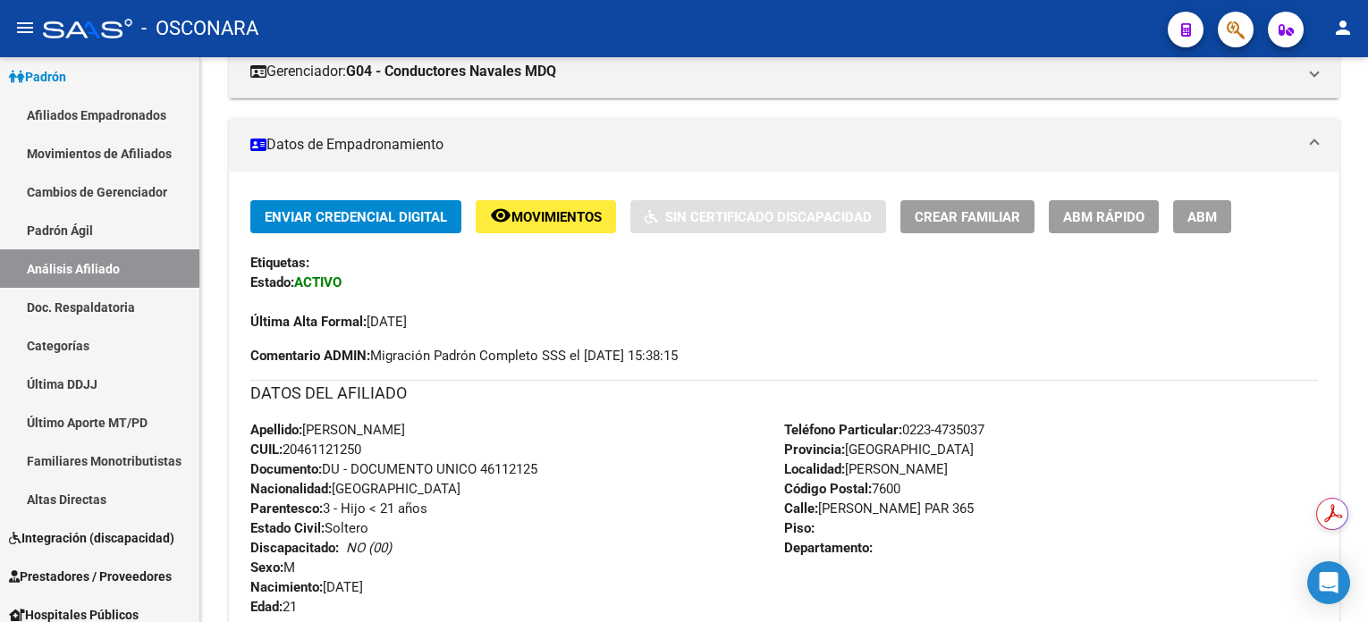
scroll to position [0, 0]
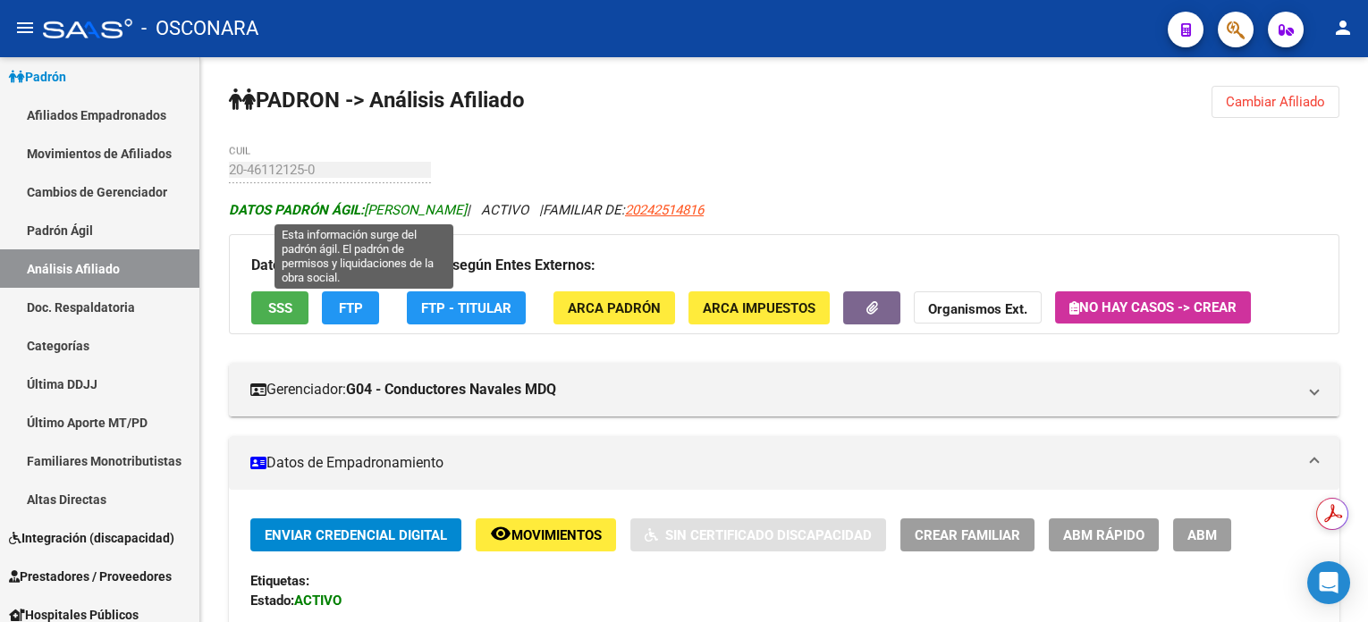
drag, startPoint x: 374, startPoint y: 206, endPoint x: 401, endPoint y: 205, distance: 27.7
click at [401, 205] on span "DATOS PADRÓN ÁGIL: [PERSON_NAME]" at bounding box center [348, 210] width 238 height 16
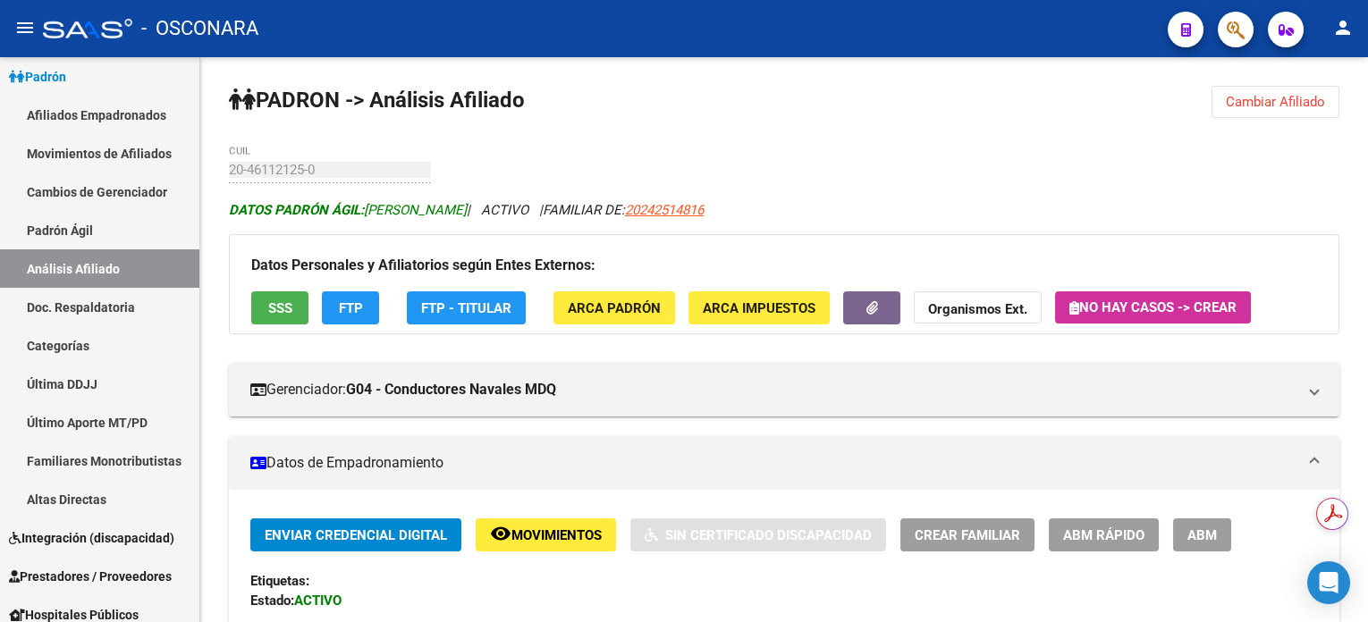
drag, startPoint x: 366, startPoint y: 204, endPoint x: 383, endPoint y: 201, distance: 17.2
click at [383, 202] on span "DATOS PADRÓN ÁGIL: [PERSON_NAME]" at bounding box center [348, 210] width 238 height 16
drag, startPoint x: 376, startPoint y: 212, endPoint x: 503, endPoint y: 222, distance: 127.4
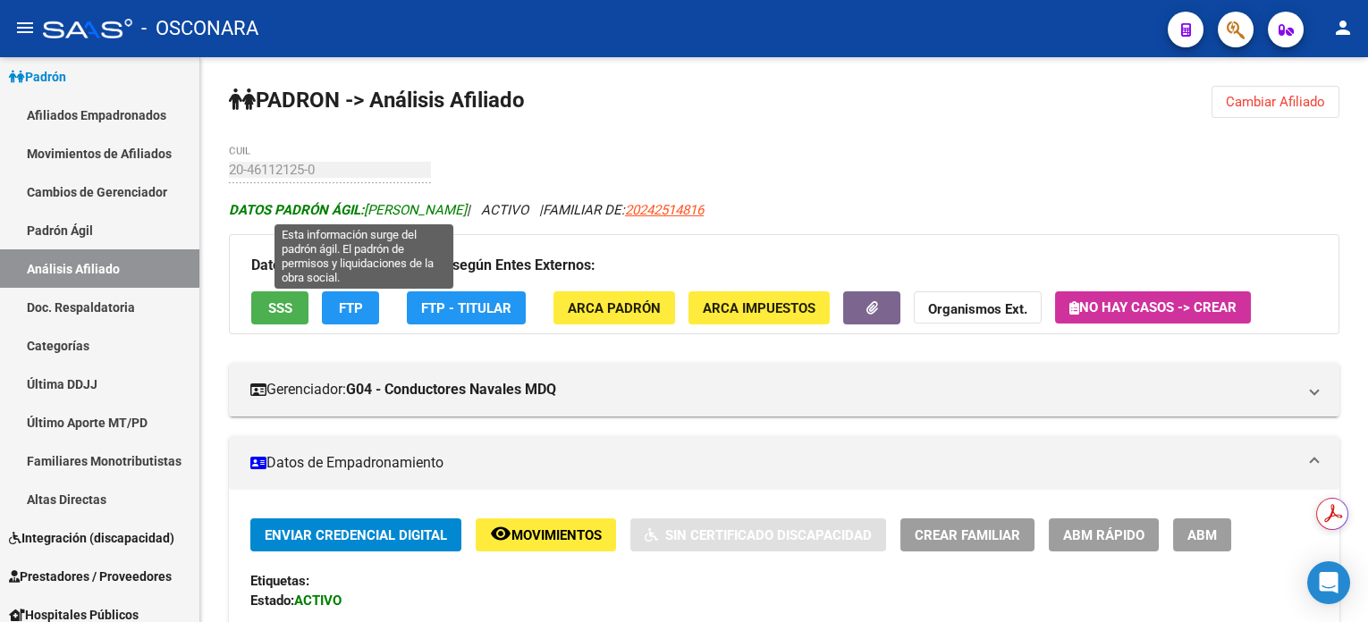
drag, startPoint x: 369, startPoint y: 206, endPoint x: 494, endPoint y: 212, distance: 125.3
click at [467, 212] on span "DATOS PADRÓN ÁGIL: [PERSON_NAME]" at bounding box center [348, 210] width 238 height 16
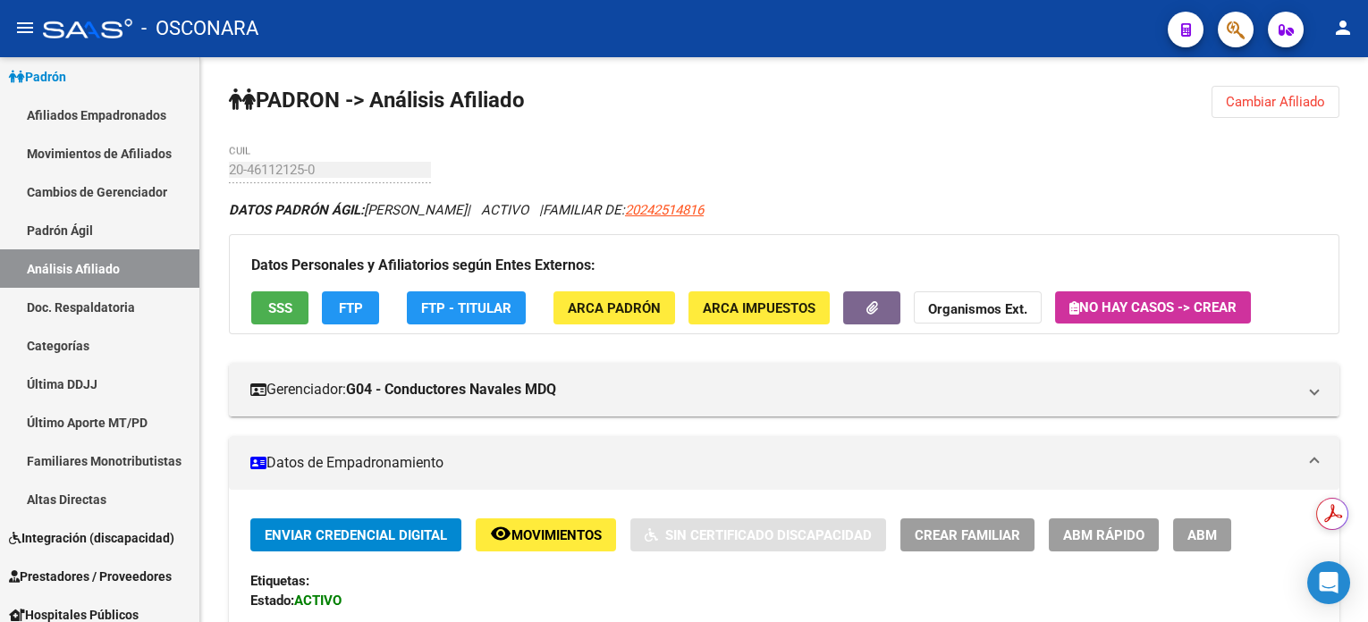
drag, startPoint x: 369, startPoint y: 210, endPoint x: 501, endPoint y: 208, distance: 131.5
click at [501, 208] on icon "DATOS PADRÓN ÁGIL: [PERSON_NAME] | ACTIVO | FAMILIAR DE: 20242514816" at bounding box center [466, 210] width 475 height 16
copy icon "[PERSON_NAME]"
drag, startPoint x: 1247, startPoint y: 99, endPoint x: 1209, endPoint y: 112, distance: 40.4
click at [1248, 98] on span "Cambiar Afiliado" at bounding box center [1275, 102] width 99 height 16
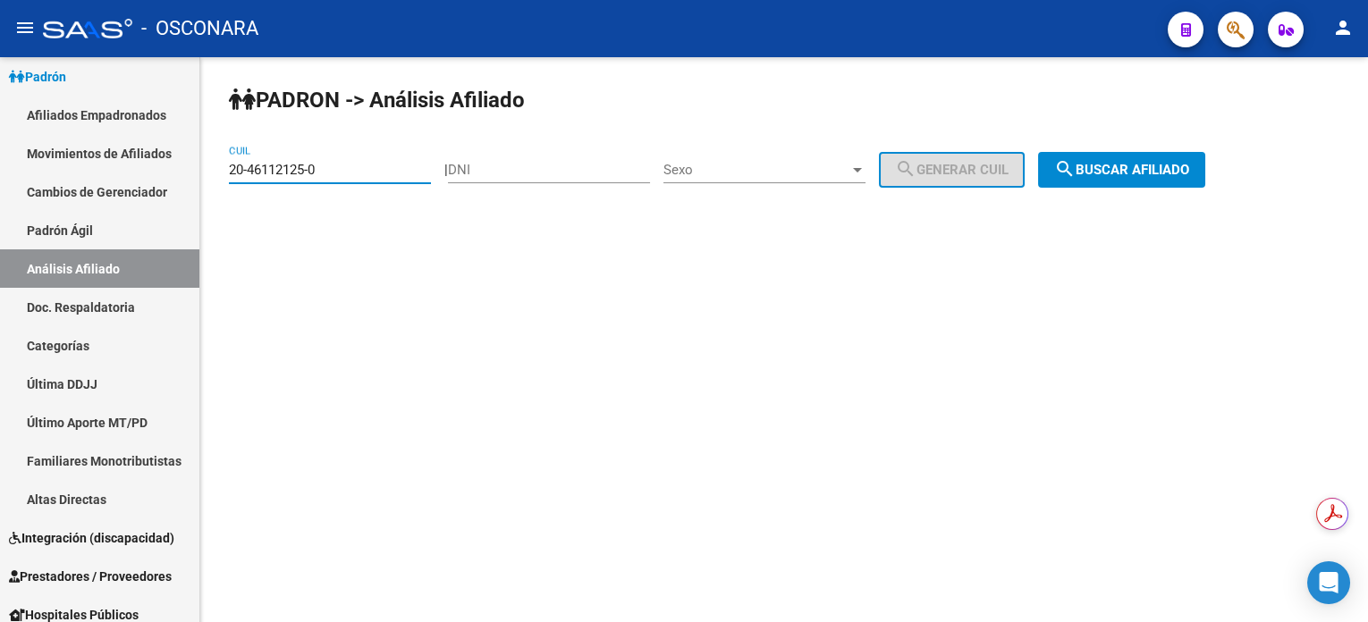
click at [365, 174] on input "20-46112125-0" at bounding box center [330, 170] width 202 height 16
click at [366, 174] on input "20-46112125-0" at bounding box center [330, 170] width 202 height 16
paste input "5993264"
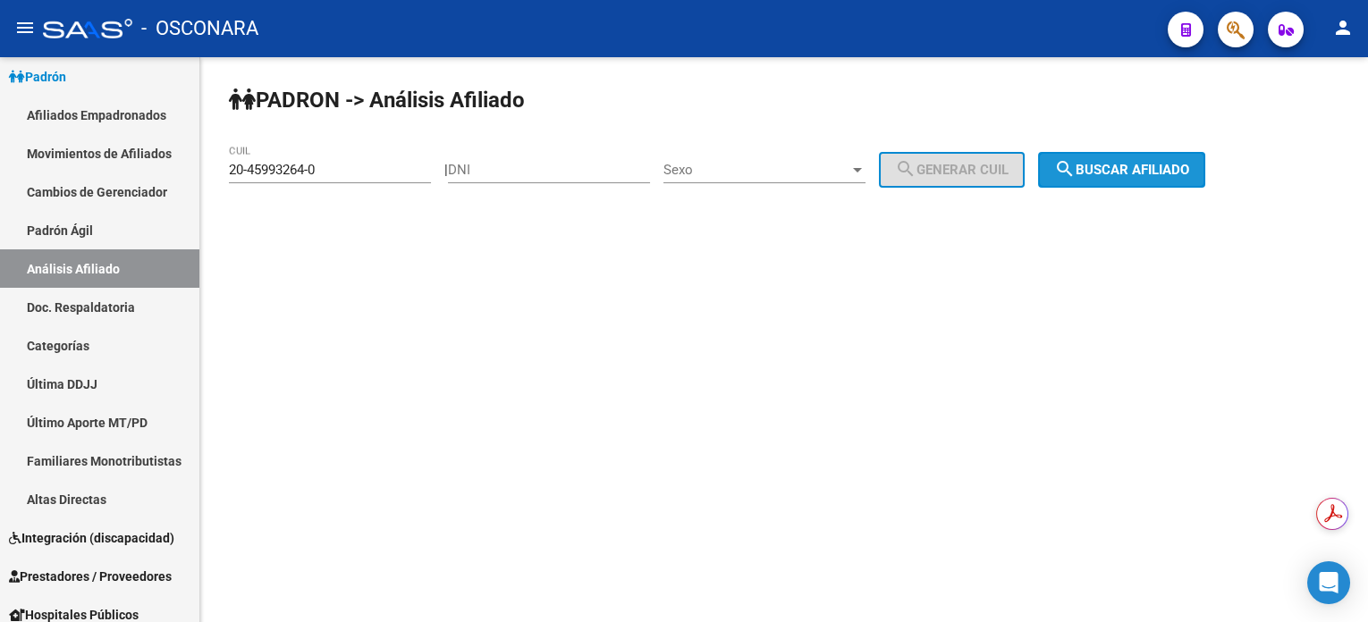
click at [1076, 175] on mat-icon "search" at bounding box center [1064, 168] width 21 height 21
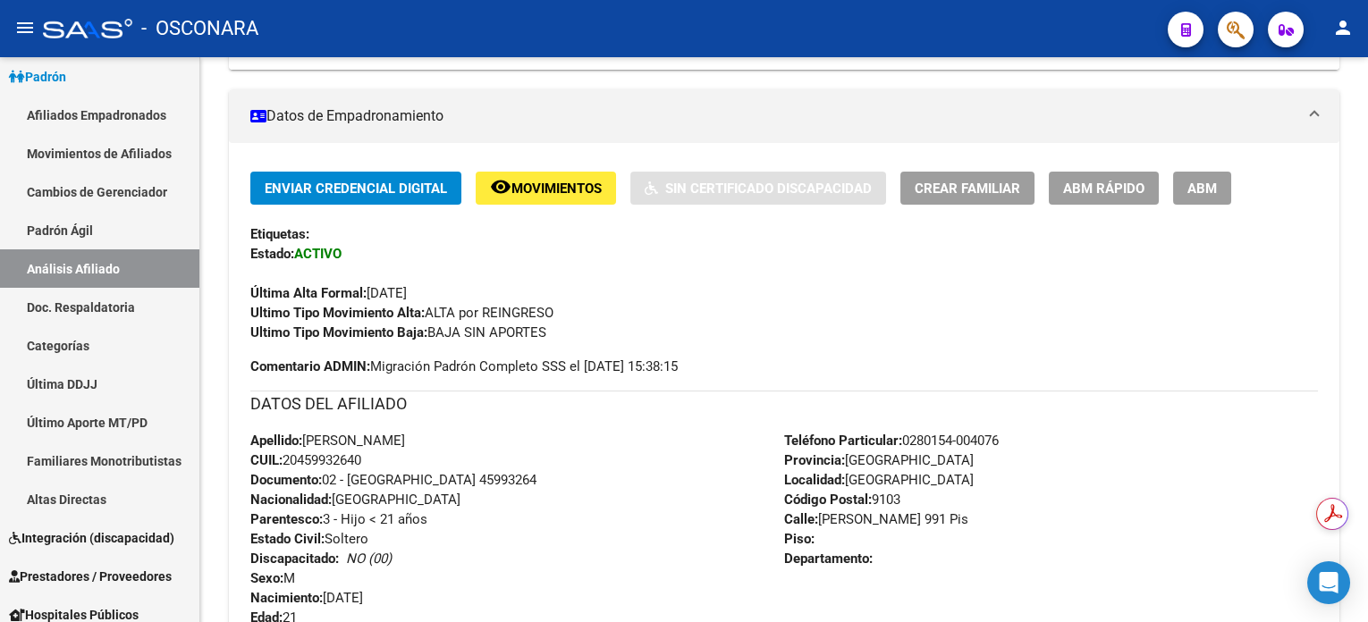
scroll to position [119, 0]
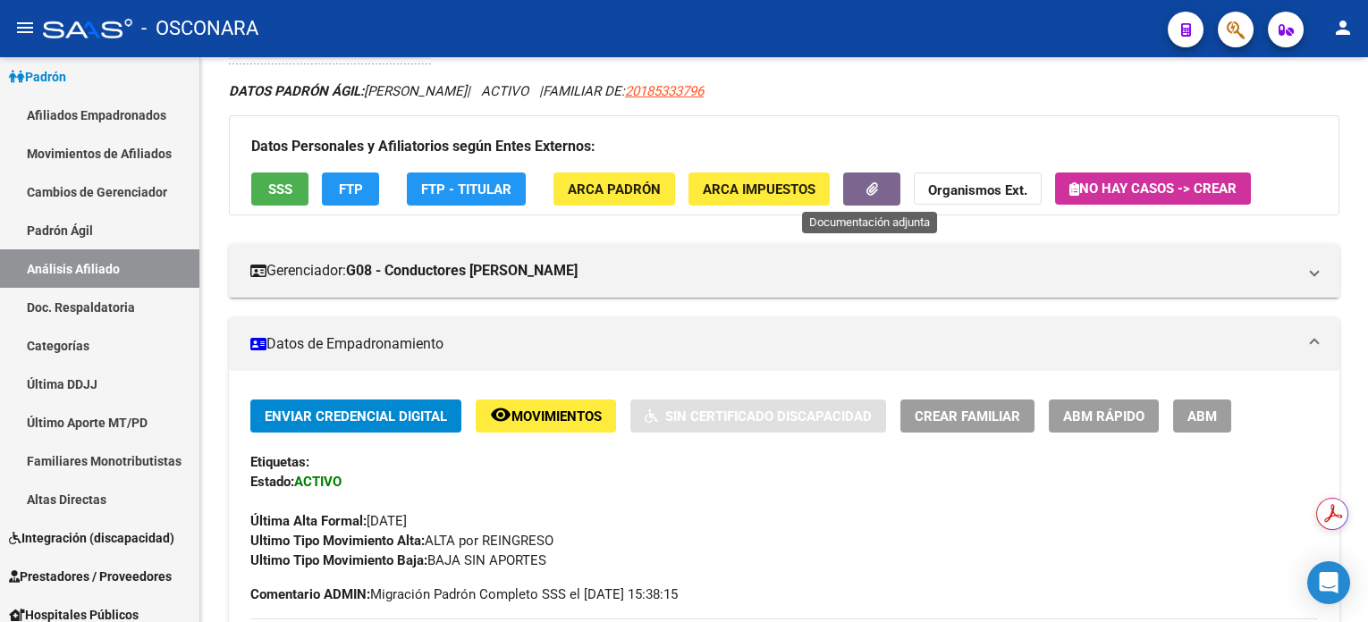
click at [872, 182] on span "button" at bounding box center [872, 190] width 12 height 16
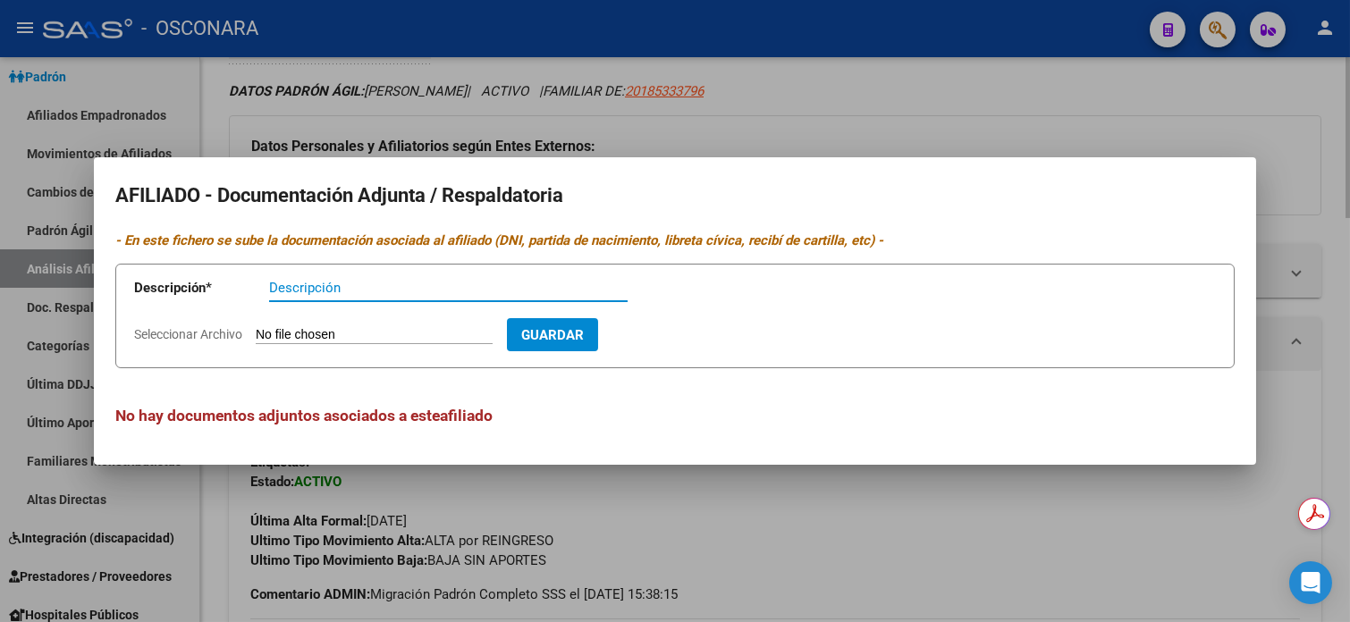
click at [912, 98] on div at bounding box center [675, 311] width 1350 height 622
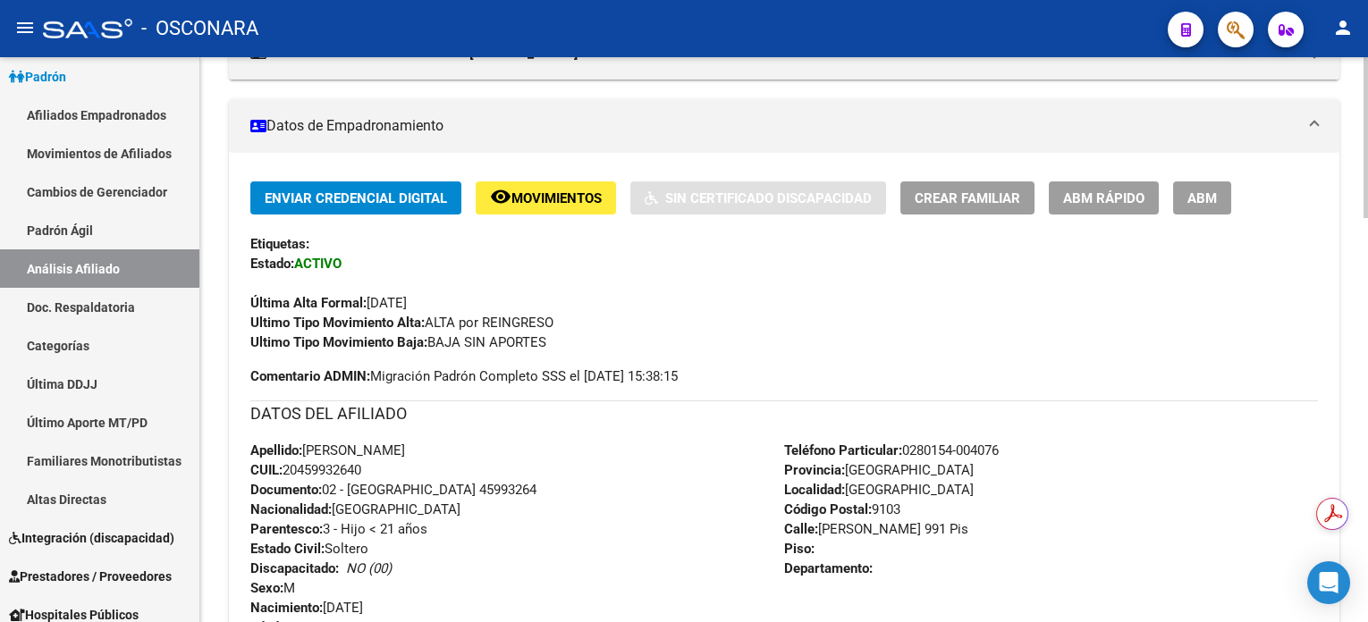
scroll to position [358, 0]
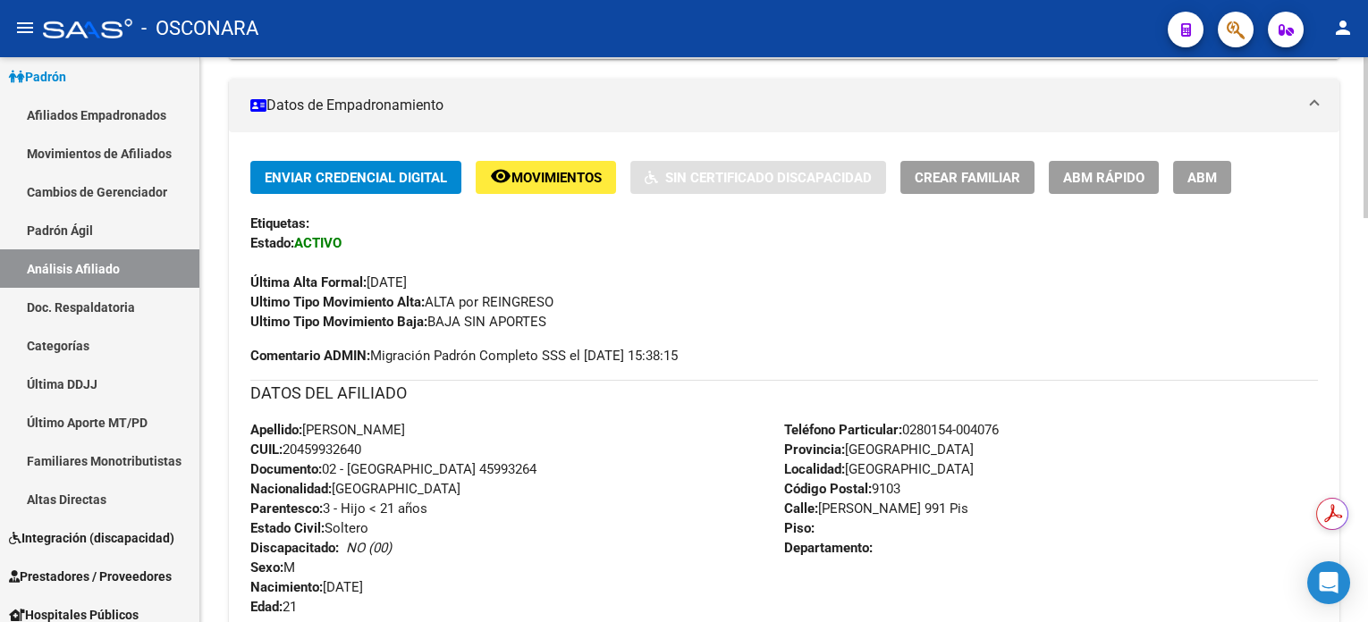
click at [329, 451] on span "CUIL: 20459932640" at bounding box center [305, 450] width 111 height 16
click at [329, 450] on span "CUIL: 20459932640" at bounding box center [305, 450] width 111 height 16
copy span "20459932640"
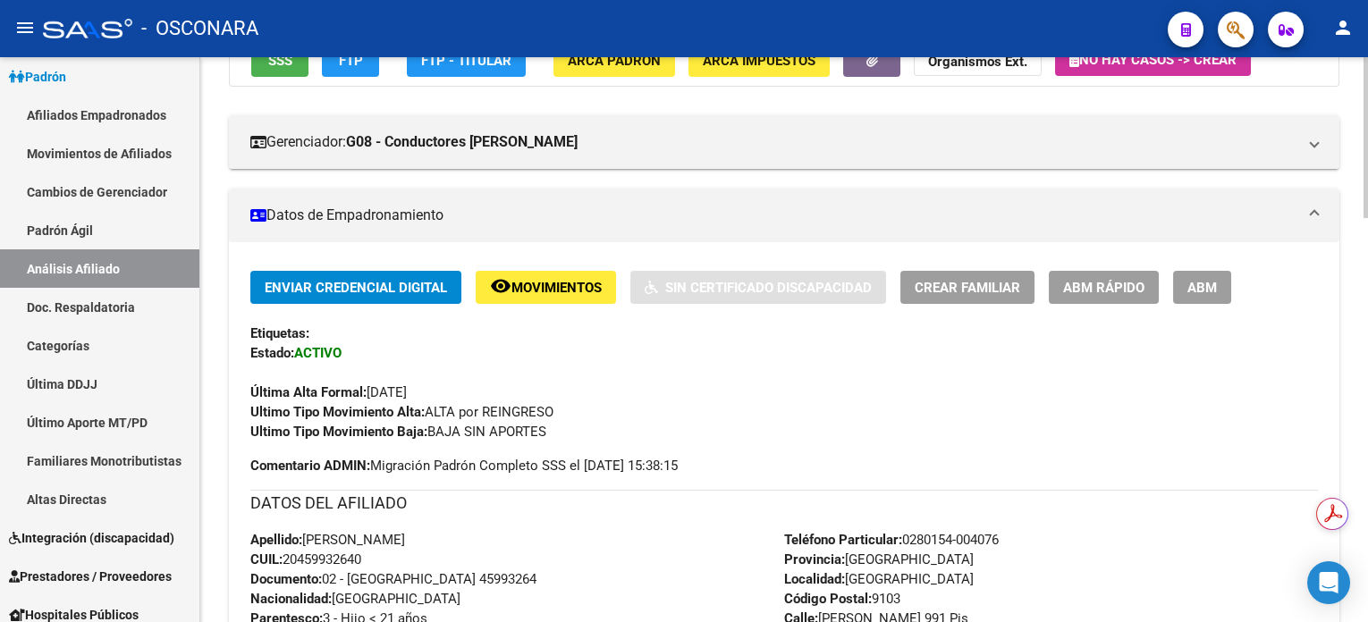
scroll to position [238, 0]
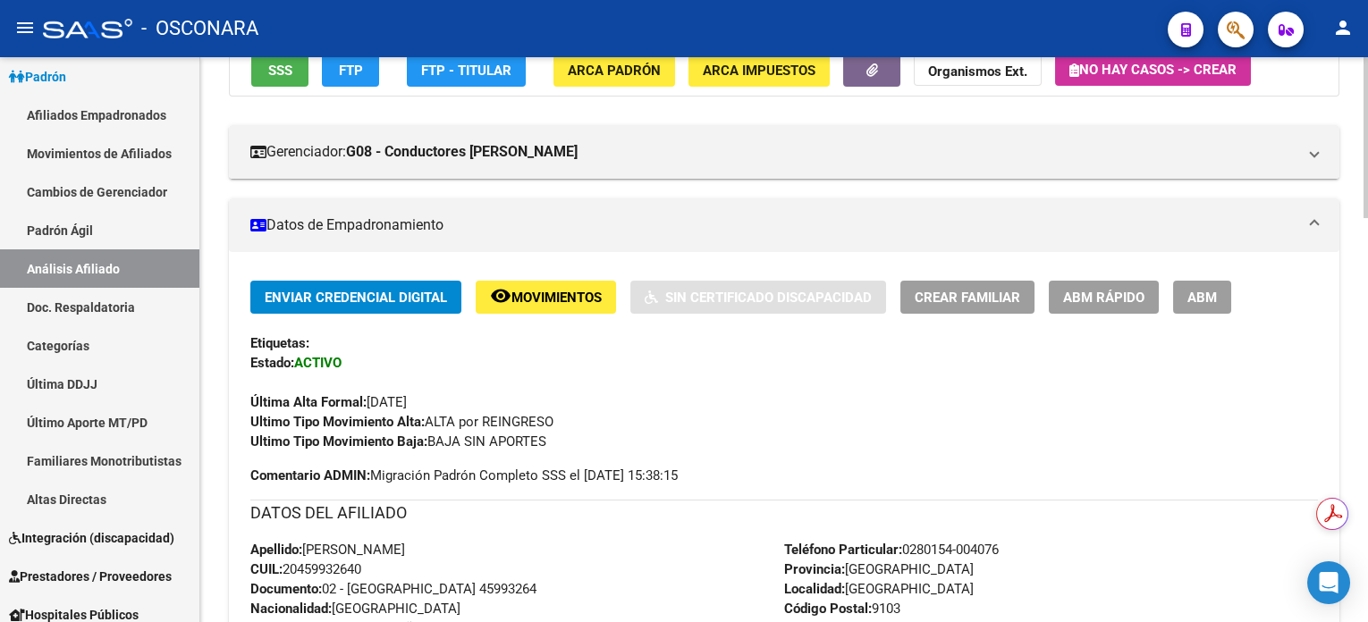
click at [587, 293] on span "Movimientos" at bounding box center [556, 298] width 90 height 16
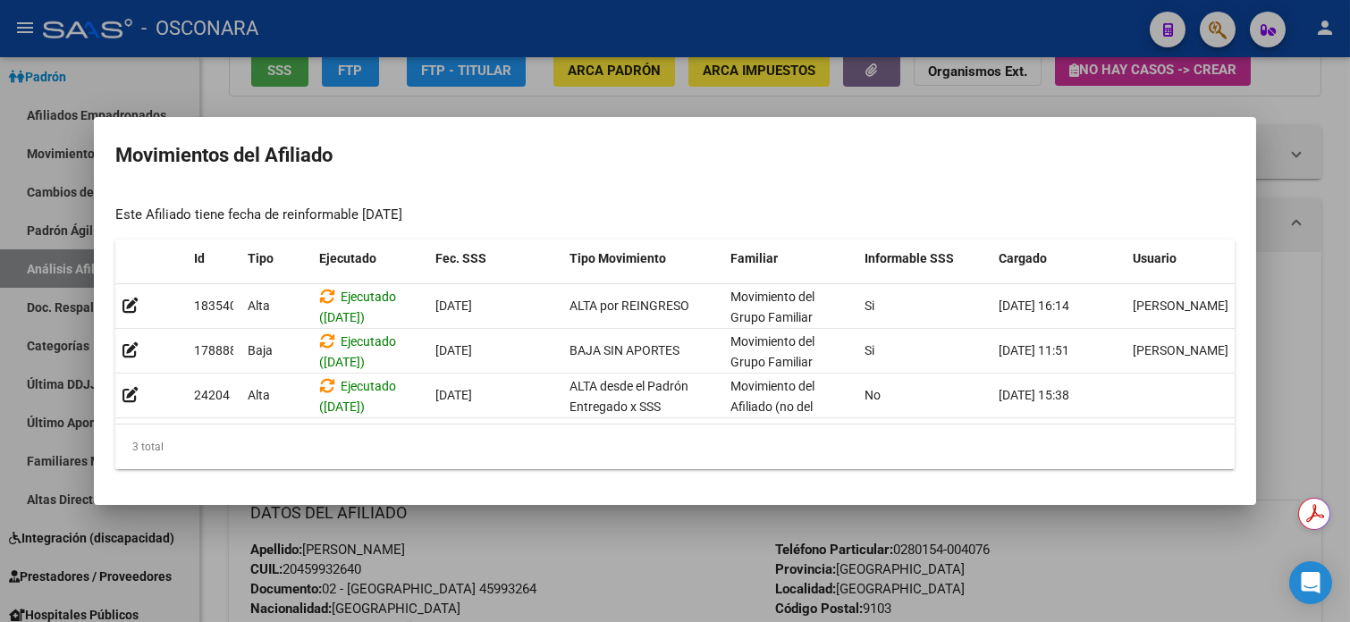
click at [1348, 271] on div at bounding box center [675, 311] width 1350 height 622
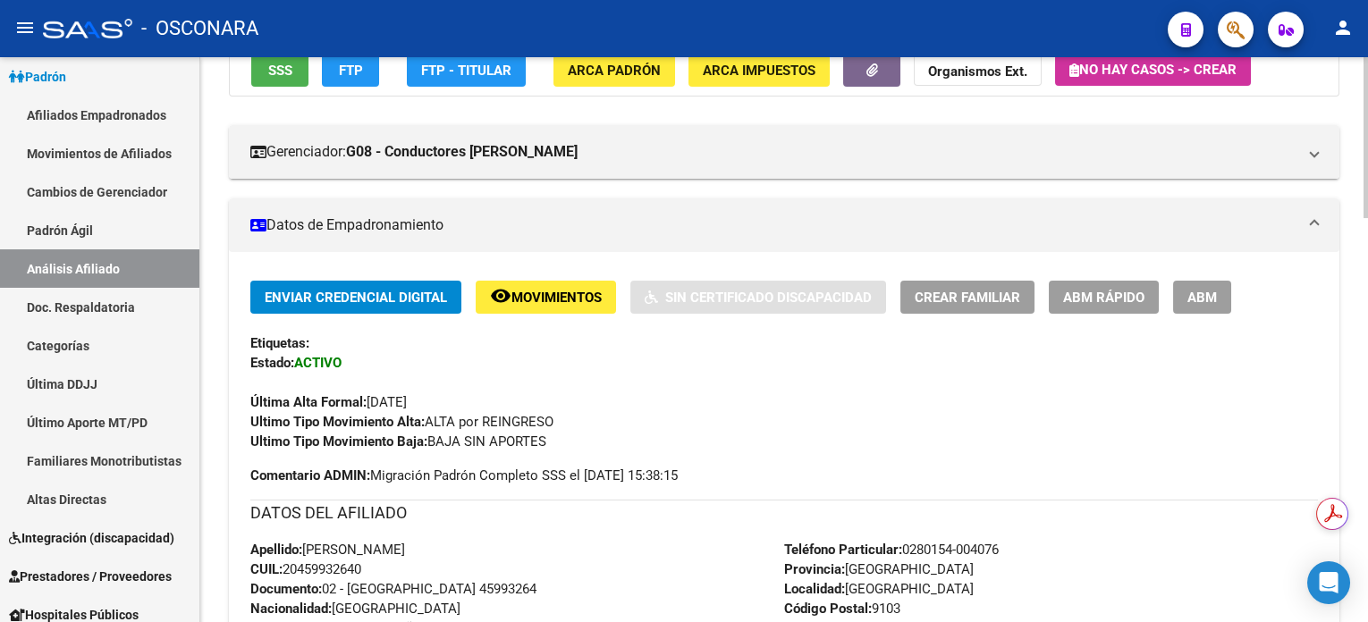
scroll to position [0, 0]
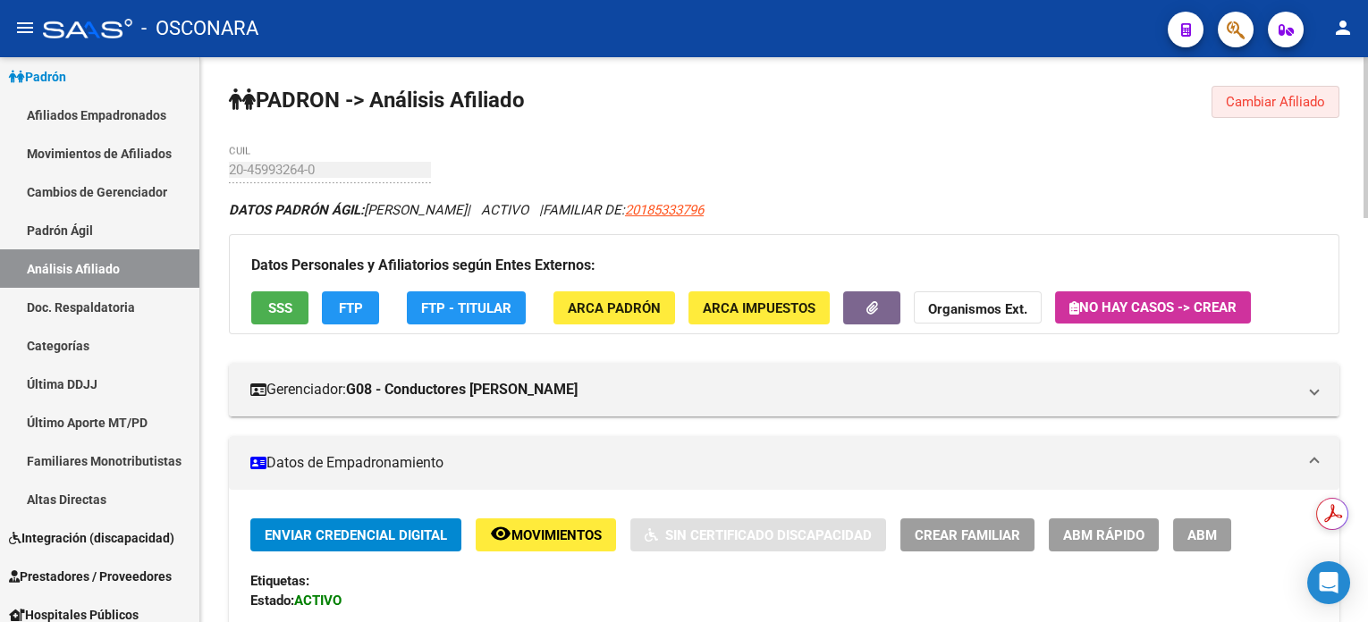
drag, startPoint x: 1263, startPoint y: 105, endPoint x: 1242, endPoint y: 106, distance: 20.6
click at [1263, 105] on span "Cambiar Afiliado" at bounding box center [1275, 102] width 99 height 16
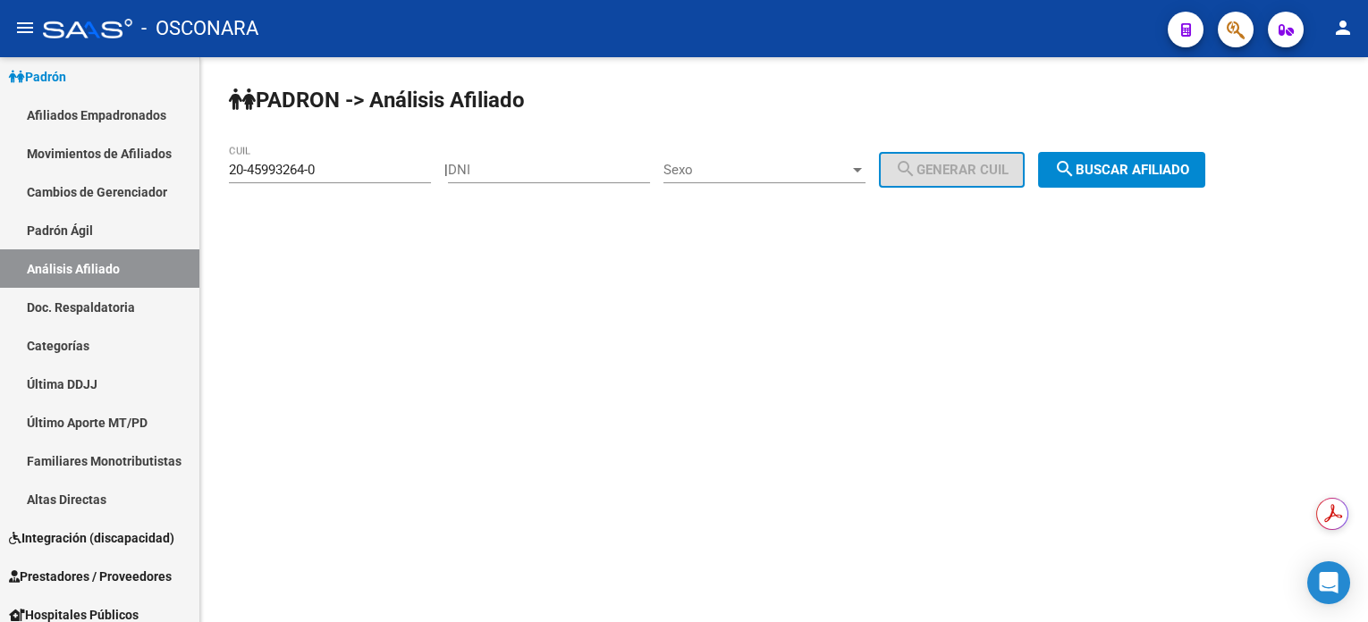
click at [396, 182] on div "20-45993264-0 CUIL" at bounding box center [330, 164] width 202 height 38
click at [396, 177] on div "20-45993264-0 CUIL" at bounding box center [330, 164] width 202 height 38
click at [396, 175] on input "20-45993264-0" at bounding box center [330, 170] width 202 height 16
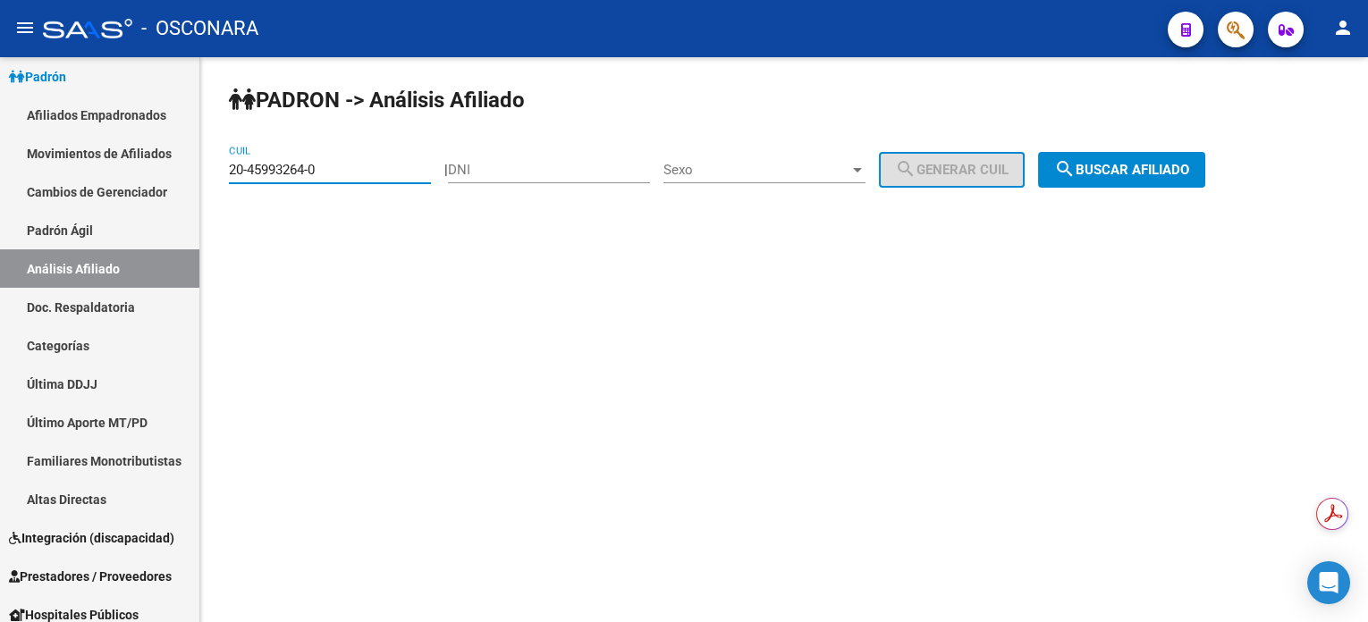
paste input "6019199-9"
type input "20-46019199-9"
click at [1186, 179] on button "search Buscar afiliado" at bounding box center [1121, 170] width 167 height 36
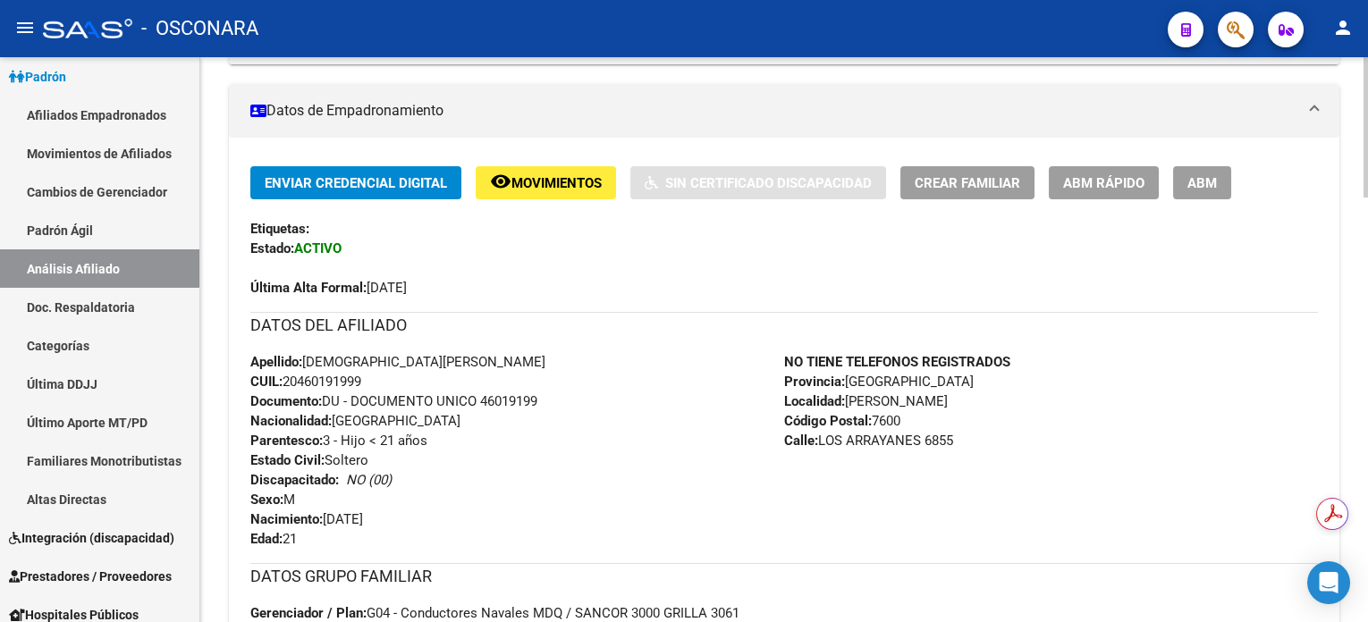
scroll to position [477, 0]
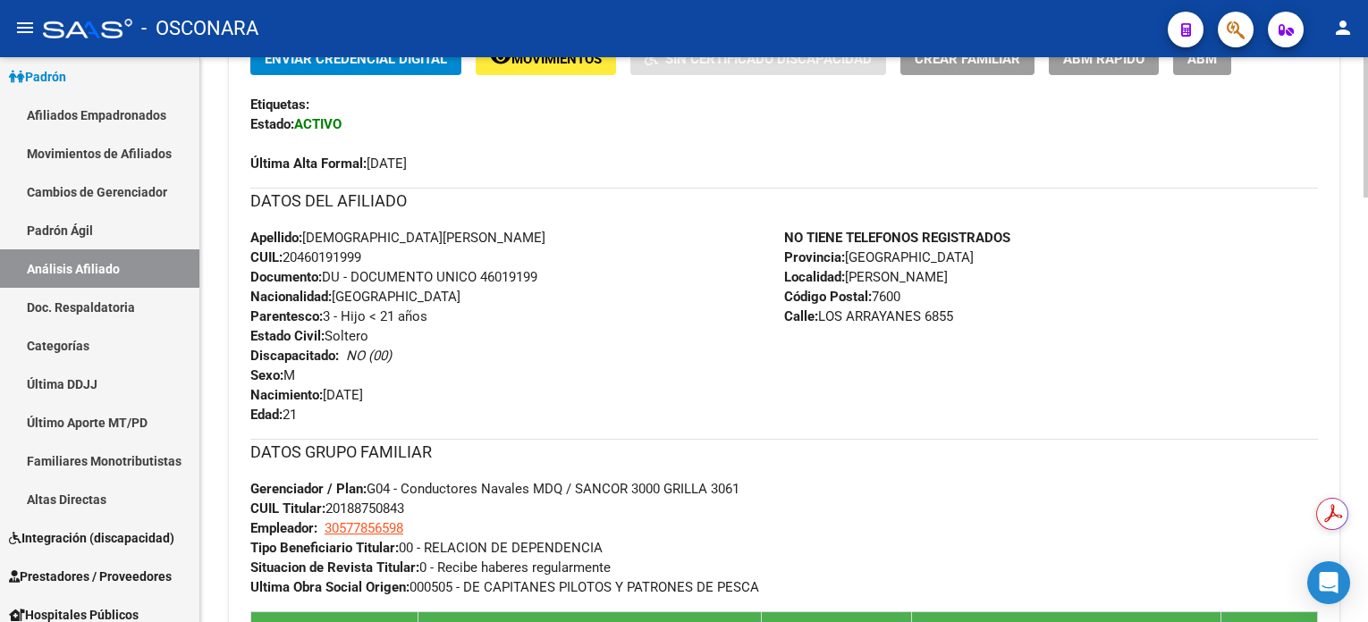
click at [350, 261] on span "CUIL: 20460191999" at bounding box center [305, 257] width 111 height 16
copy span "20460191999"
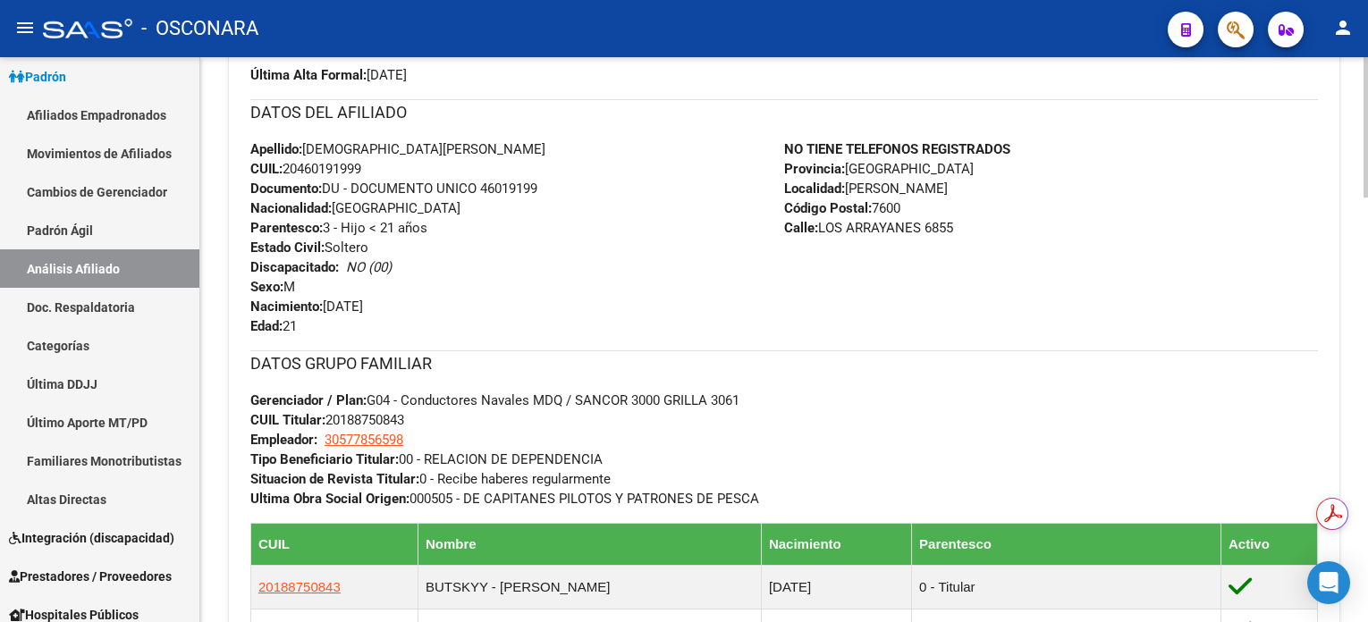
scroll to position [562, 0]
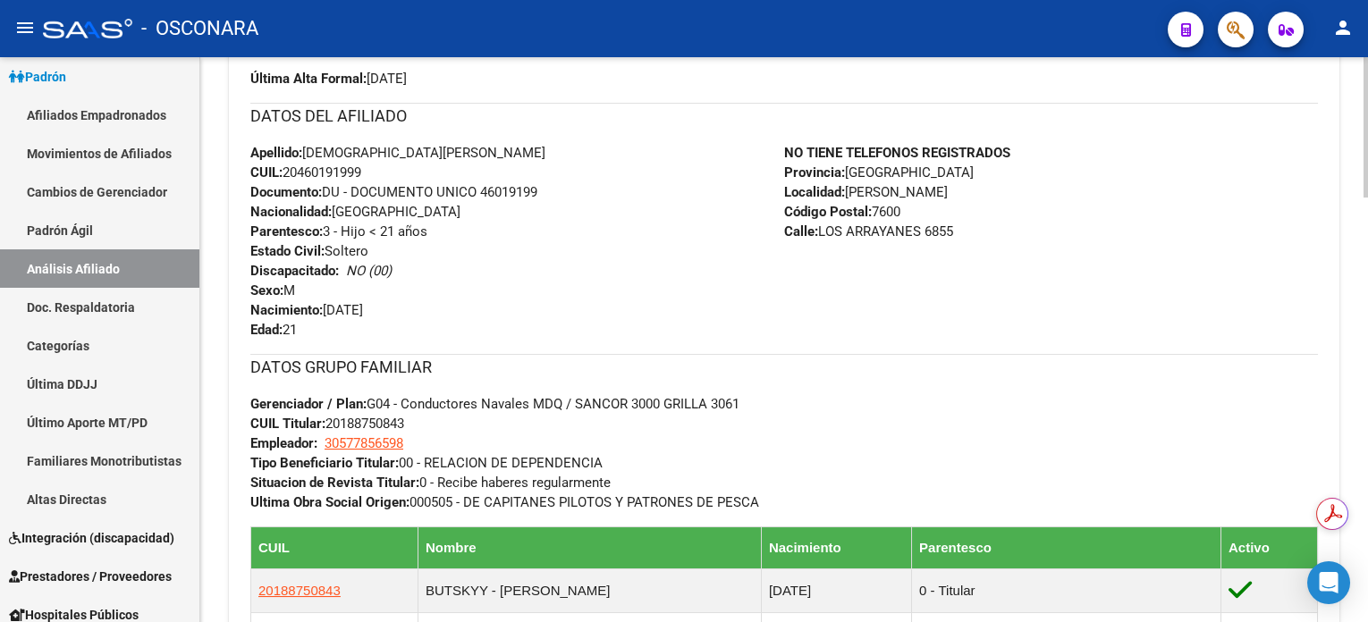
click at [1349, 292] on div at bounding box center [1366, 254] width 4 height 140
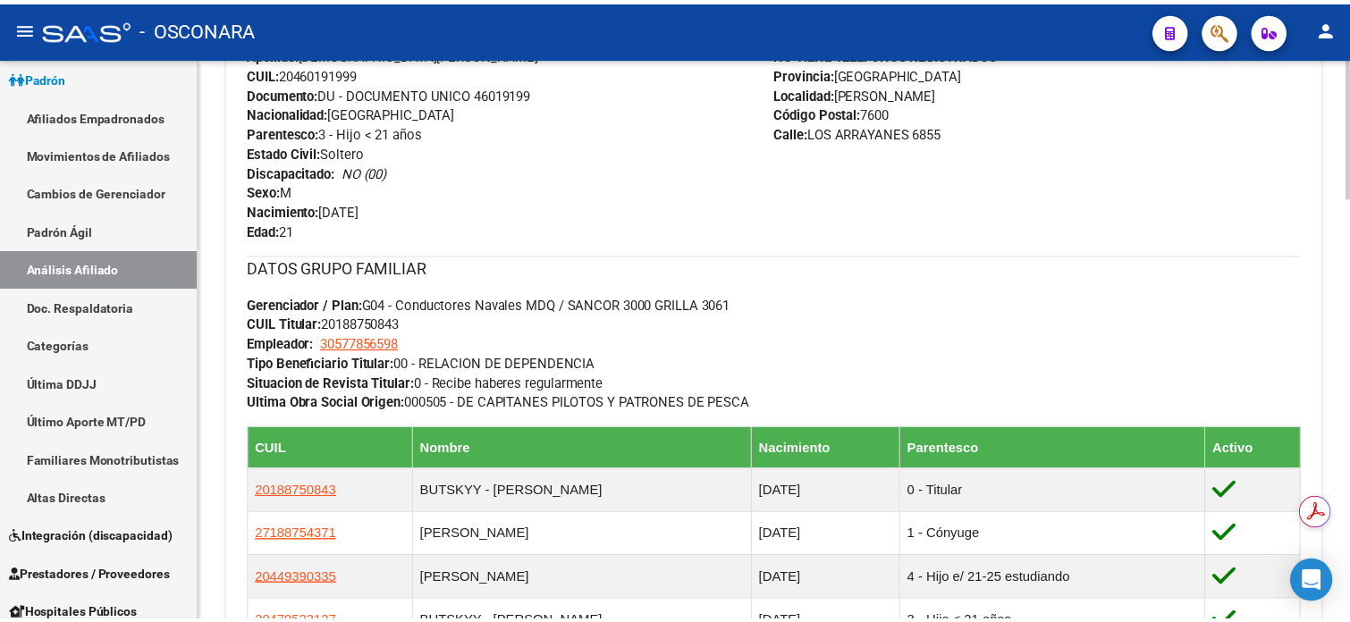
scroll to position [919, 0]
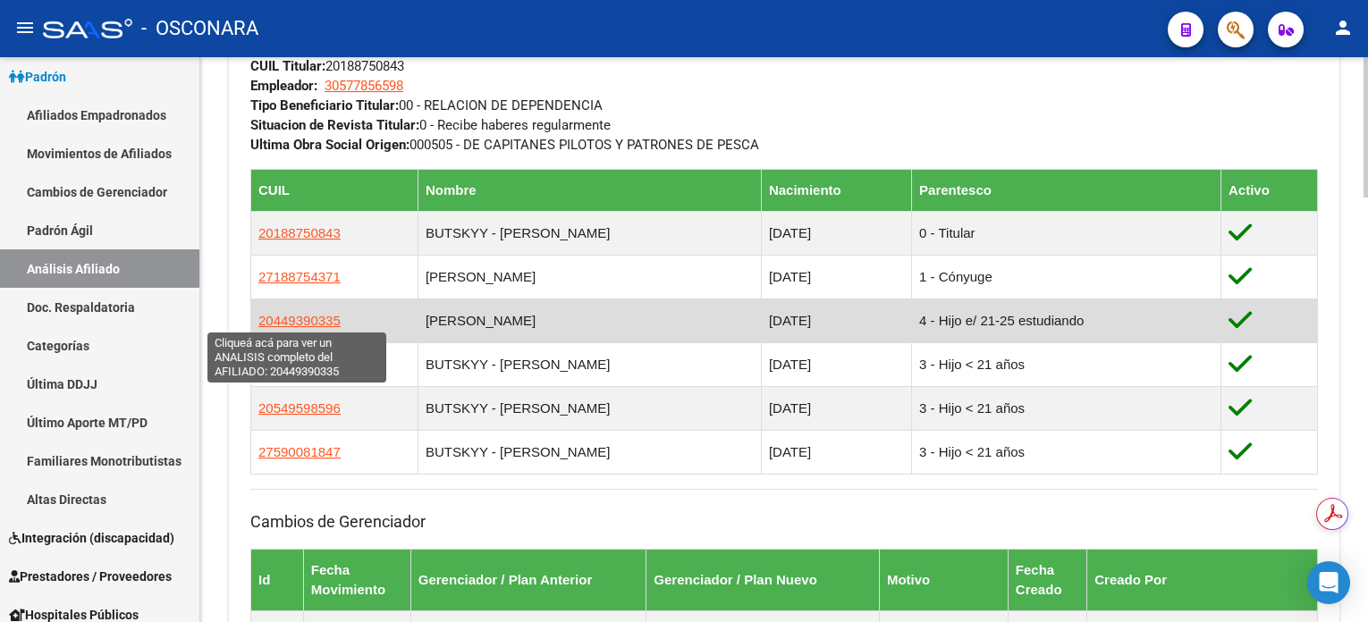
click at [323, 319] on span "20449390335" at bounding box center [299, 320] width 82 height 15
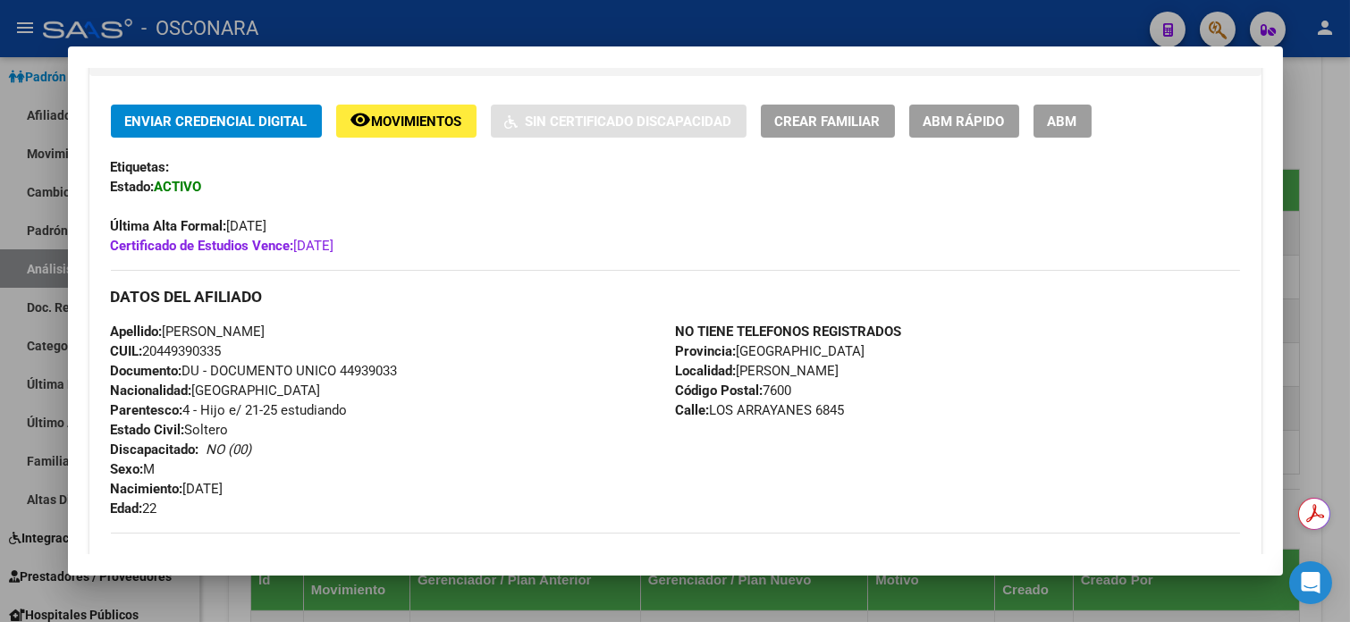
scroll to position [358, 0]
click at [1276, 217] on mat-dialog-content "Análisis Afiliado - CUIL: 20449390335 DATOS PADRÓN ÁGIL: [PERSON_NAME] | ACTIVO…" at bounding box center [675, 311] width 1215 height 486
click at [1088, 280] on div "DATOS DEL AFILIADO" at bounding box center [675, 297] width 1129 height 52
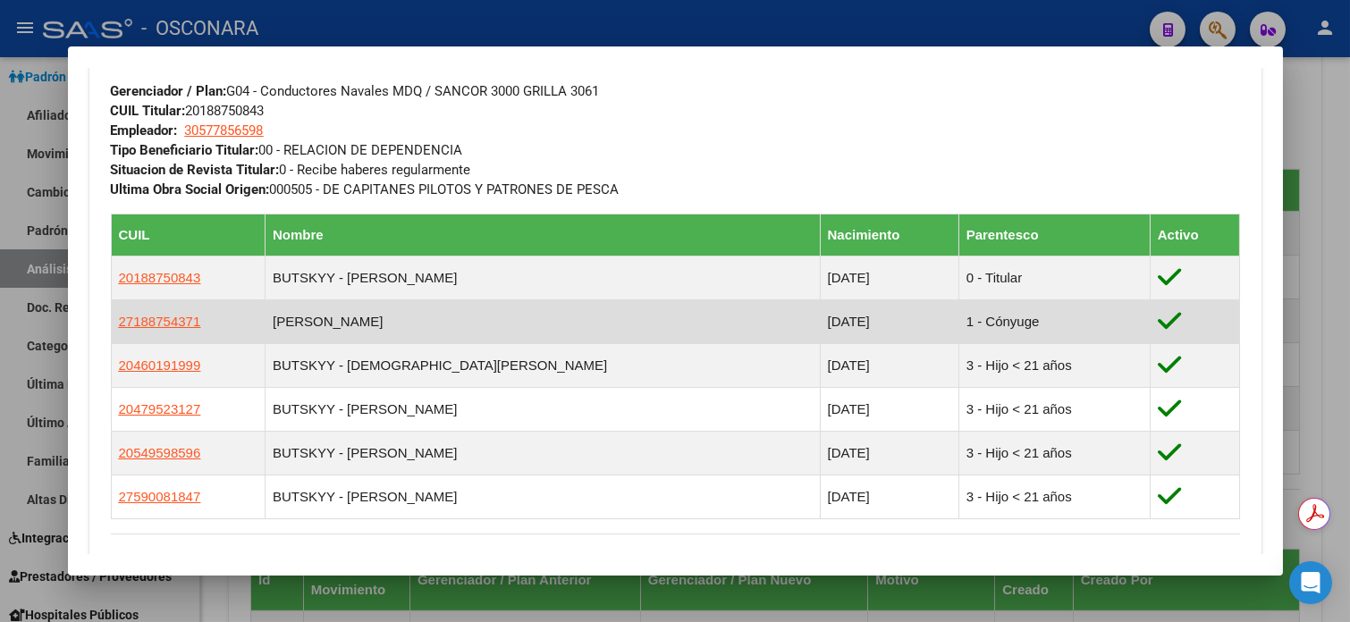
scroll to position [854, 0]
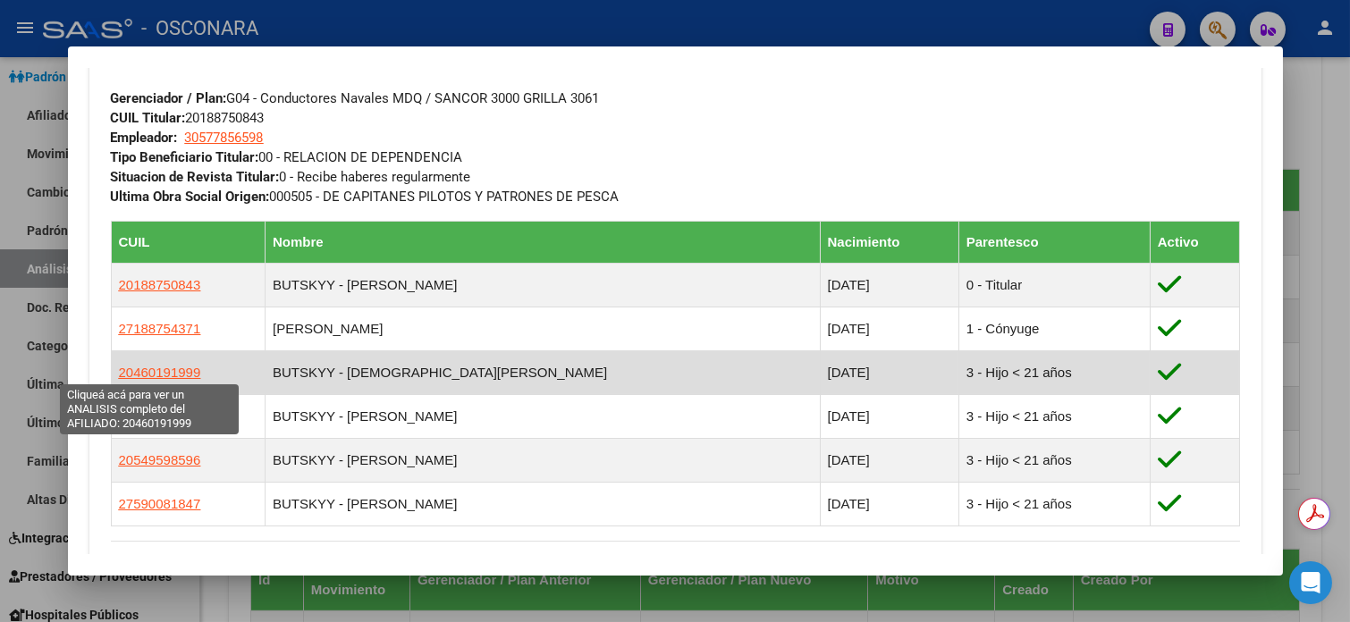
click at [181, 370] on span "20460191999" at bounding box center [160, 372] width 82 height 15
type textarea "20460191999"
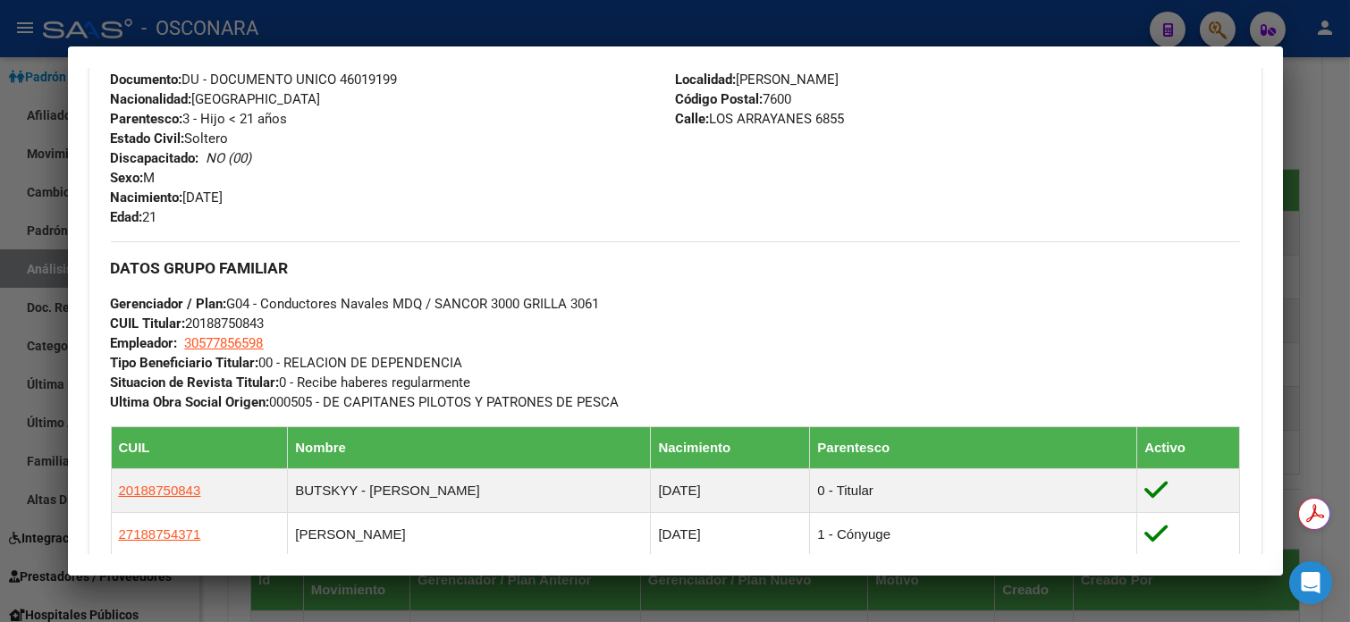
scroll to position [484, 0]
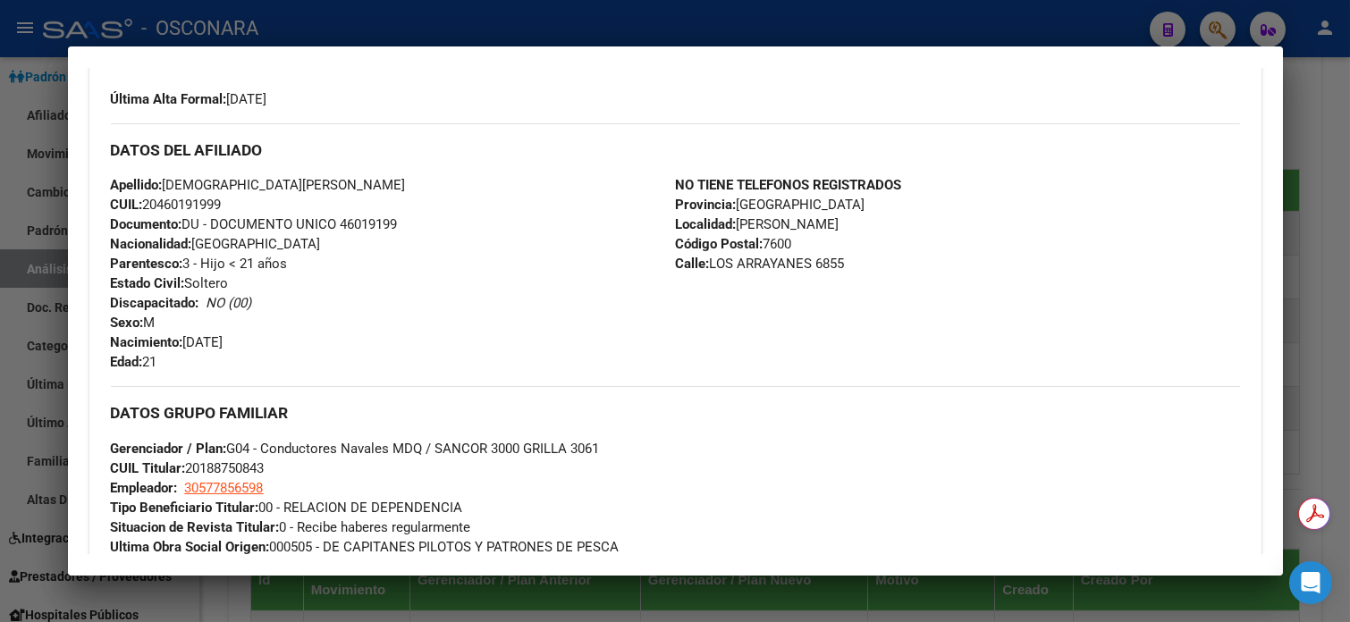
click at [1319, 139] on div at bounding box center [675, 311] width 1350 height 622
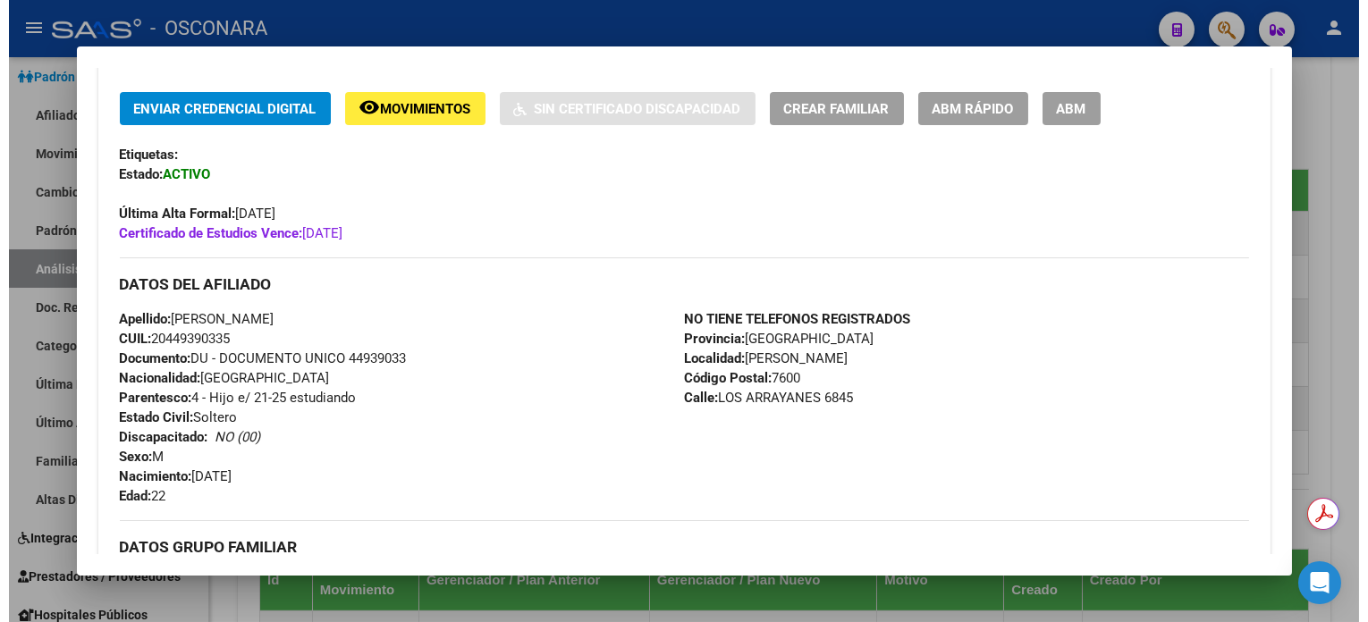
scroll to position [0, 0]
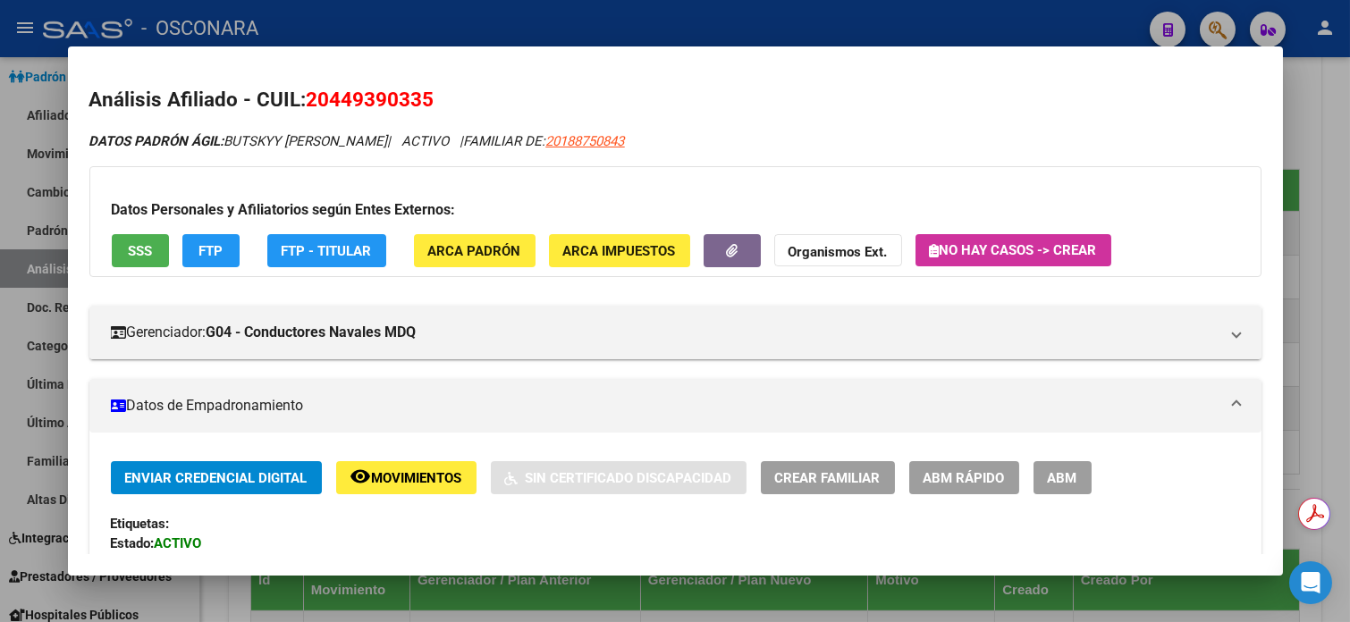
click at [1332, 140] on div at bounding box center [675, 311] width 1350 height 622
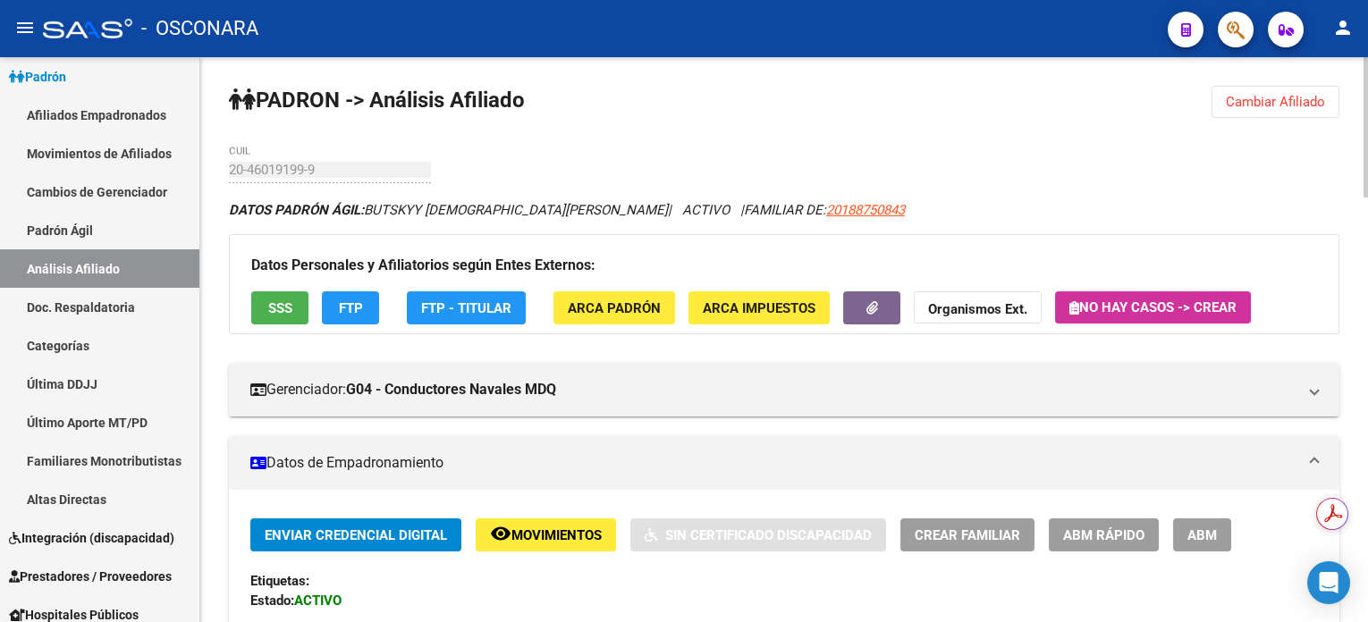
click at [1272, 94] on span "Cambiar Afiliado" at bounding box center [1275, 102] width 99 height 16
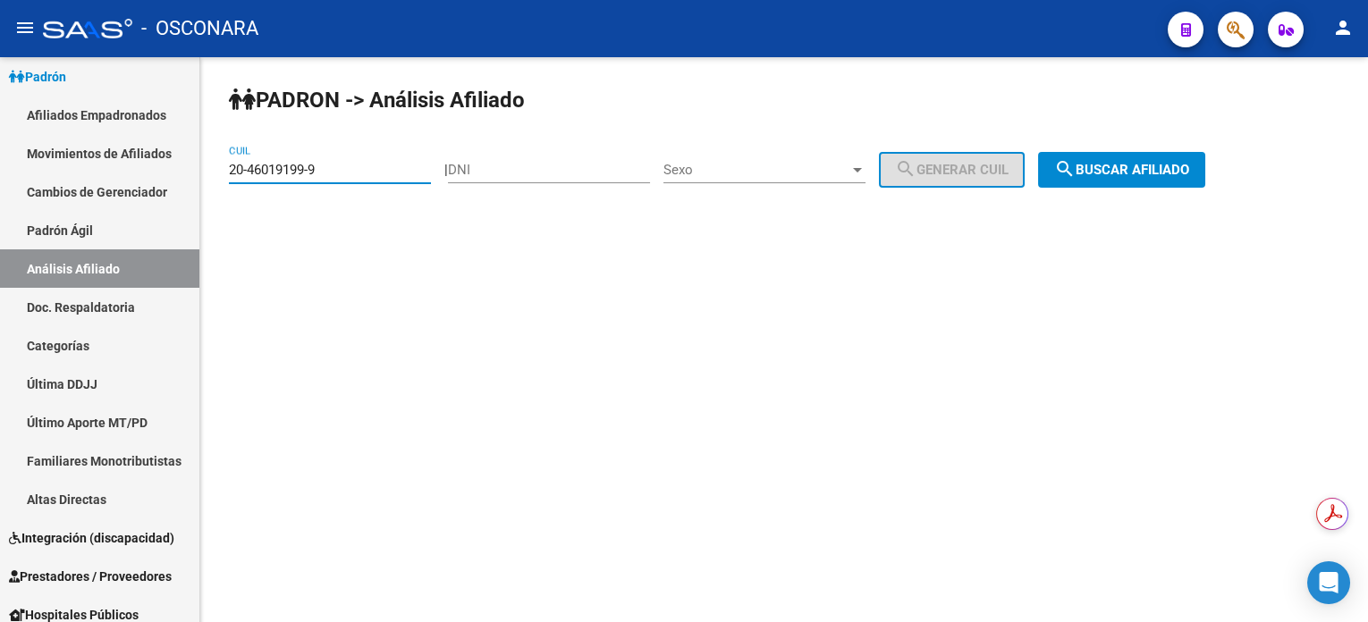
drag, startPoint x: 390, startPoint y: 166, endPoint x: 216, endPoint y: 171, distance: 174.4
click at [216, 171] on div "PADRON -> Análisis Afiliado 20-46019199-9 CUIL | DNI Sexo Sexo search Generar C…" at bounding box center [784, 151] width 1168 height 188
paste input "7-43977604-3"
type input "27-43977604-3"
click at [1127, 176] on button "search Buscar afiliado" at bounding box center [1121, 170] width 167 height 36
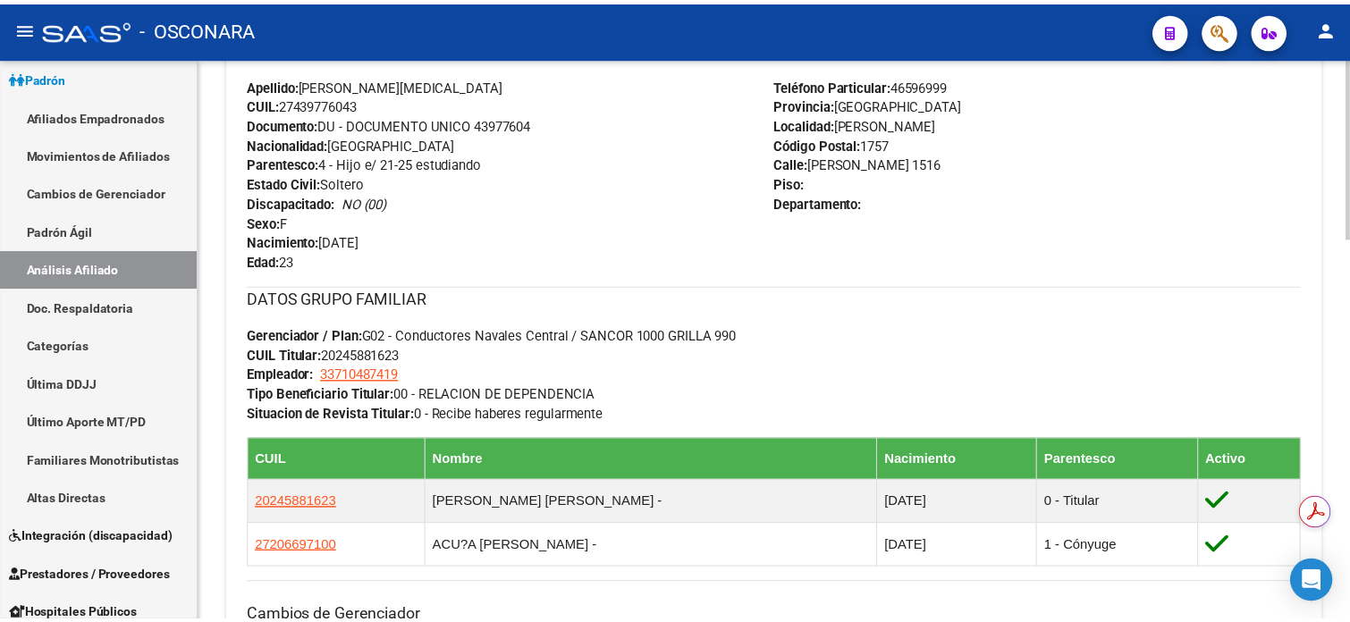
scroll to position [715, 0]
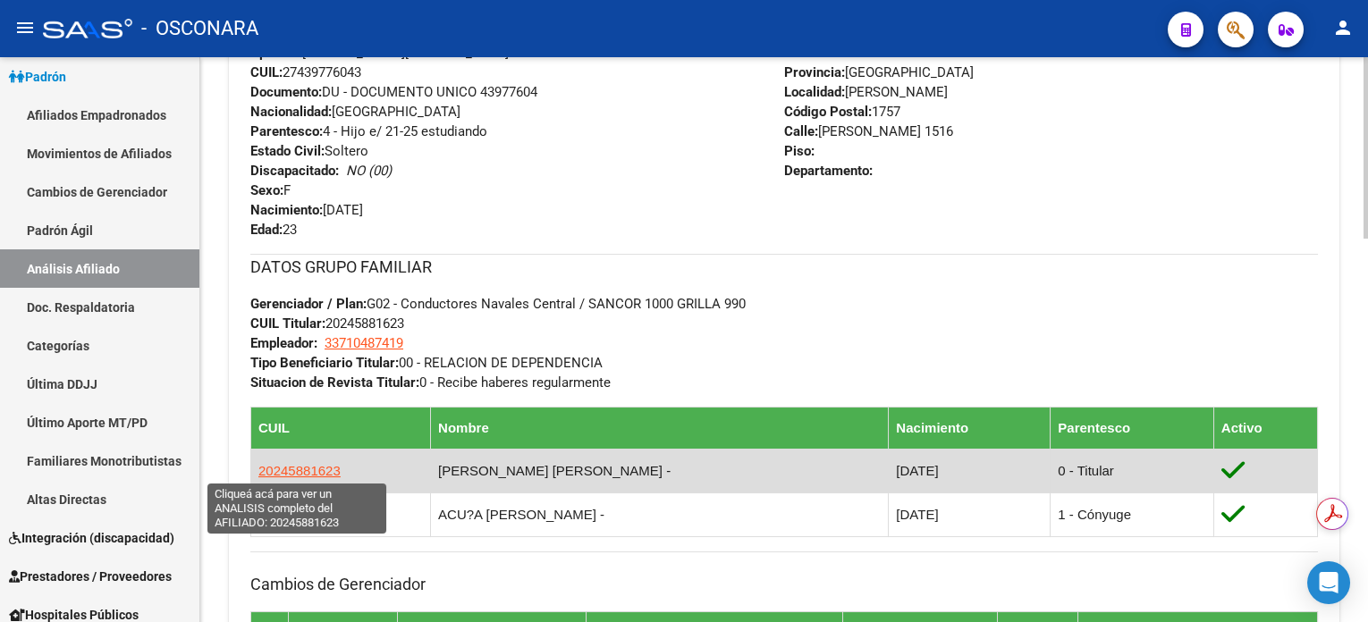
click at [321, 471] on span "20245881623" at bounding box center [299, 470] width 82 height 15
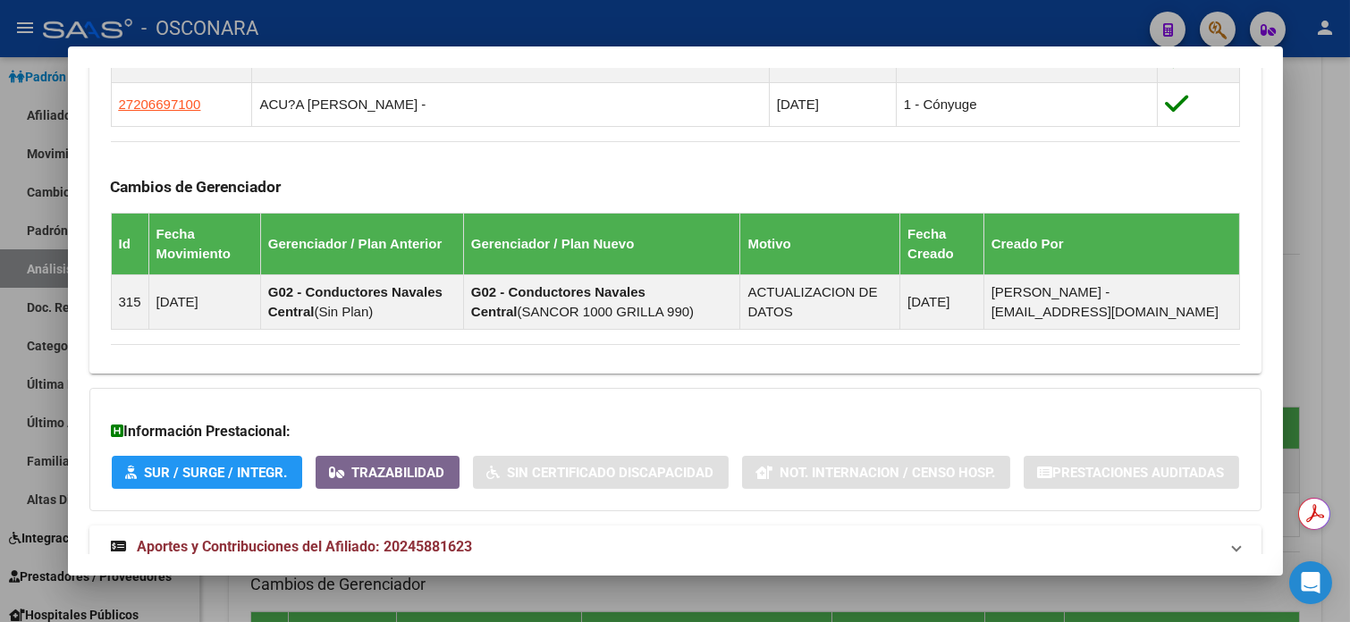
scroll to position [1170, 0]
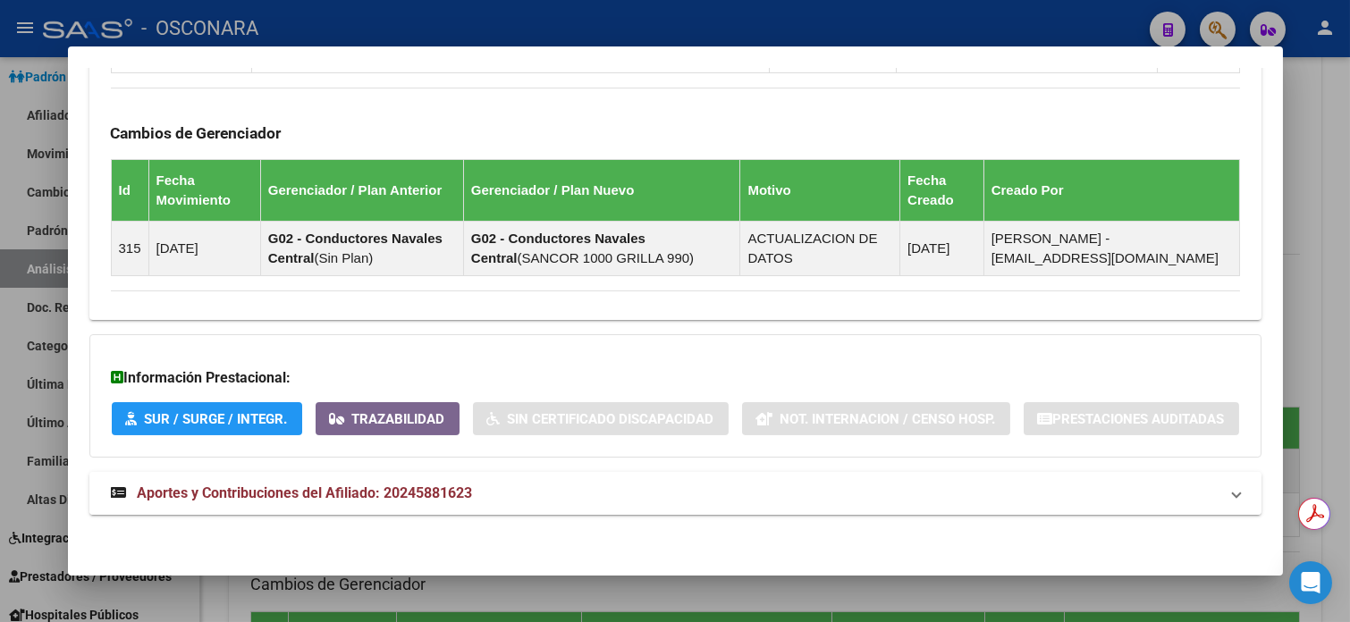
drag, startPoint x: 452, startPoint y: 487, endPoint x: 500, endPoint y: 457, distance: 56.3
click at [452, 486] on span "Aportes y Contribuciones del Afiliado: 20245881623" at bounding box center [305, 493] width 335 height 17
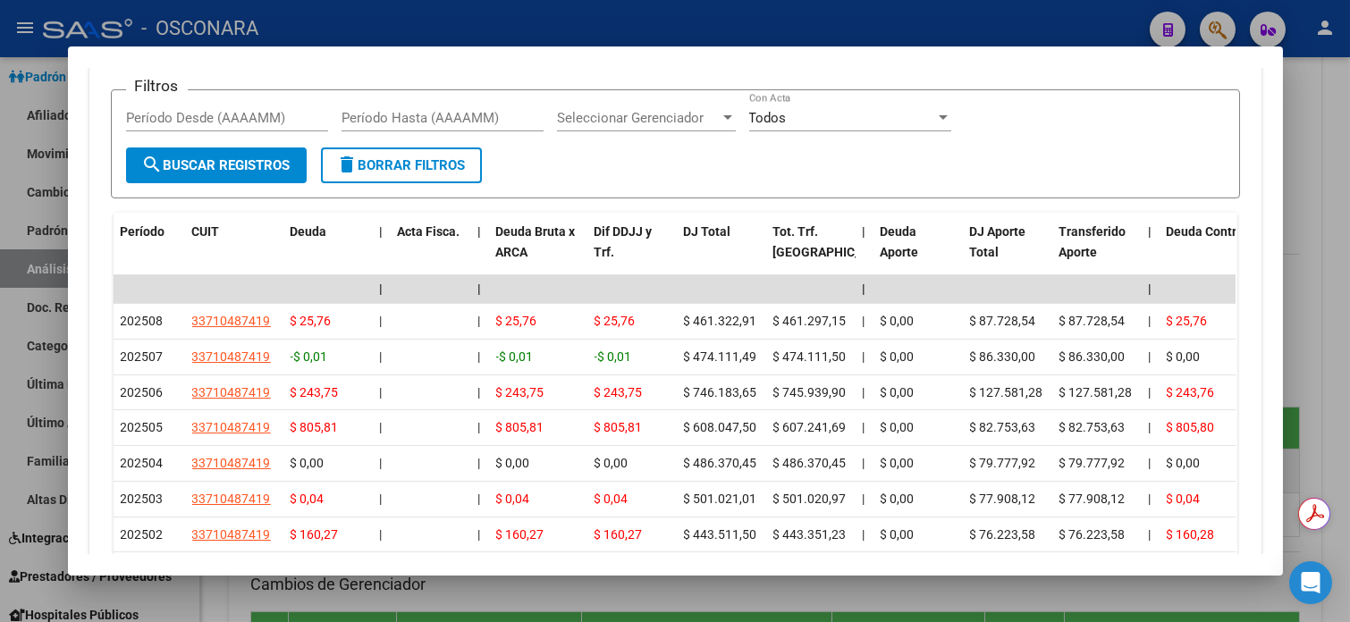
scroll to position [1752, 0]
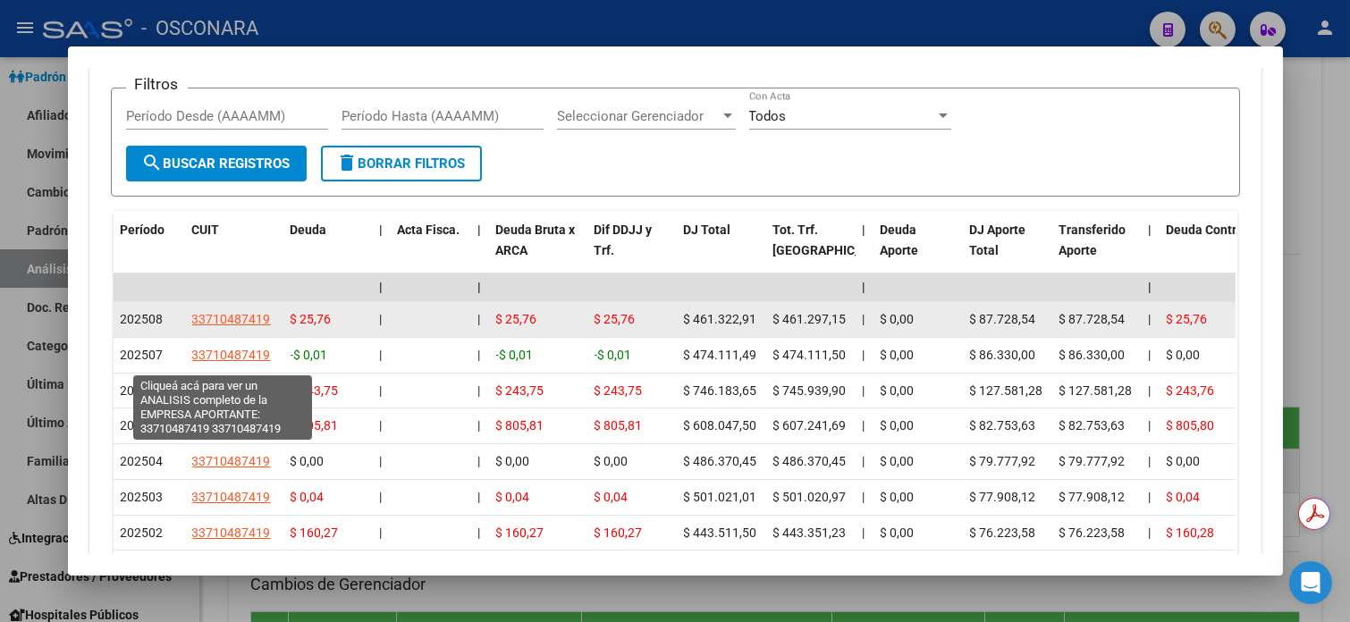
click at [254, 326] on span "33710487419" at bounding box center [231, 319] width 79 height 14
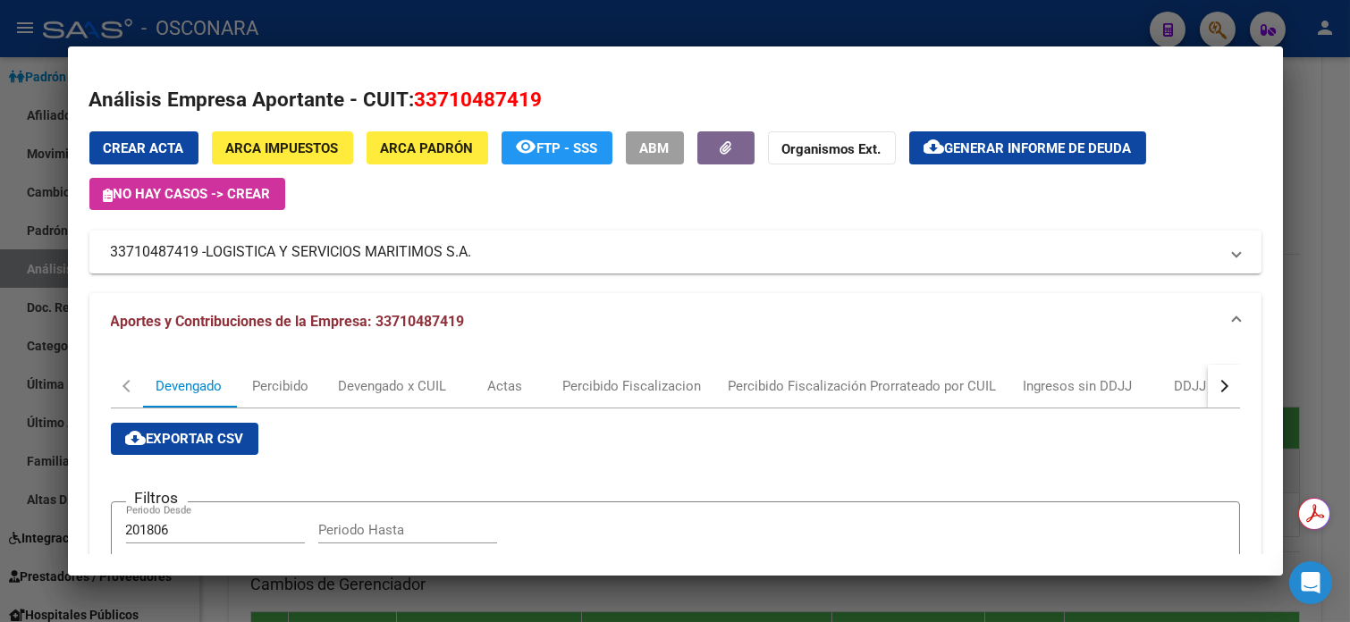
click at [1323, 155] on div at bounding box center [675, 311] width 1350 height 622
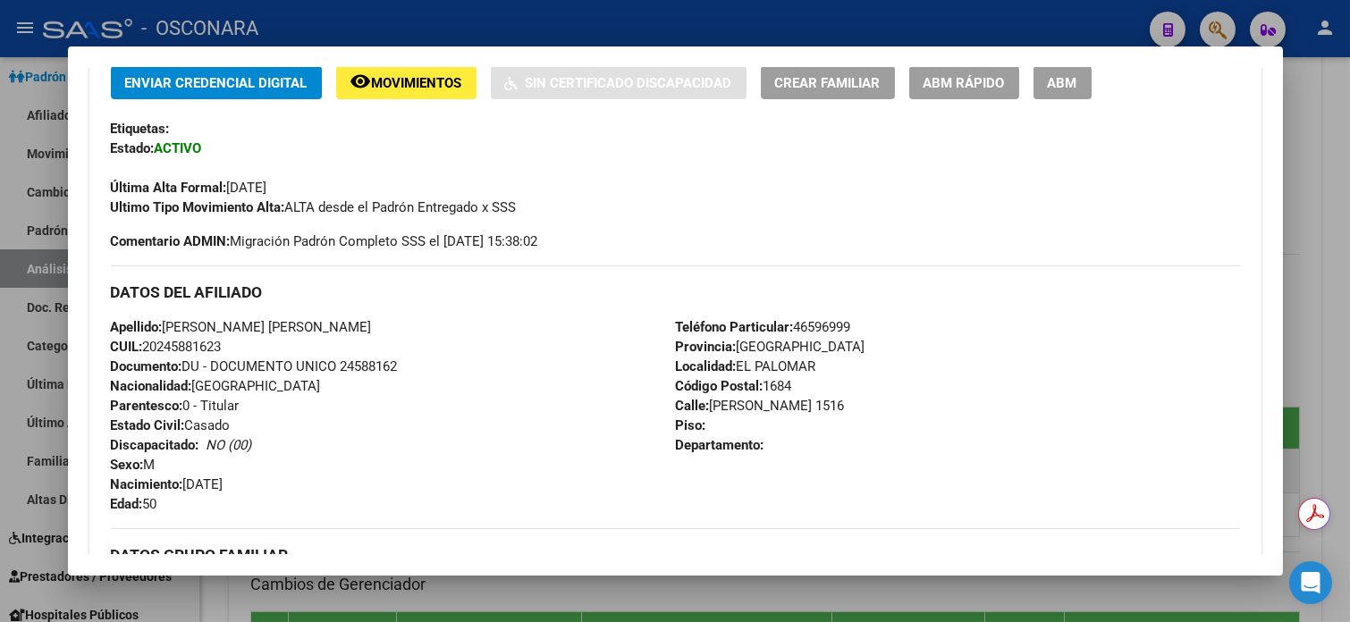
scroll to position [696, 0]
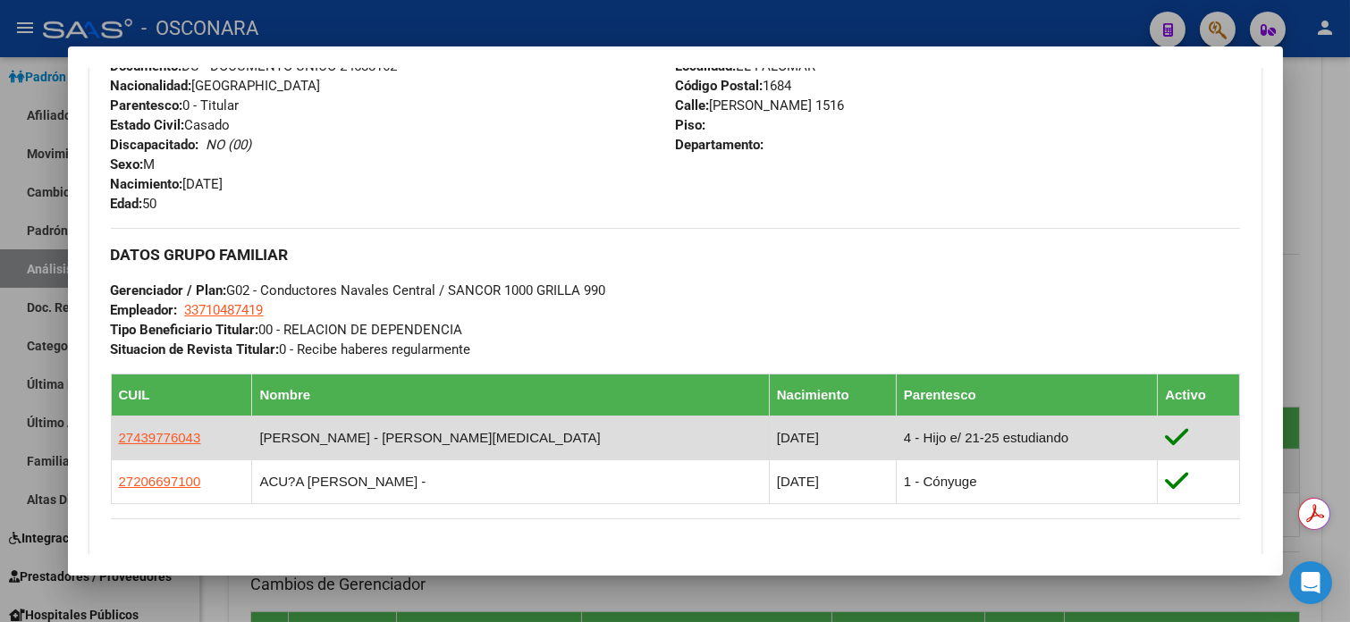
click at [191, 432] on td "27439776043" at bounding box center [181, 438] width 141 height 44
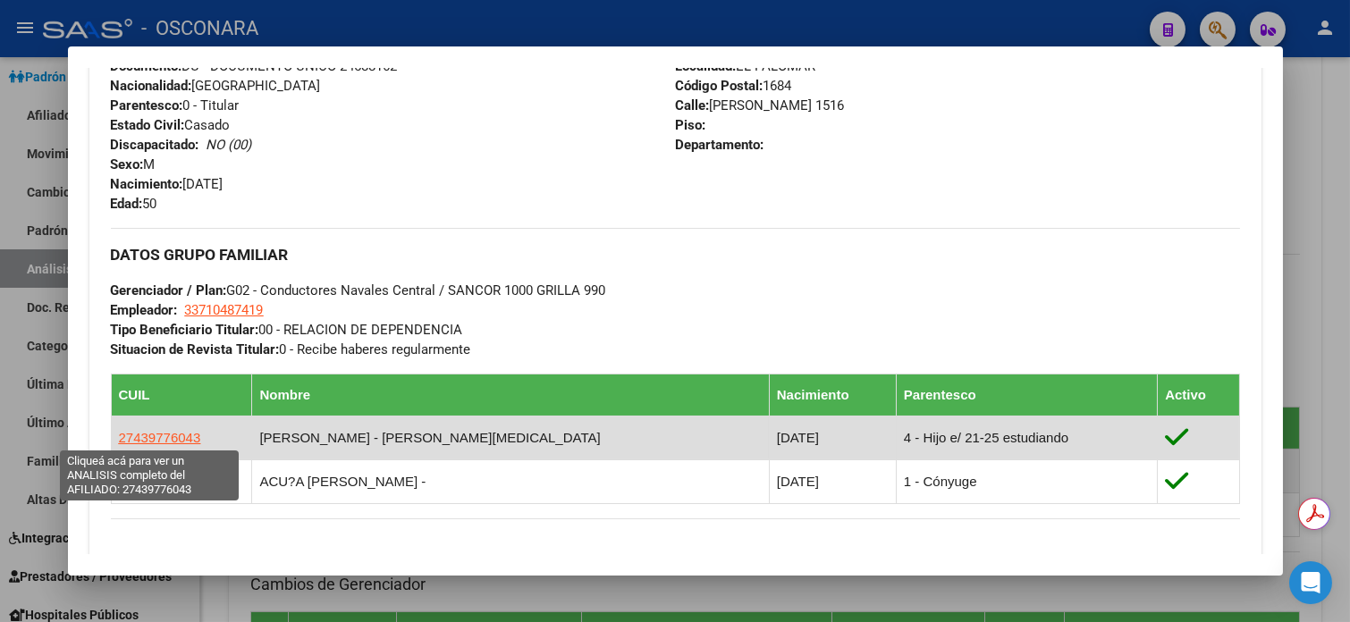
click at [167, 441] on span "27439776043" at bounding box center [160, 437] width 82 height 15
type textarea "27439776043"
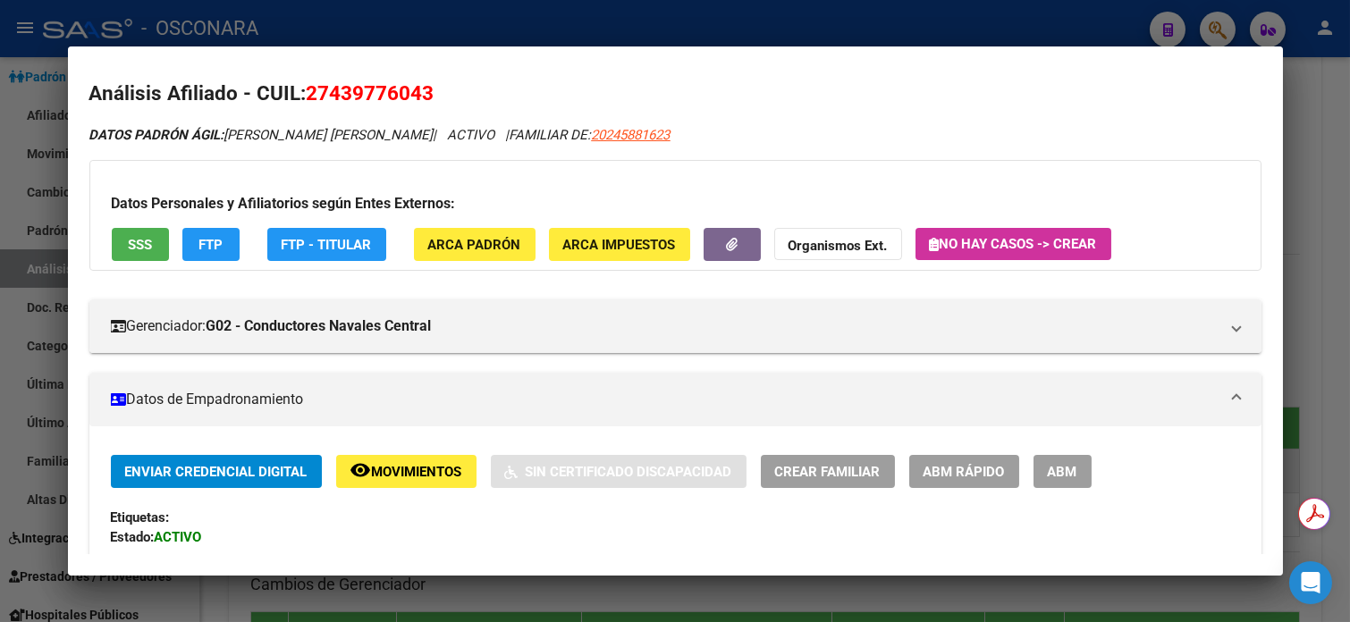
scroll to position [0, 0]
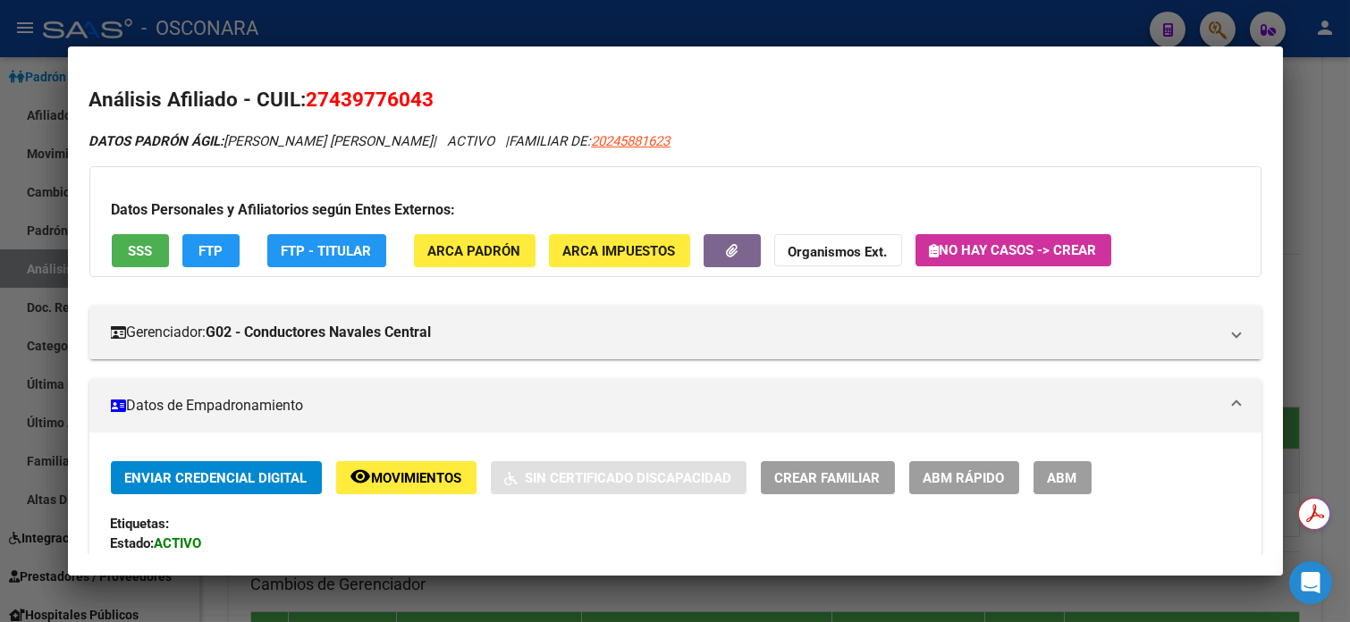
click at [329, 104] on span "27439776043" at bounding box center [371, 99] width 128 height 23
click at [330, 104] on span "27439776043" at bounding box center [371, 99] width 128 height 23
drag, startPoint x: 304, startPoint y: 94, endPoint x: 433, endPoint y: 103, distance: 129.1
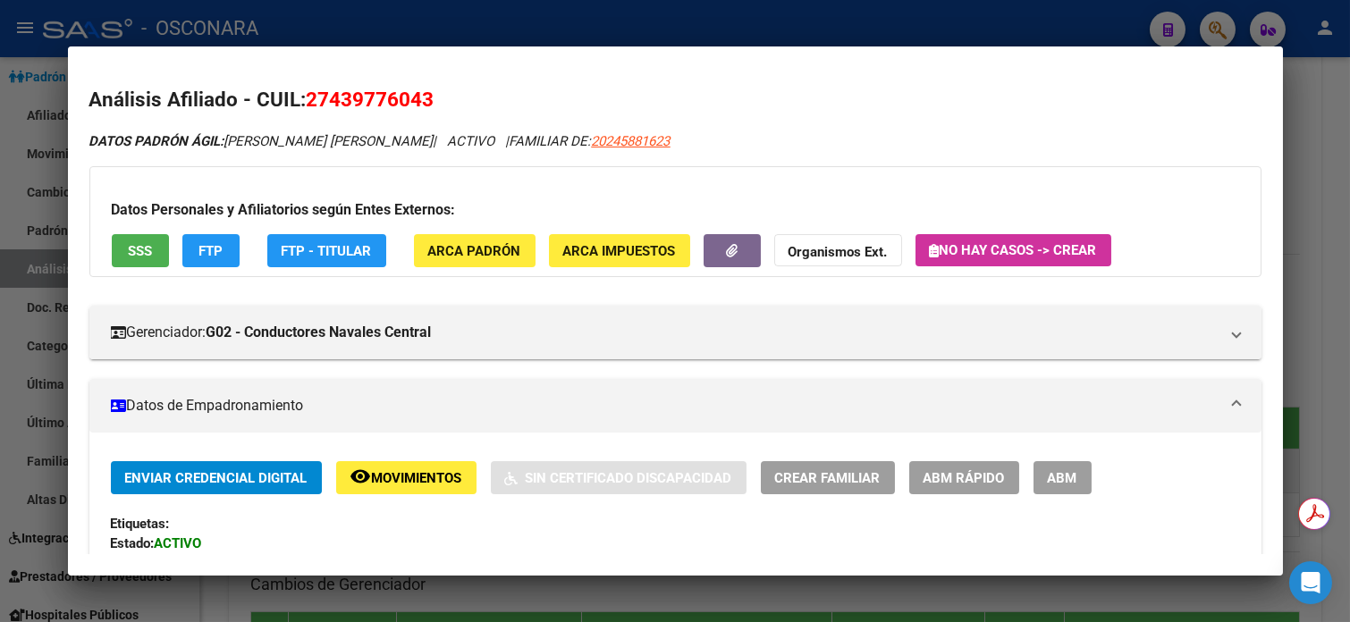
click at [433, 103] on h2 "Análisis Afiliado - CUIL: 27439776043" at bounding box center [675, 100] width 1172 height 30
copy span "27439776043"
click at [1321, 102] on div at bounding box center [675, 311] width 1350 height 622
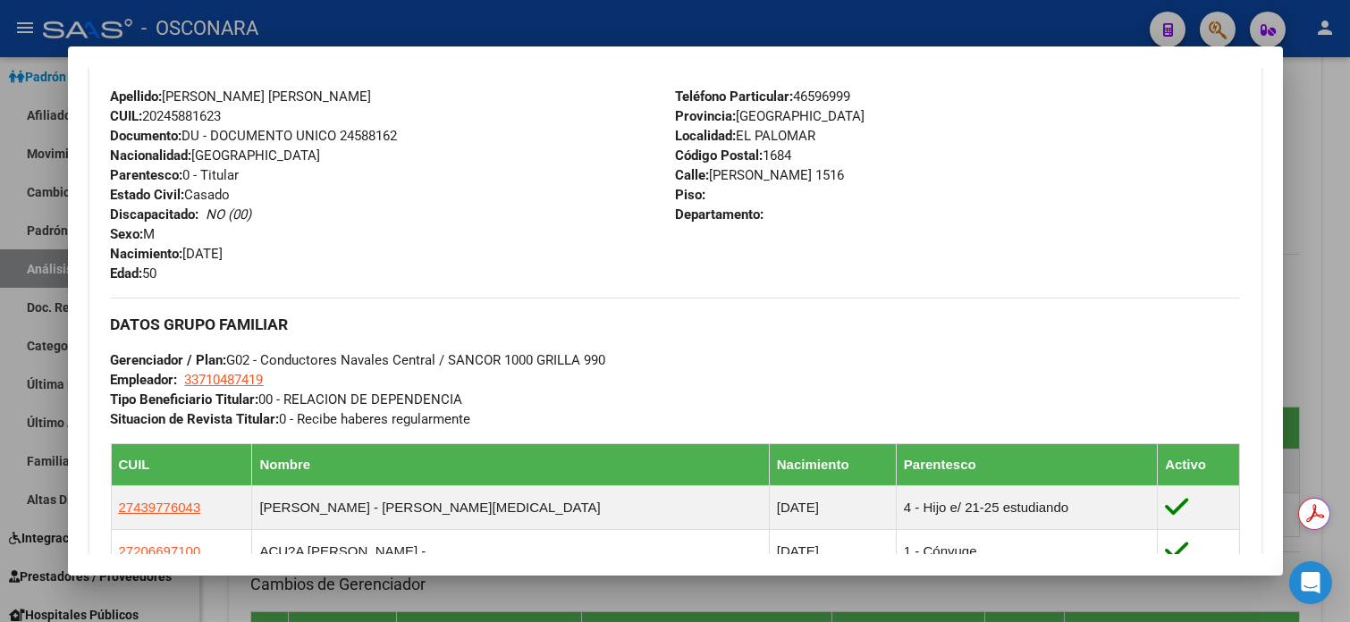
scroll to position [834, 0]
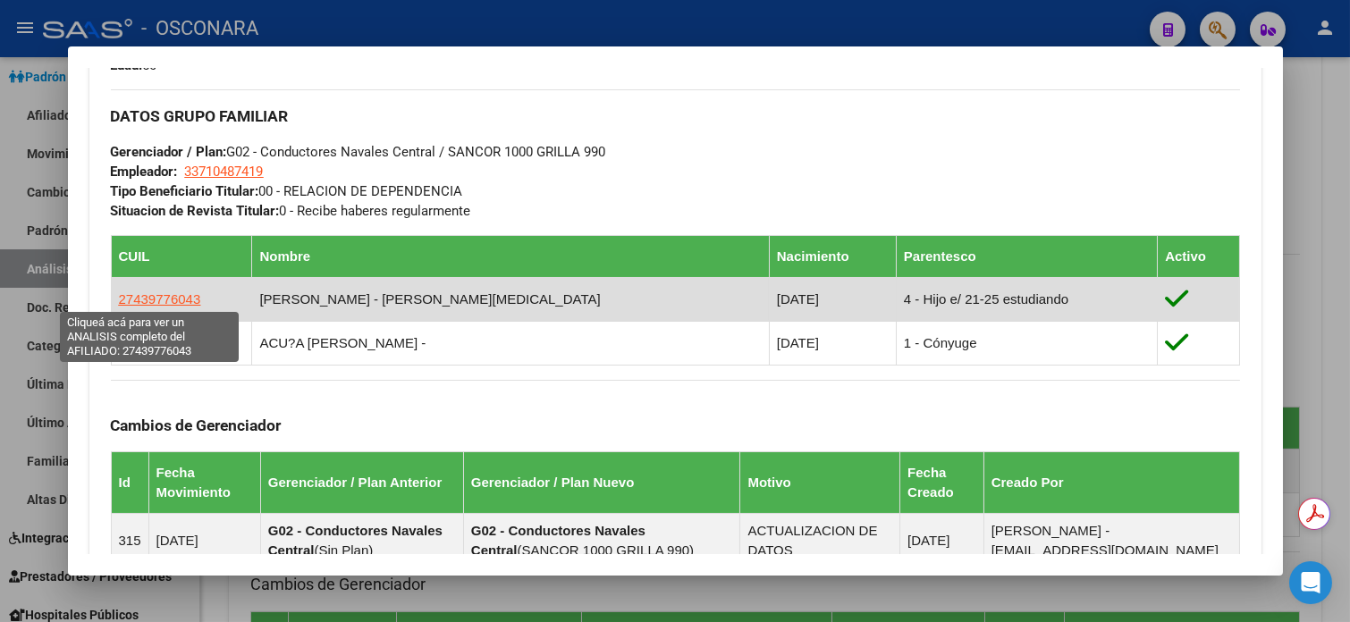
click at [139, 298] on span "27439776043" at bounding box center [160, 299] width 82 height 15
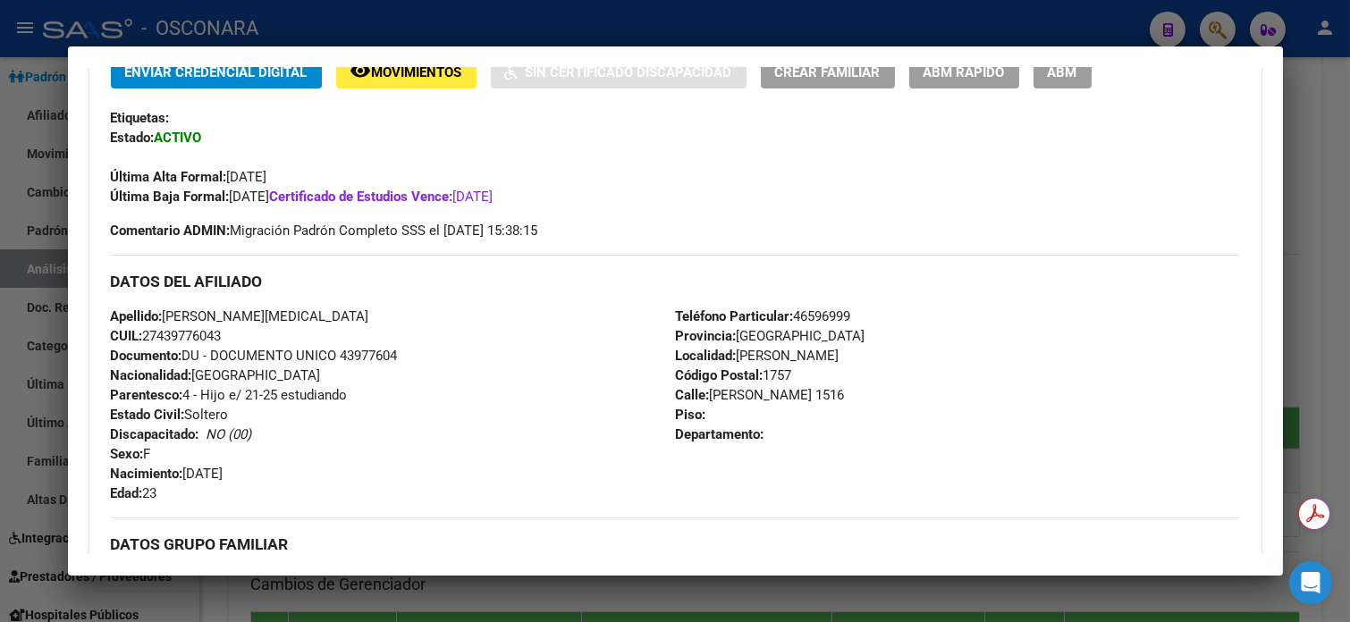
scroll to position [358, 0]
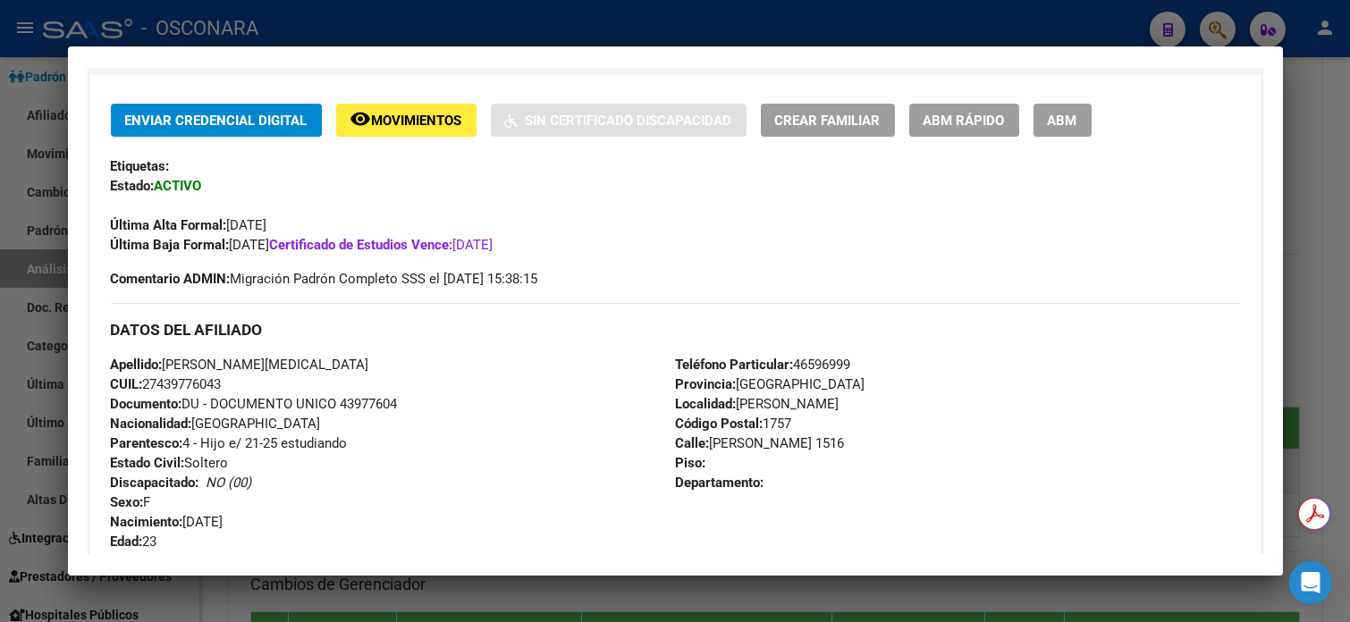
click at [191, 373] on div "Apellido: [PERSON_NAME][MEDICAL_DATA] CUIL: 27439776043 Documento: DU - DOCUMEN…" at bounding box center [393, 453] width 565 height 197
click at [189, 385] on span "CUIL: 27439776043" at bounding box center [166, 384] width 111 height 16
copy span "27439776043"
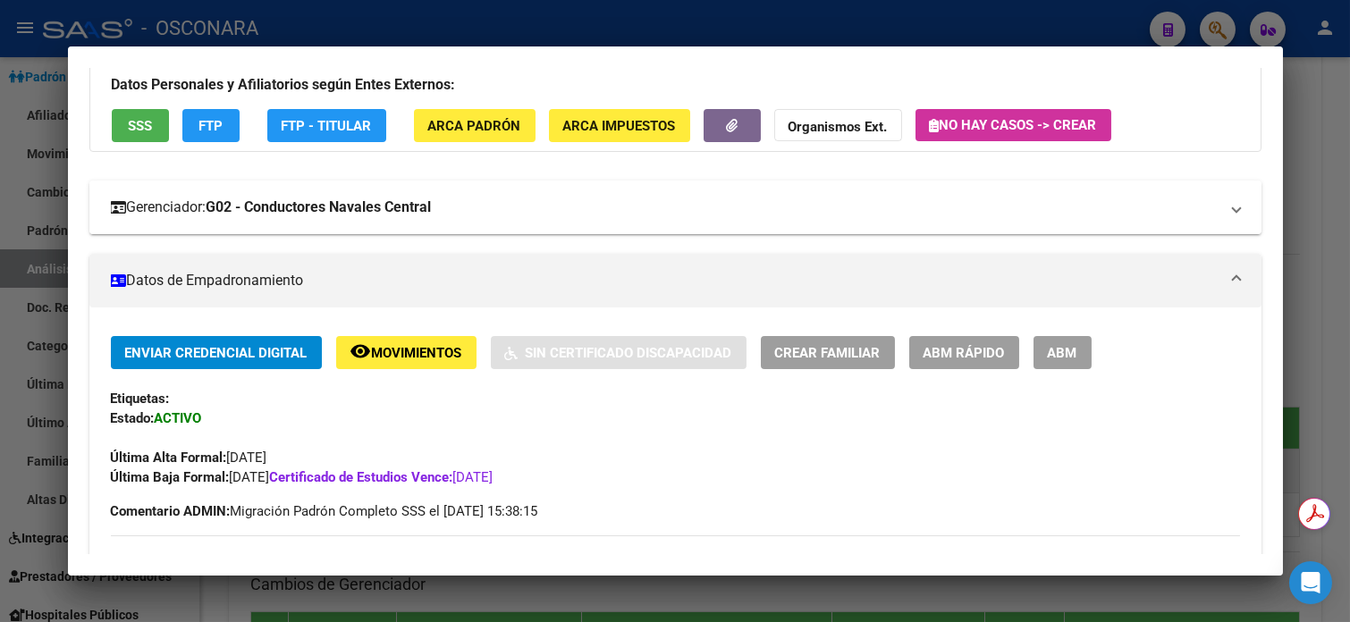
scroll to position [119, 0]
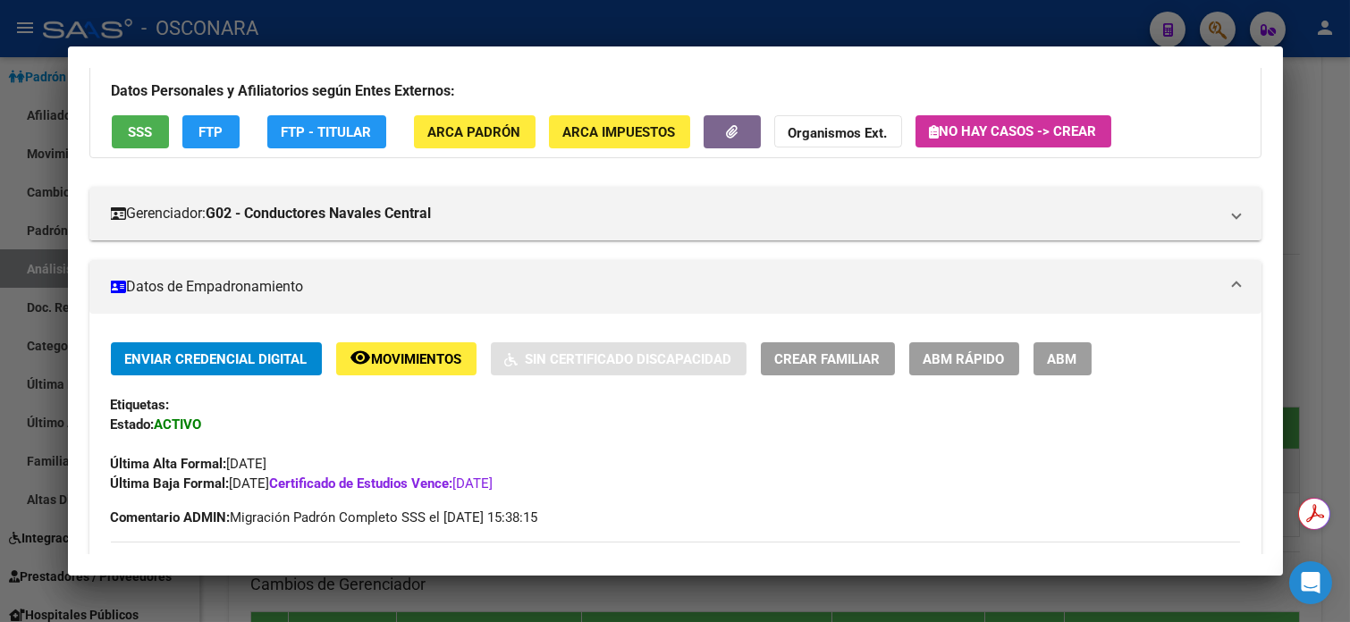
click at [731, 147] on div "Datos Personales y Afiliatorios según Entes Externos: SSS FTP FTP - Titular ARC…" at bounding box center [675, 102] width 1172 height 111
click at [727, 131] on icon "button" at bounding box center [732, 131] width 12 height 13
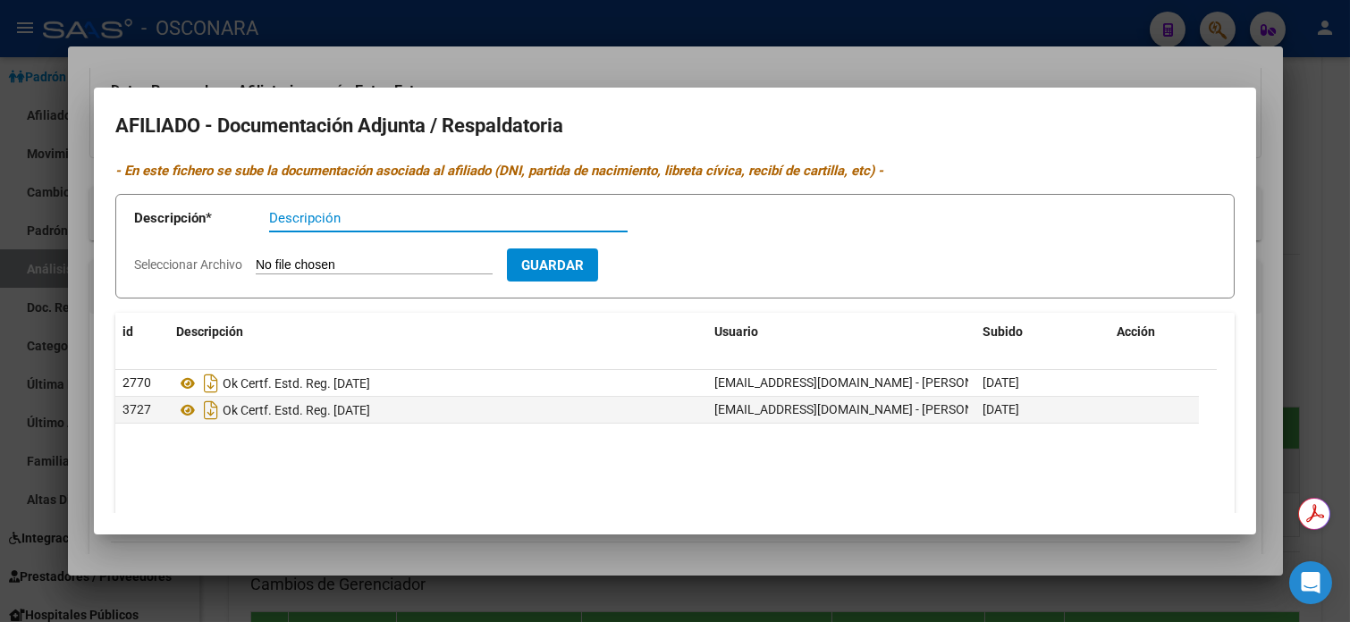
click at [937, 33] on div at bounding box center [675, 311] width 1350 height 622
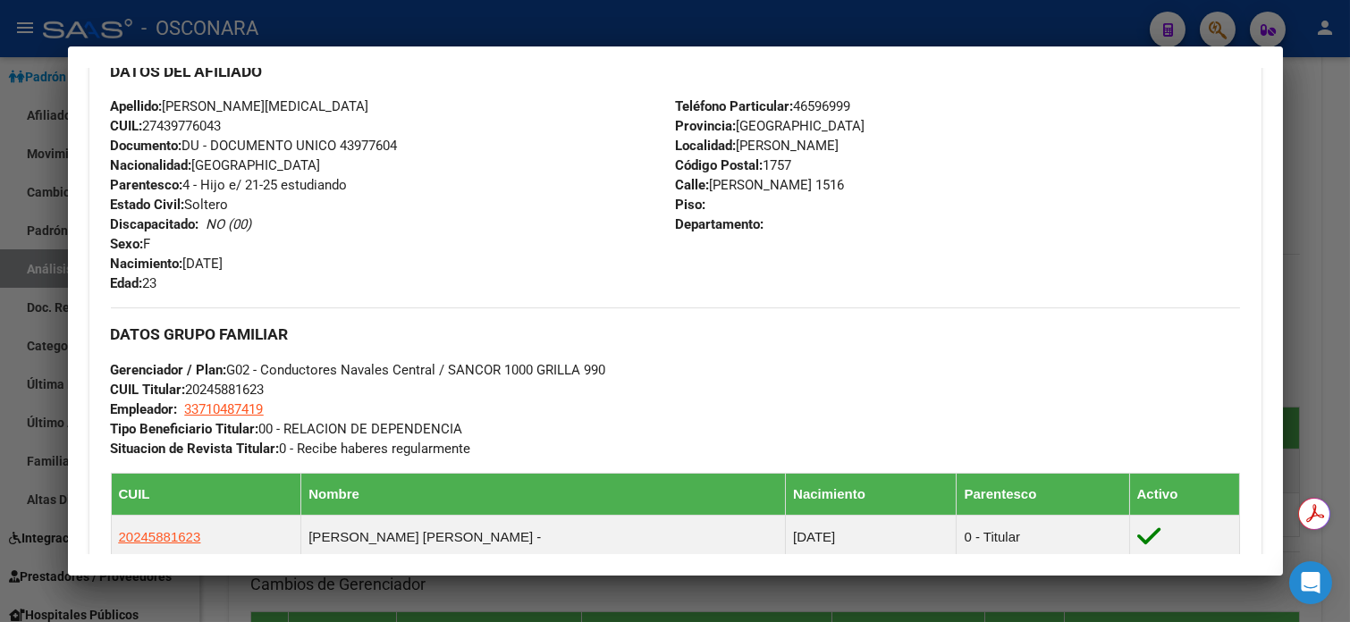
scroll to position [477, 0]
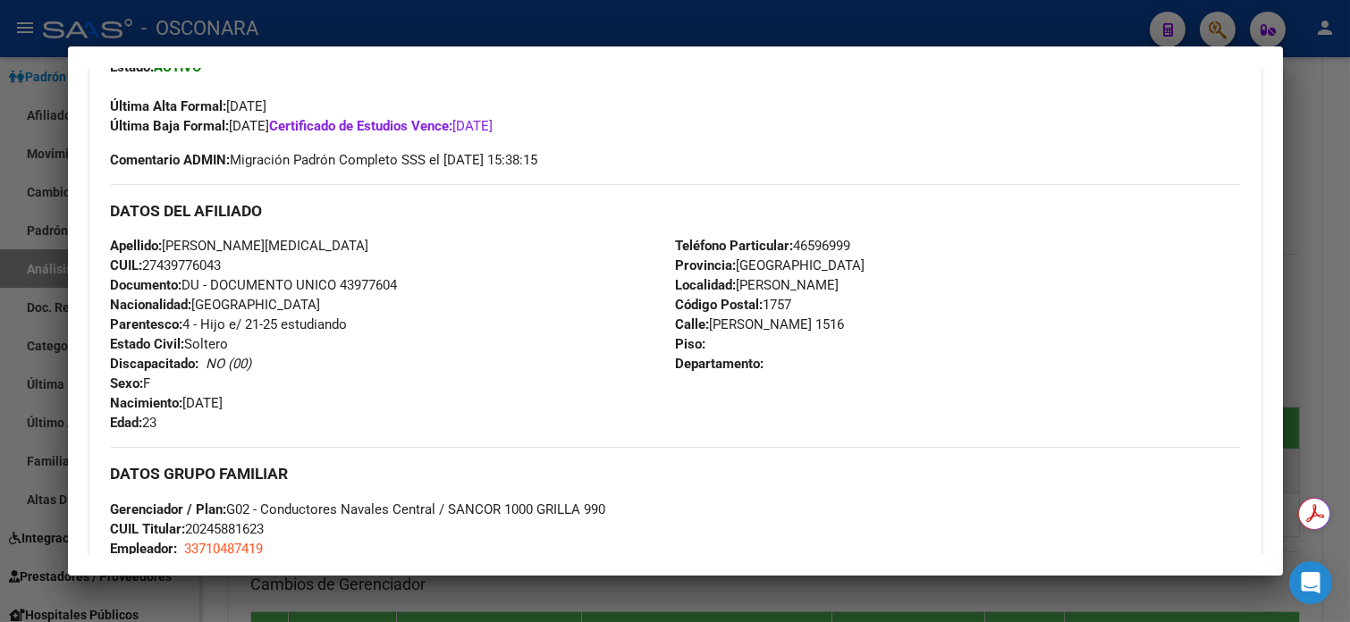
click at [1341, 126] on div at bounding box center [675, 311] width 1350 height 622
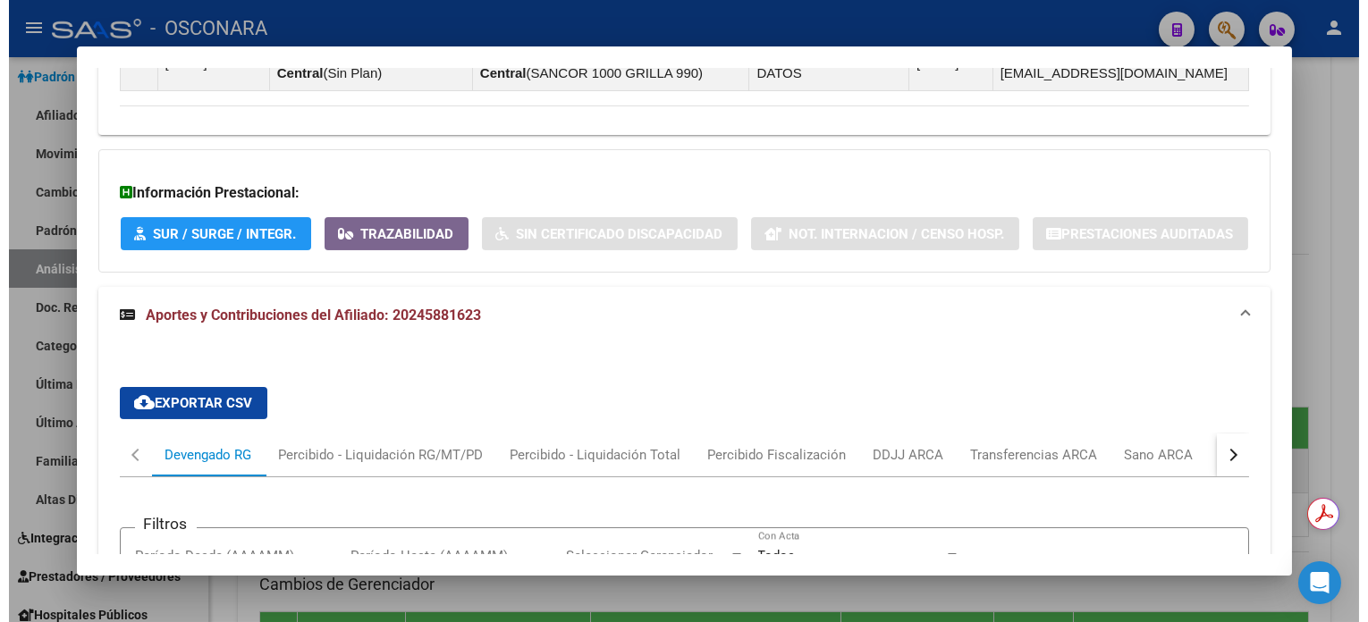
scroll to position [1073, 0]
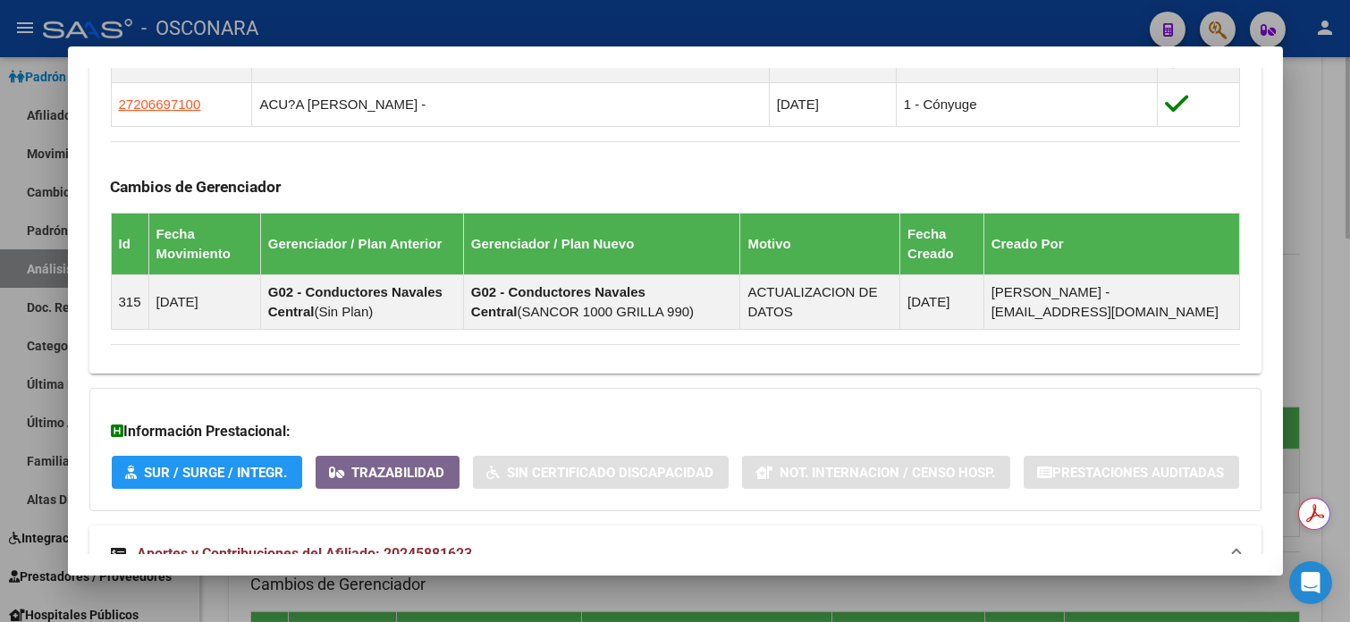
click at [1309, 222] on div at bounding box center [675, 311] width 1350 height 622
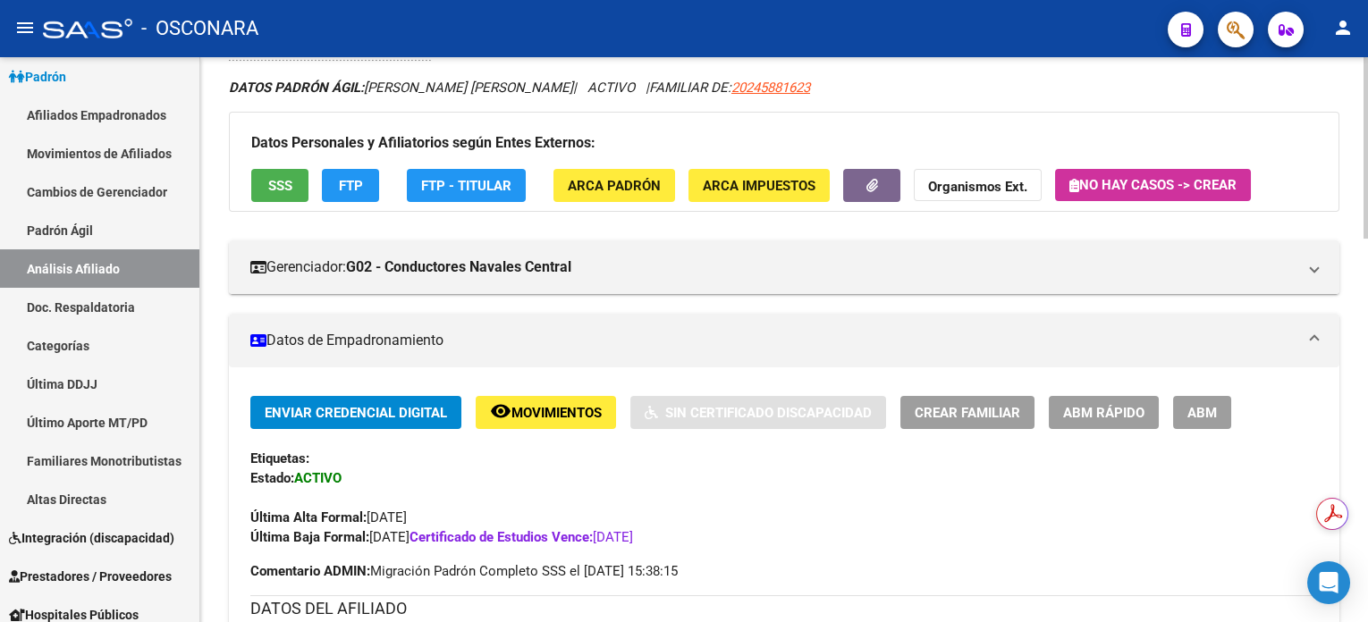
scroll to position [119, 0]
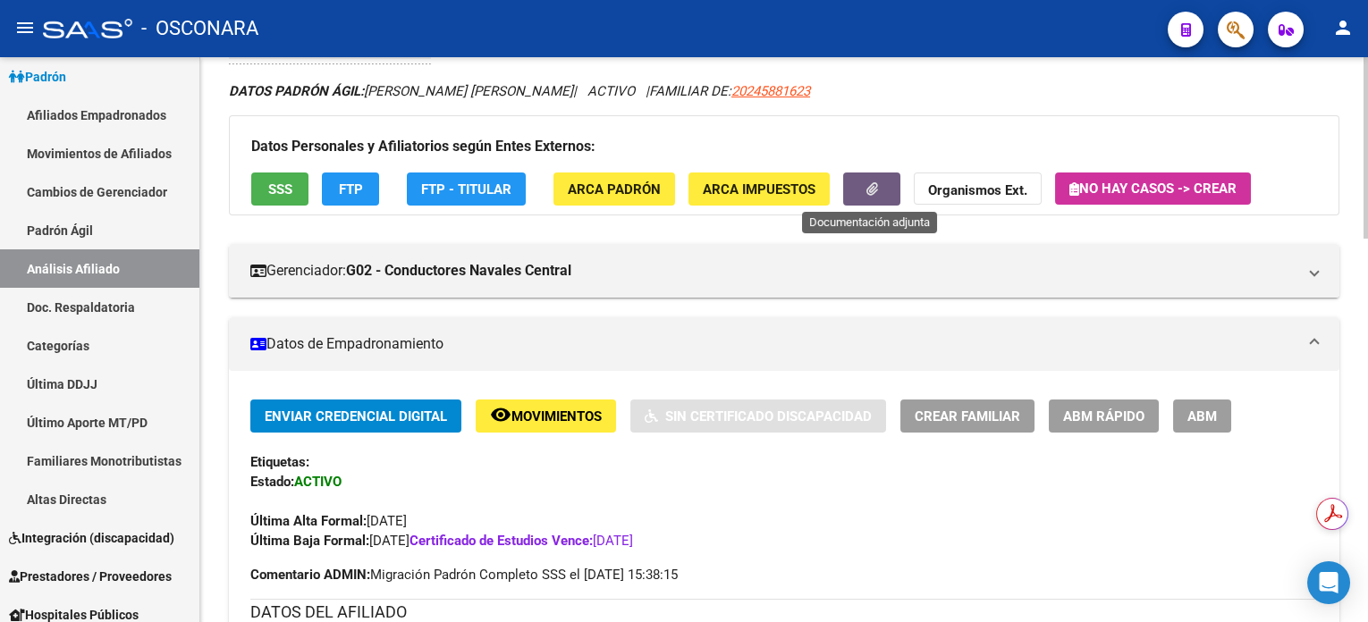
click at [861, 192] on button "button" at bounding box center [871, 189] width 57 height 33
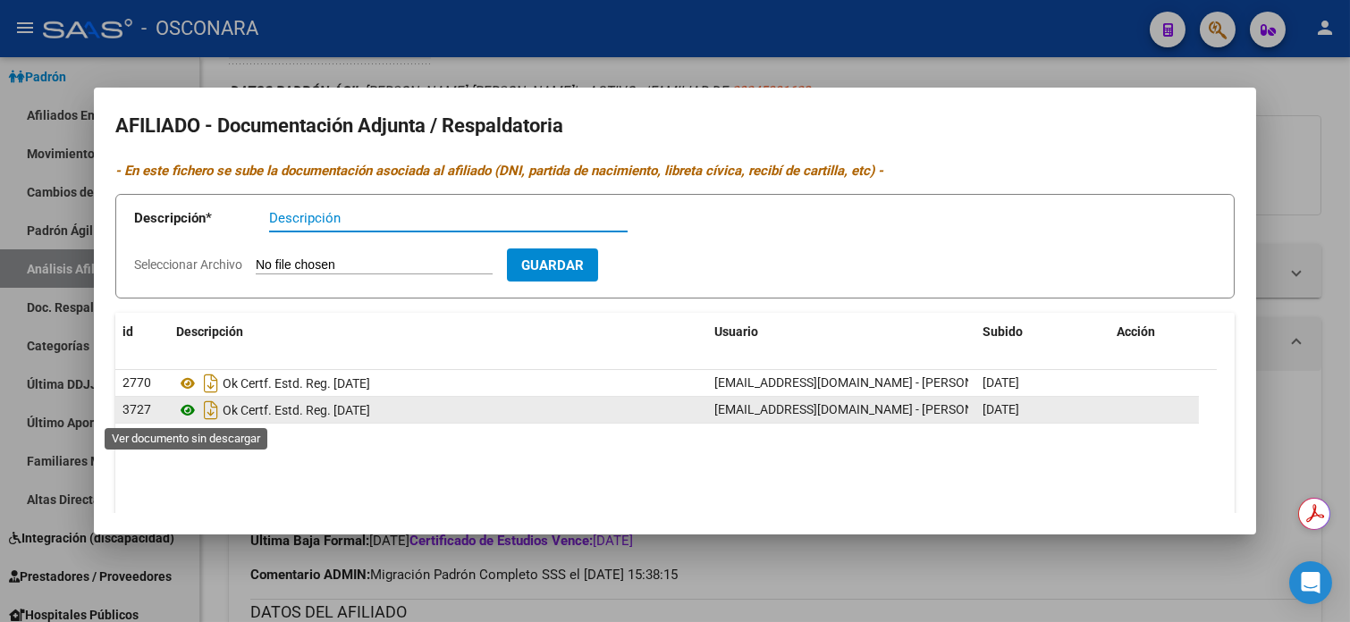
click at [191, 411] on icon at bounding box center [187, 410] width 23 height 21
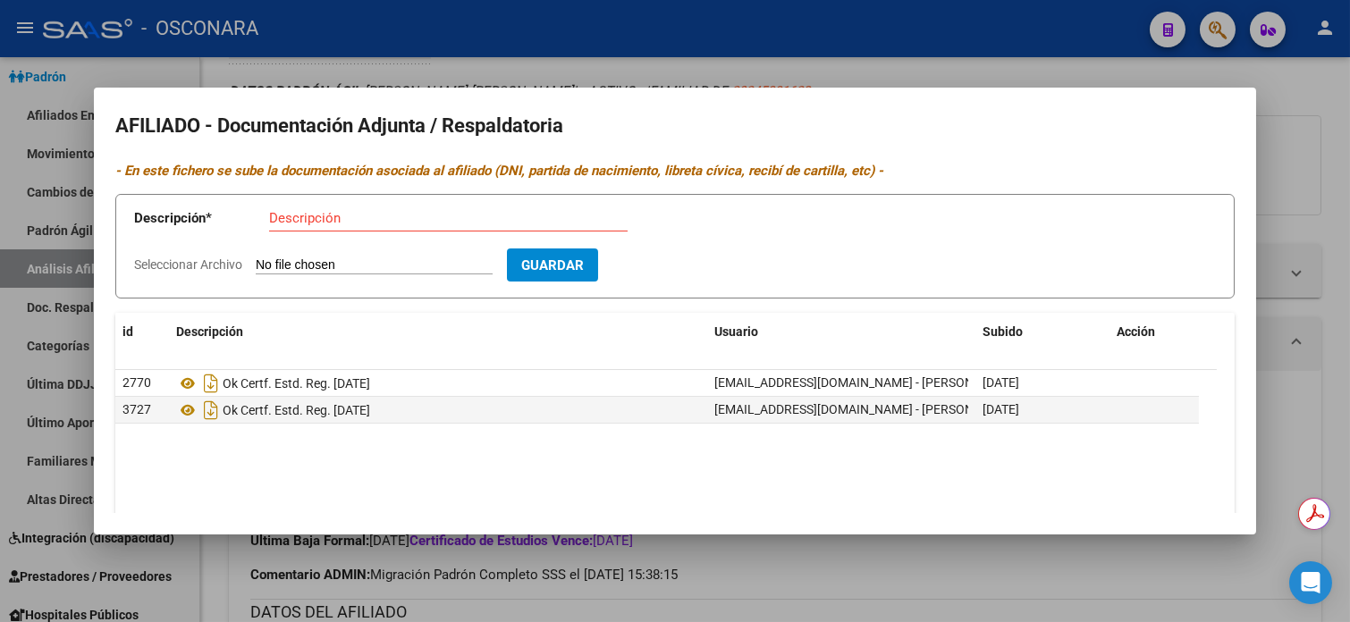
click at [1305, 139] on div at bounding box center [675, 311] width 1350 height 622
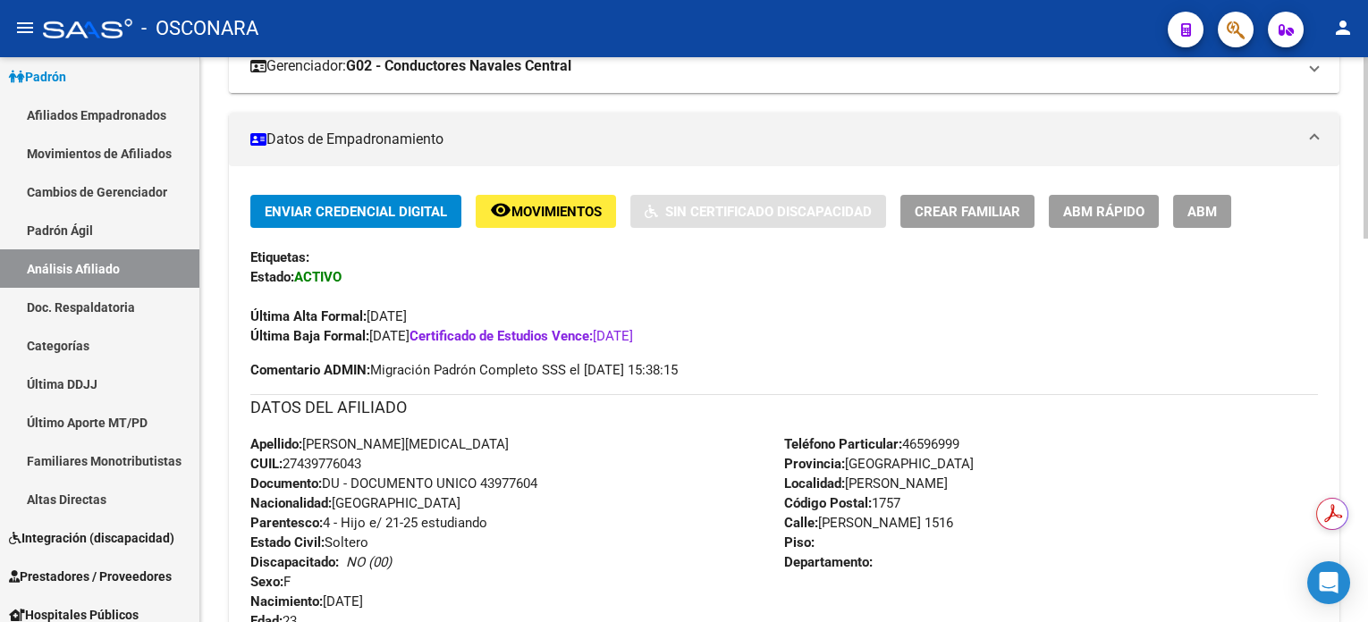
scroll to position [238, 0]
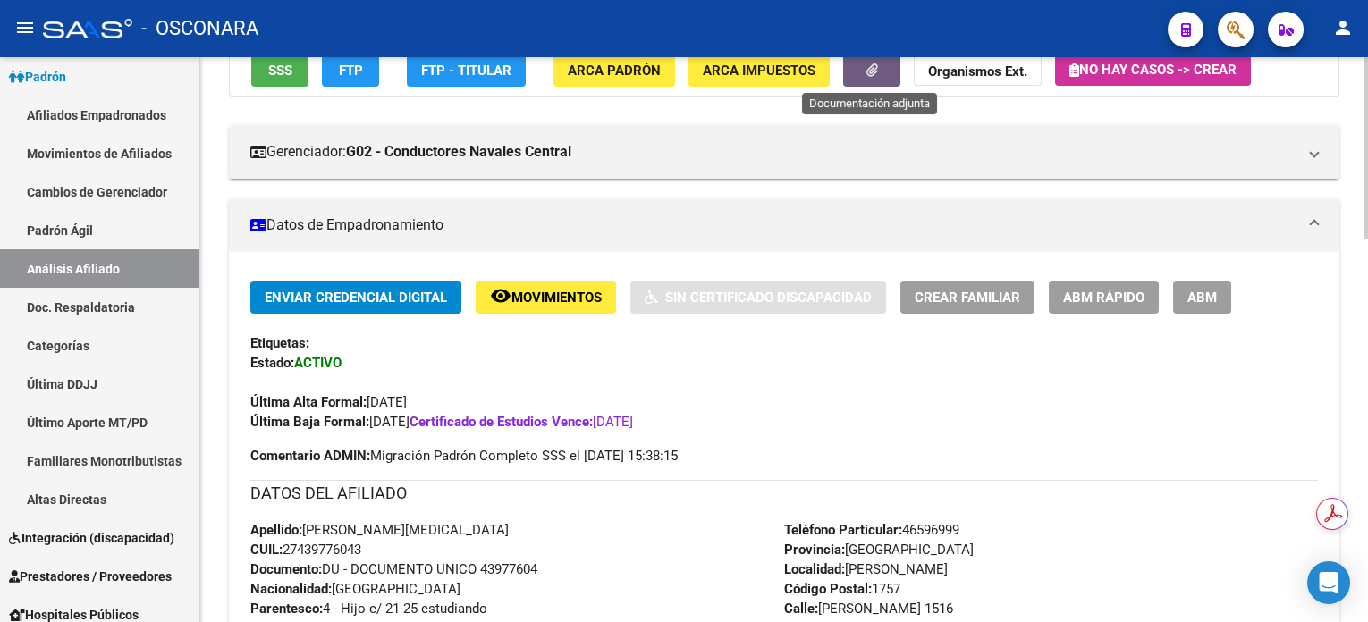
click at [866, 71] on icon "button" at bounding box center [872, 69] width 12 height 13
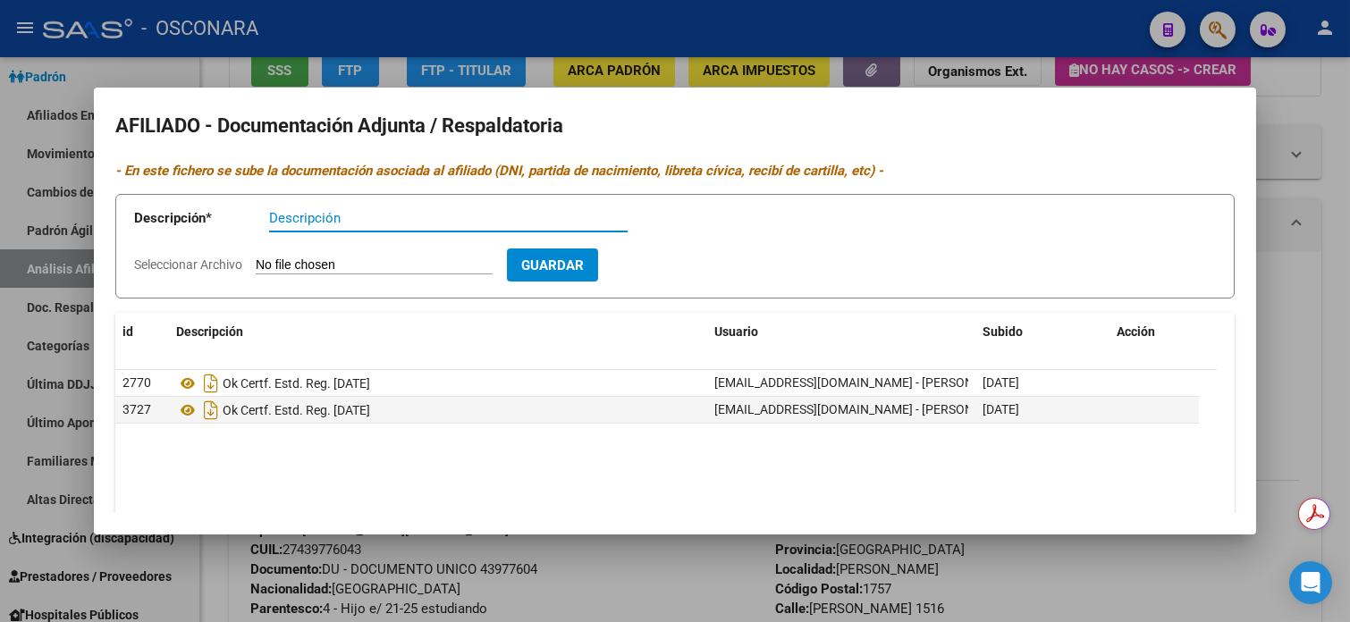
click at [1271, 386] on div at bounding box center [675, 311] width 1350 height 622
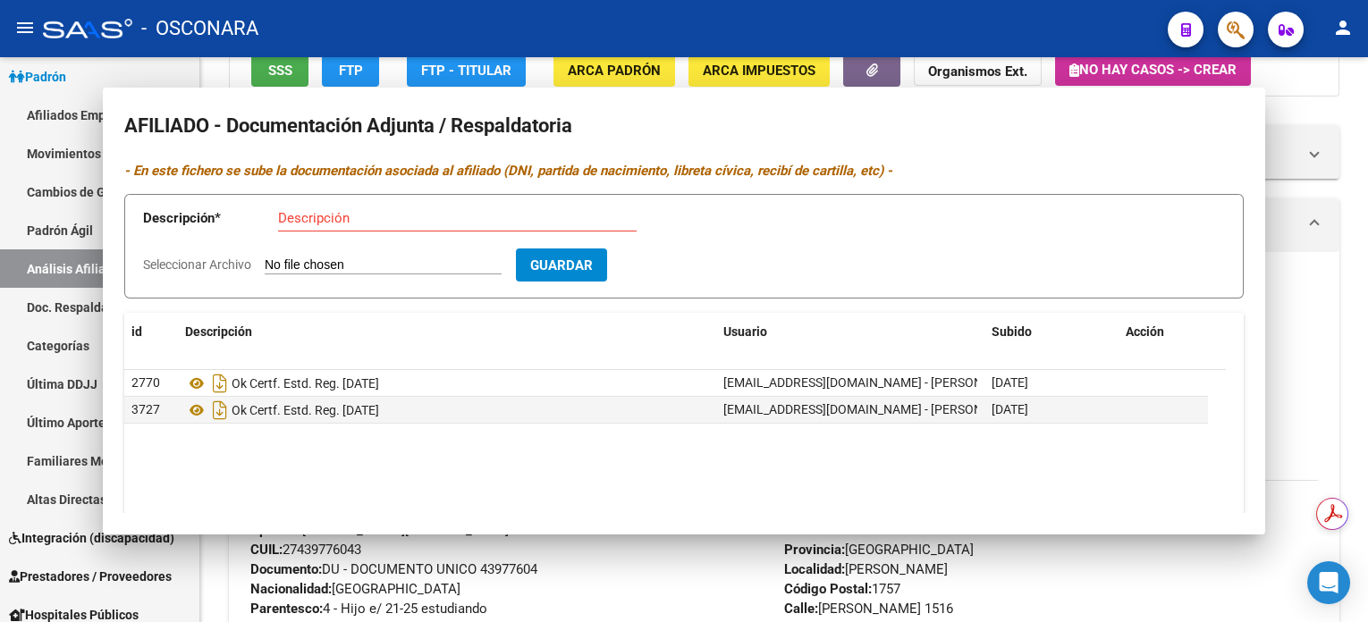
scroll to position [233, 0]
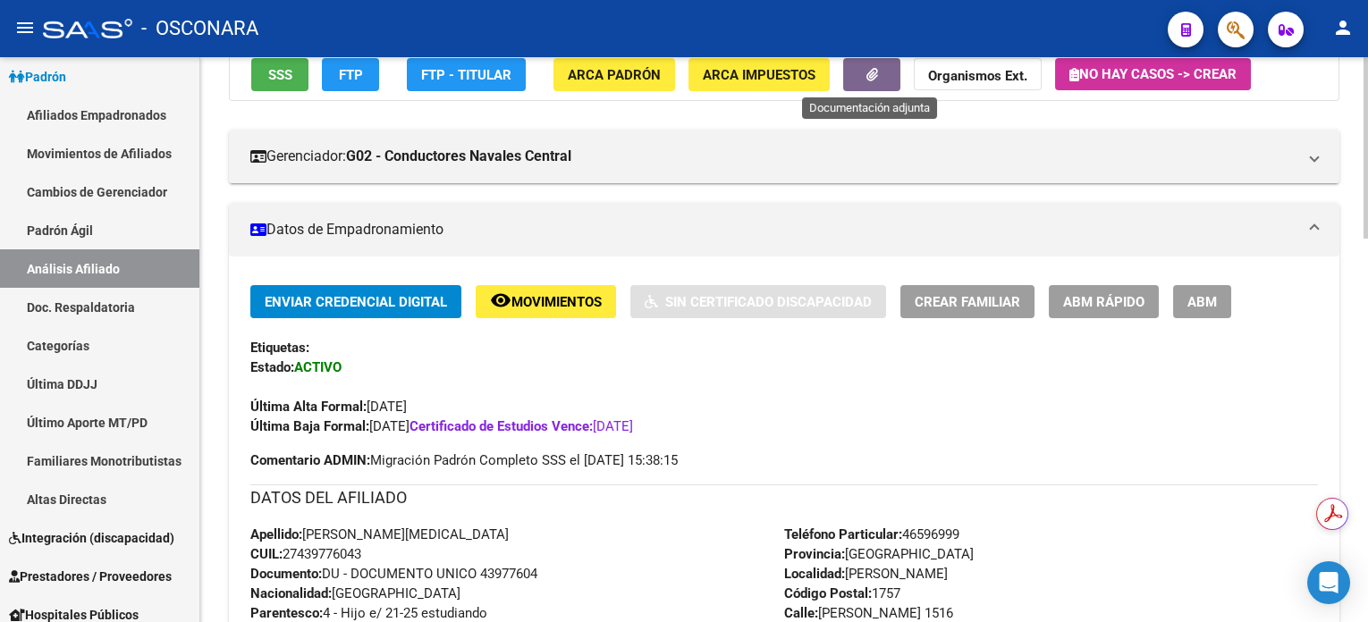
click at [868, 78] on icon "button" at bounding box center [872, 74] width 12 height 13
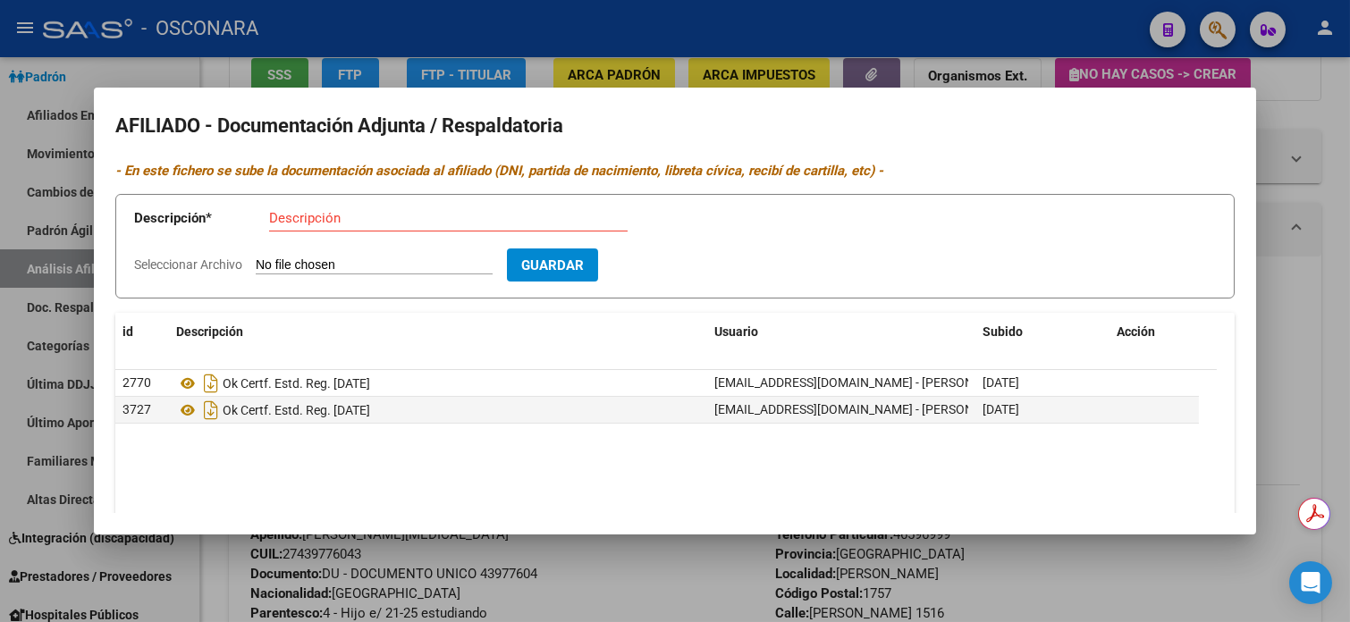
click at [1334, 88] on div at bounding box center [675, 311] width 1350 height 622
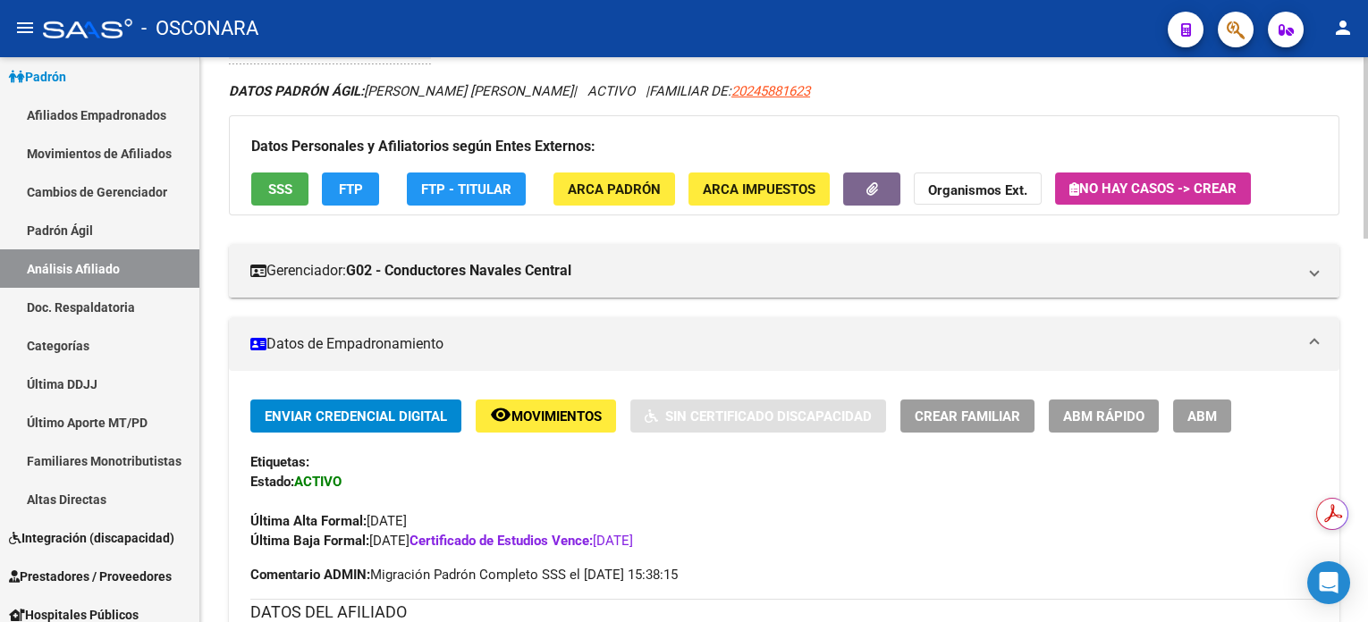
scroll to position [0, 0]
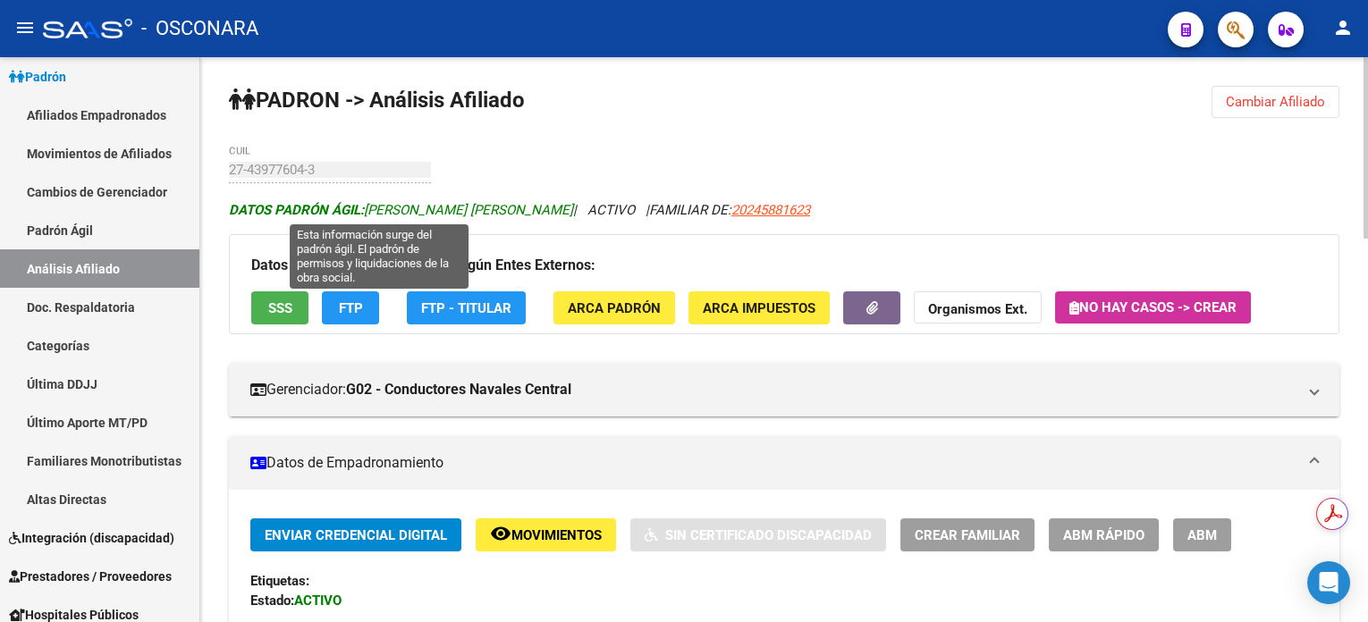
drag, startPoint x: 370, startPoint y: 207, endPoint x: 422, endPoint y: 207, distance: 51.9
click at [422, 207] on span "DATOS PADRÓN ÁGIL: [PERSON_NAME] [PERSON_NAME]" at bounding box center [401, 210] width 344 height 16
drag, startPoint x: 366, startPoint y: 209, endPoint x: 526, endPoint y: 216, distance: 160.2
click at [526, 216] on span "DATOS PADRÓN ÁGIL: [PERSON_NAME] [PERSON_NAME]" at bounding box center [401, 210] width 344 height 16
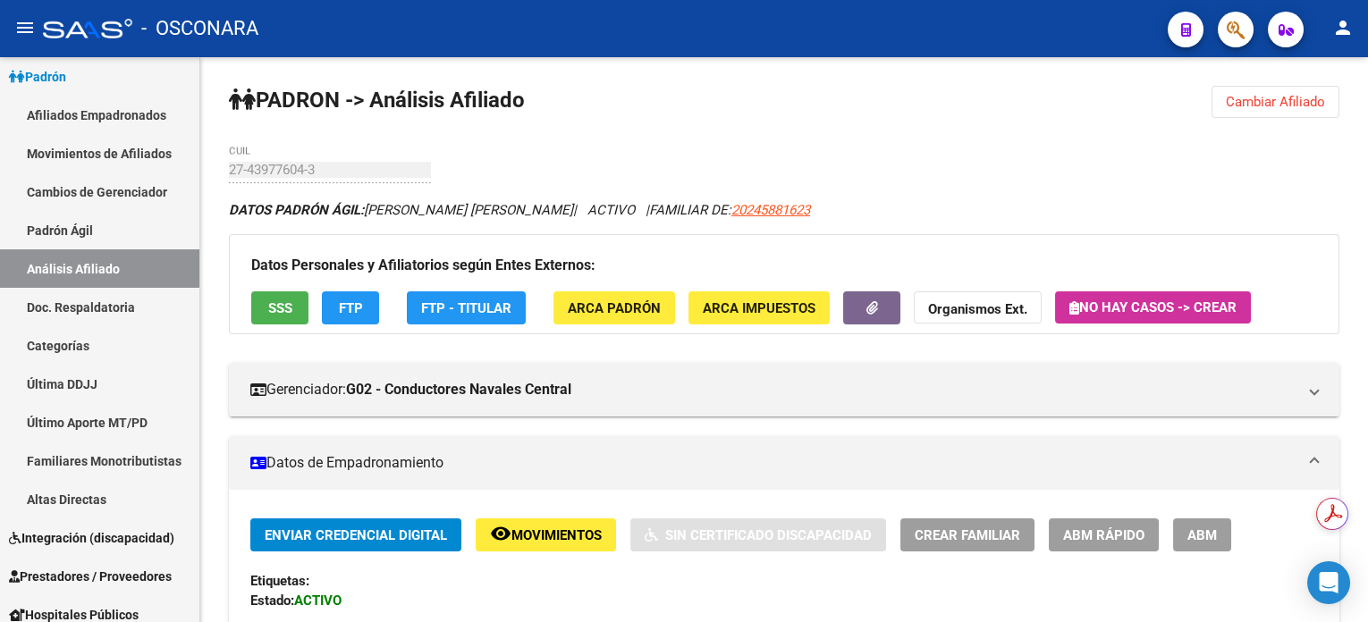
copy span "[PERSON_NAME] [PERSON_NAME]"
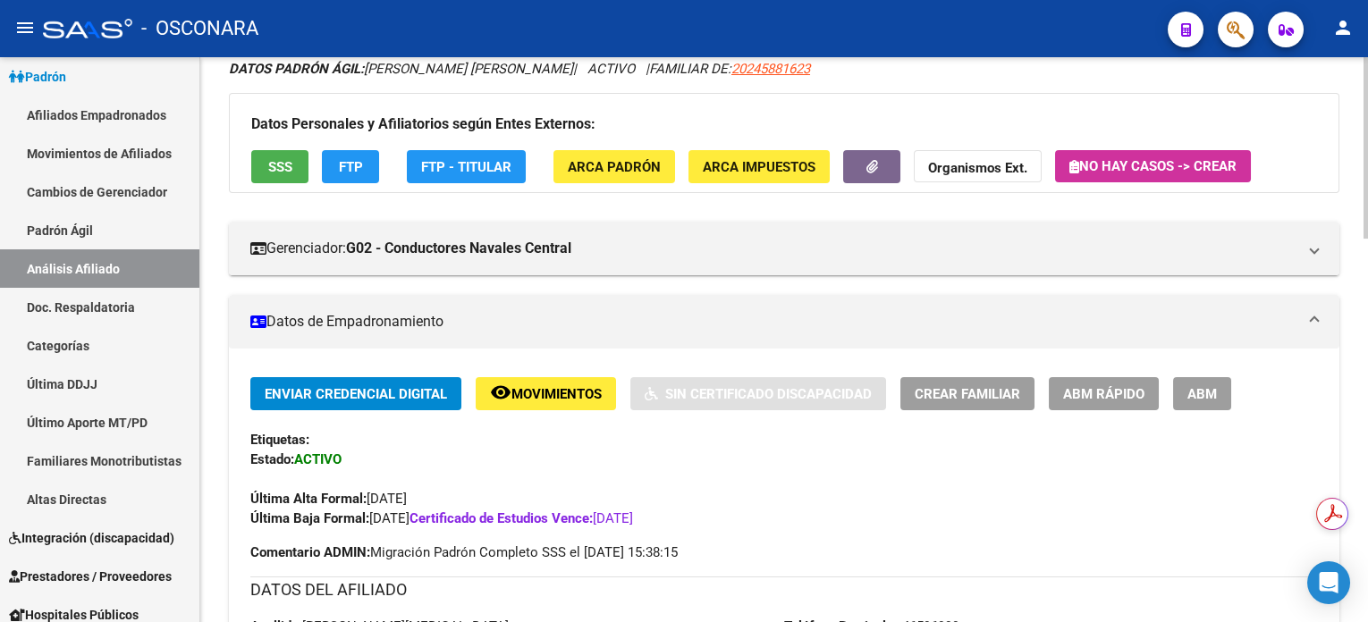
scroll to position [238, 0]
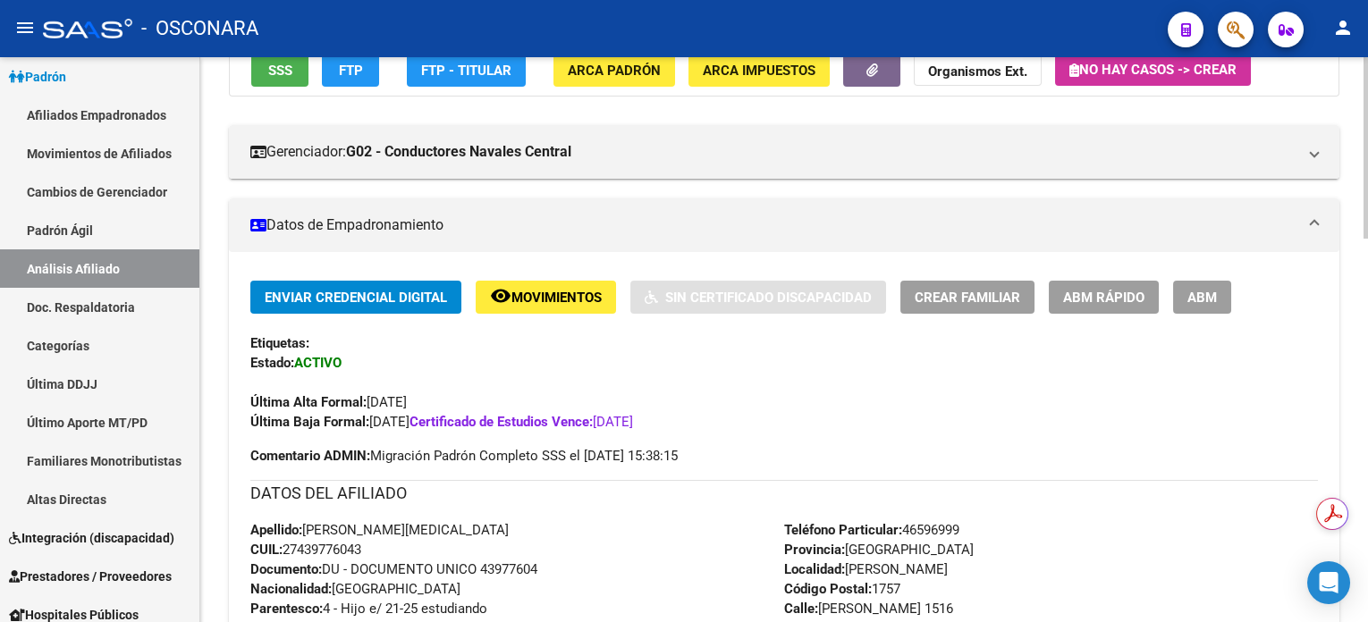
click at [342, 547] on span "CUIL: 27439776043" at bounding box center [305, 550] width 111 height 16
copy span "27439776043"
